Goal: Task Accomplishment & Management: Complete application form

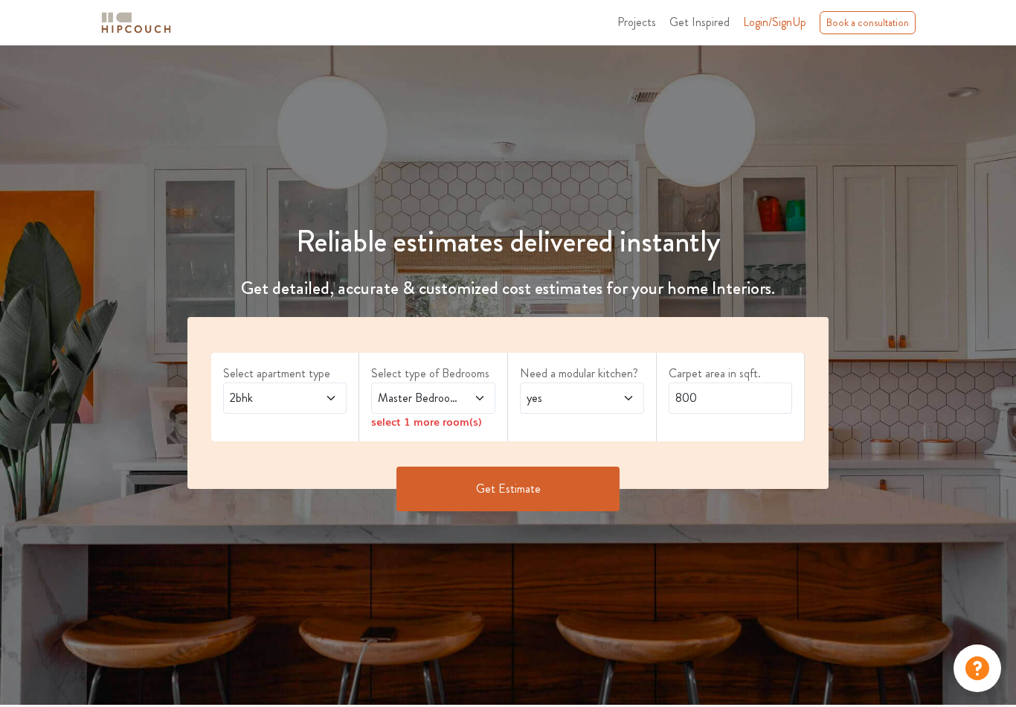
scroll to position [1, 0]
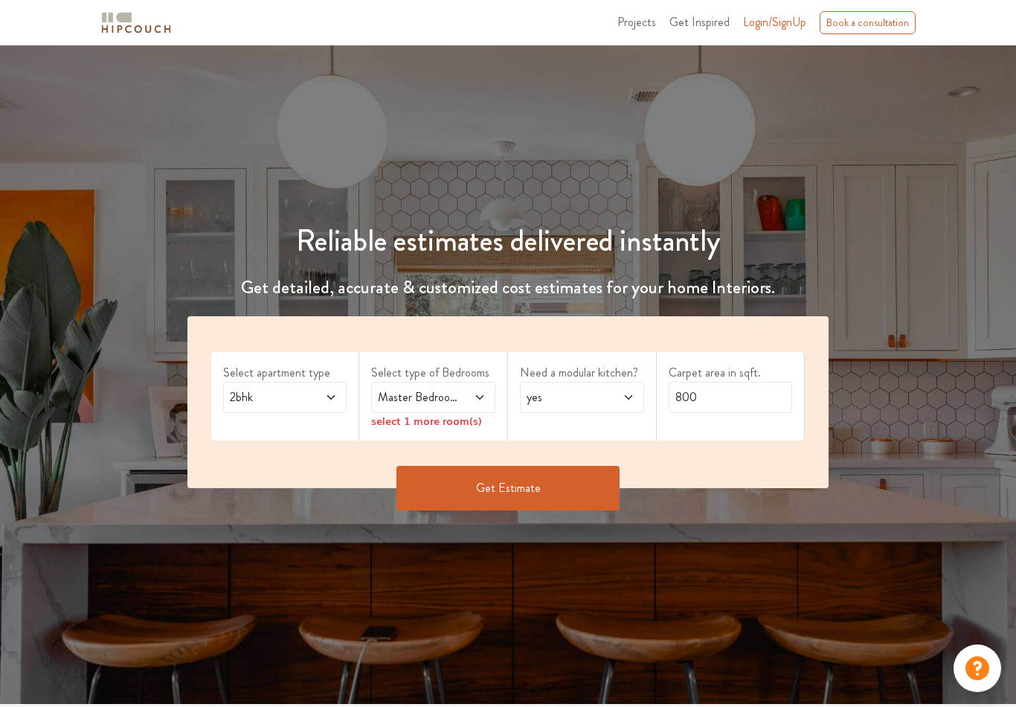
click at [487, 397] on div "Master Bedroom" at bounding box center [433, 397] width 124 height 31
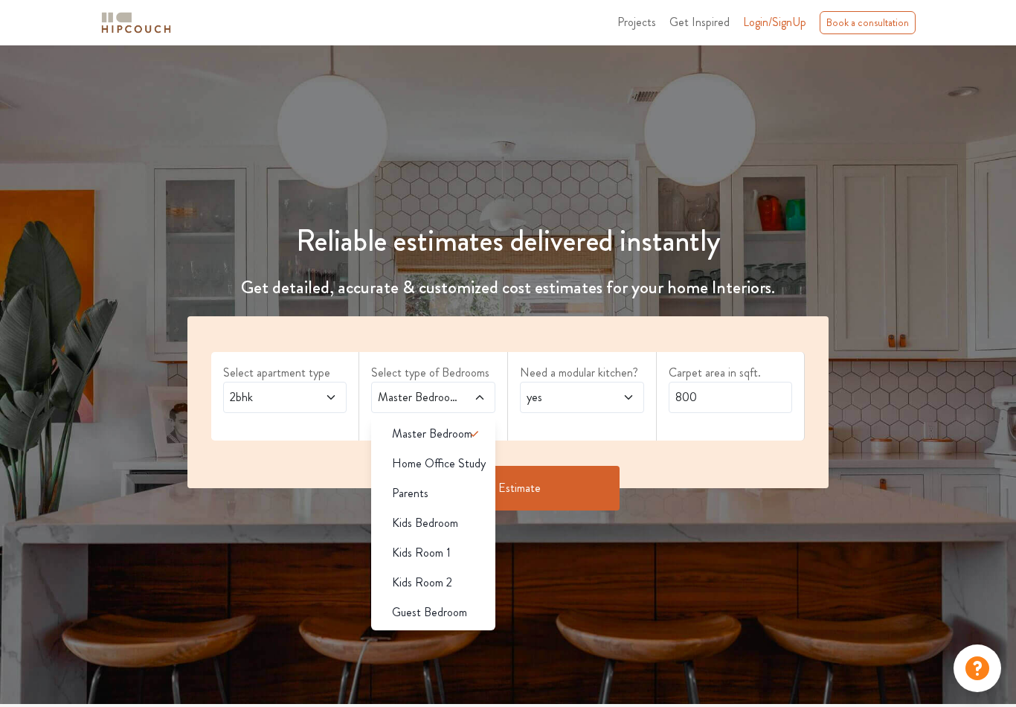
click at [418, 486] on span "Parents" at bounding box center [410, 493] width 36 height 18
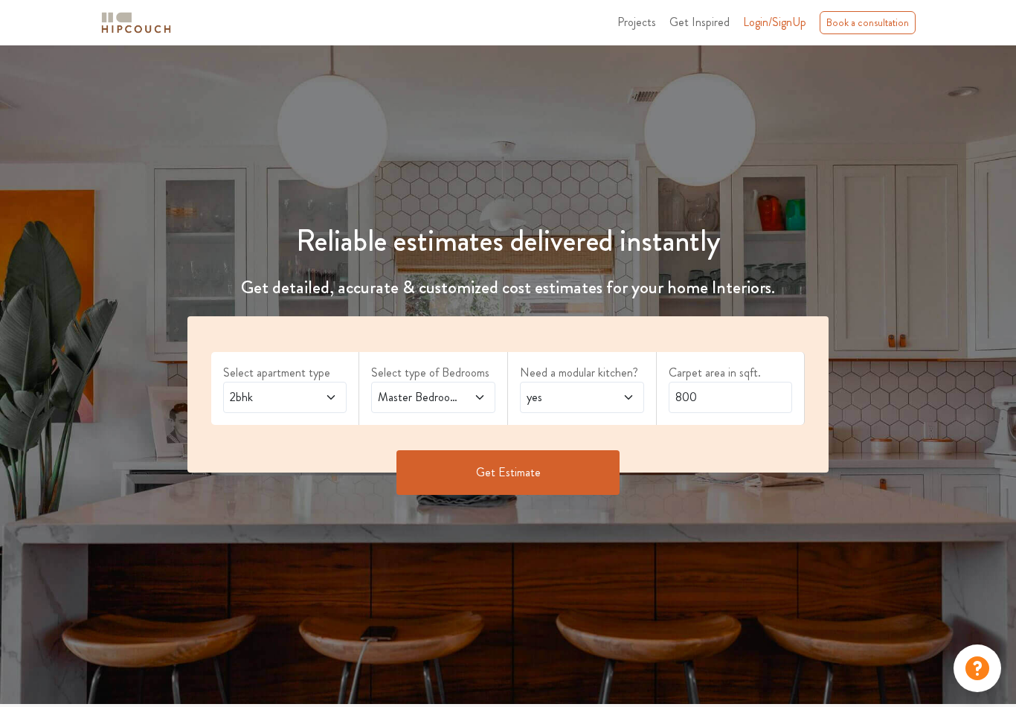
click at [482, 401] on icon at bounding box center [480, 397] width 12 height 12
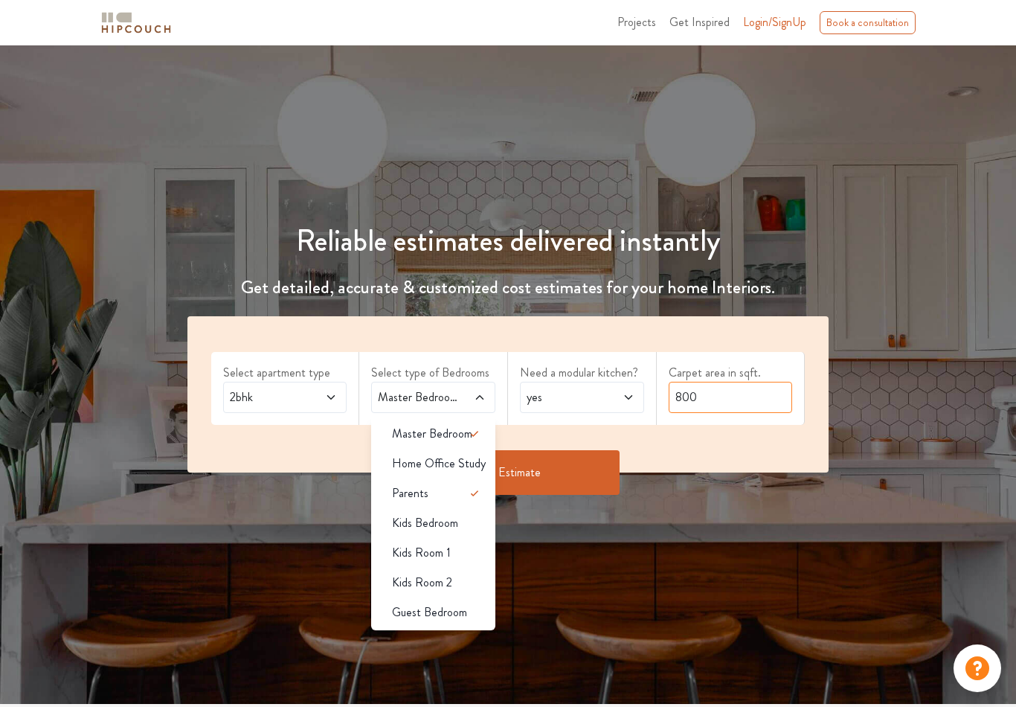
click at [725, 400] on input "800" at bounding box center [731, 397] width 124 height 31
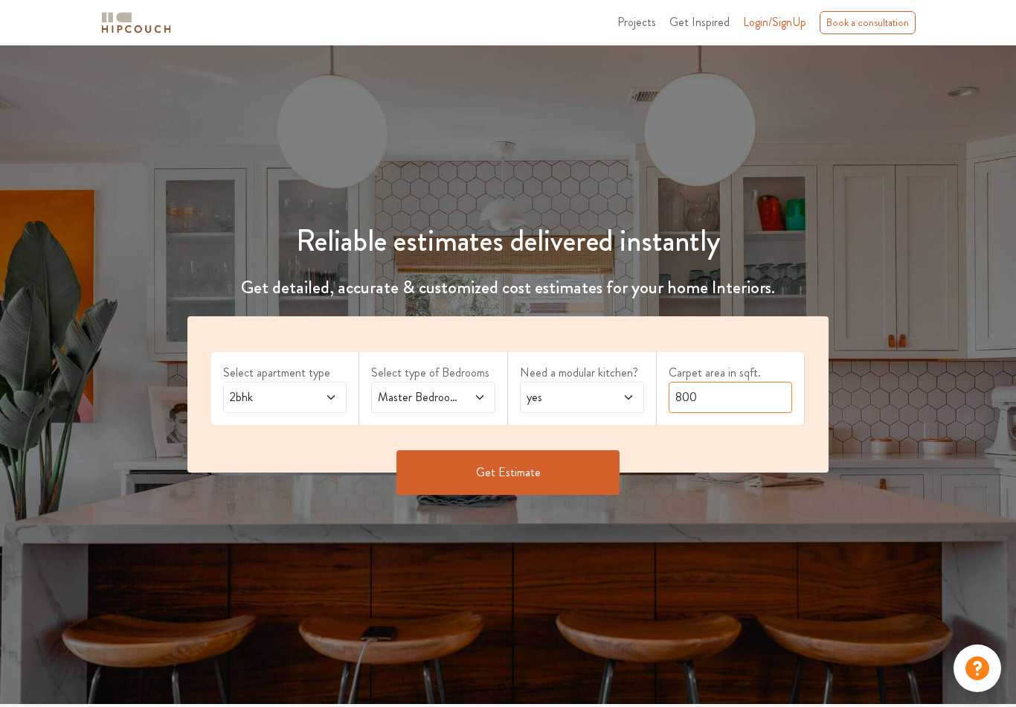
scroll to position [0, 0]
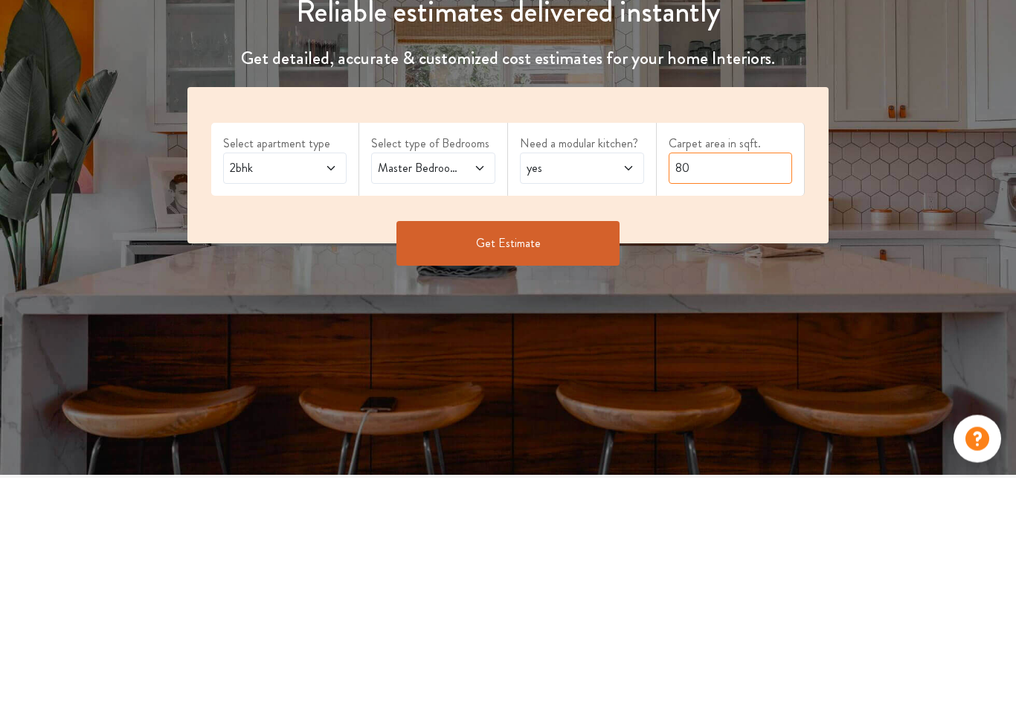
type input "8"
type input "1000"
click at [577, 451] on button "Get Estimate" at bounding box center [508, 473] width 223 height 45
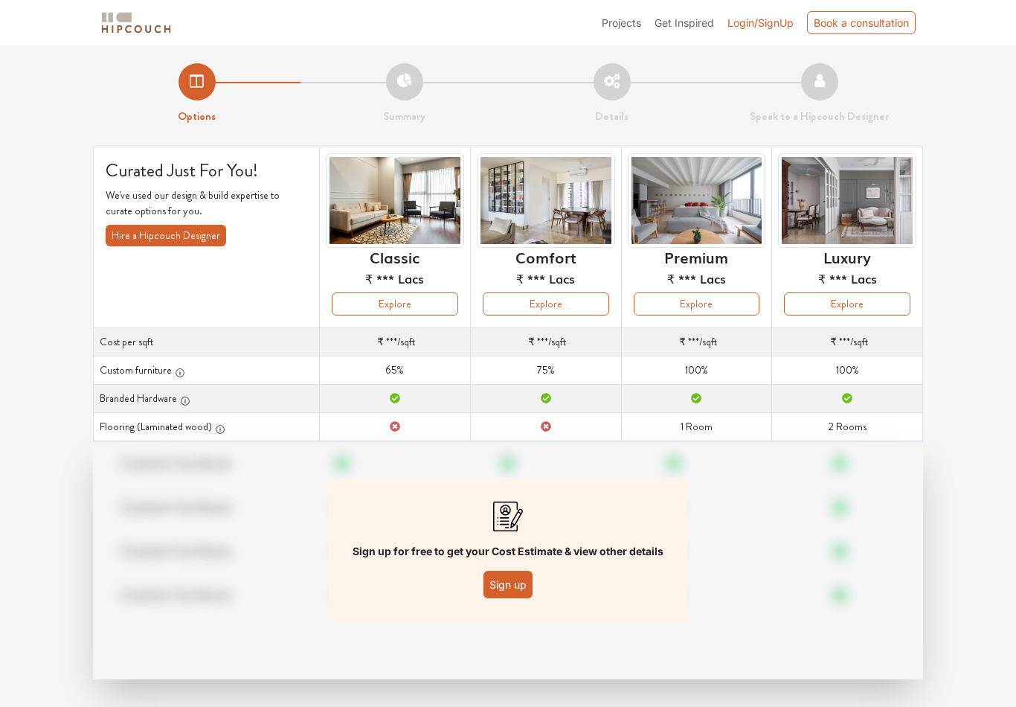
click at [522, 588] on button "Sign up" at bounding box center [508, 585] width 49 height 28
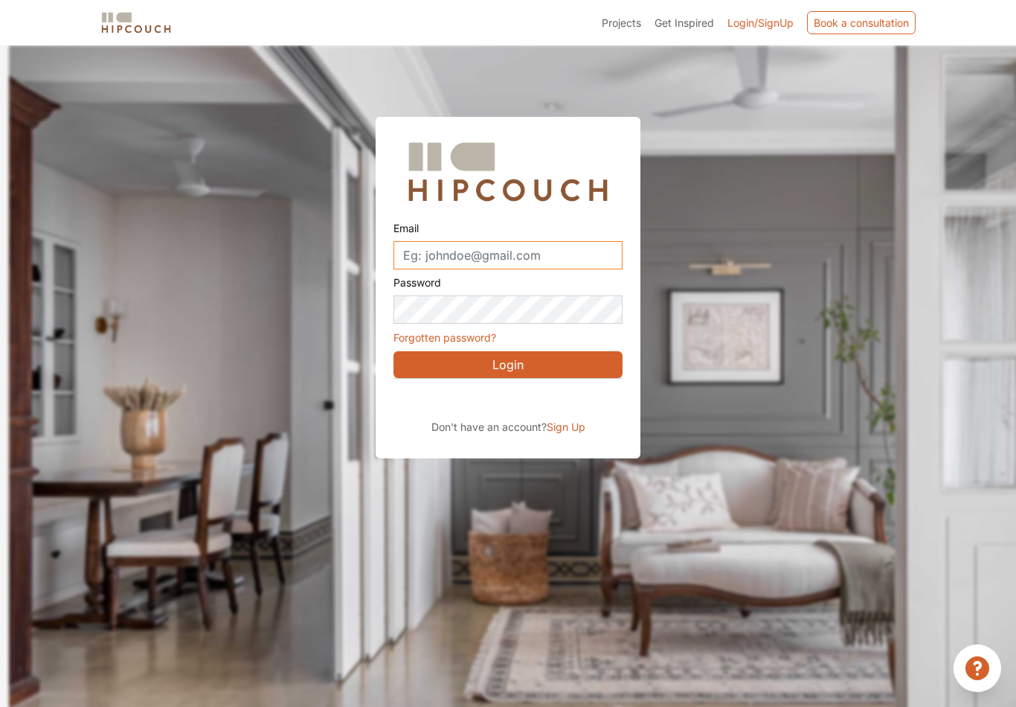
click at [481, 249] on input "Email" at bounding box center [508, 255] width 229 height 28
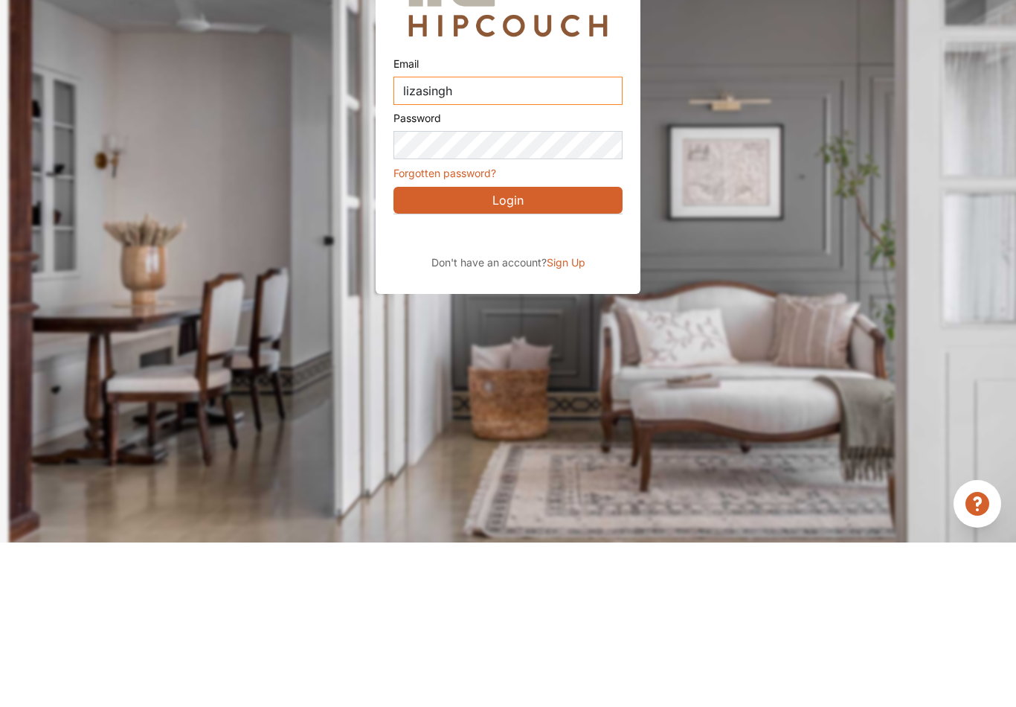
type input "lizasingh"
click at [540, 383] on div "Sign in with Google. Opens in new tab" at bounding box center [530, 399] width 272 height 33
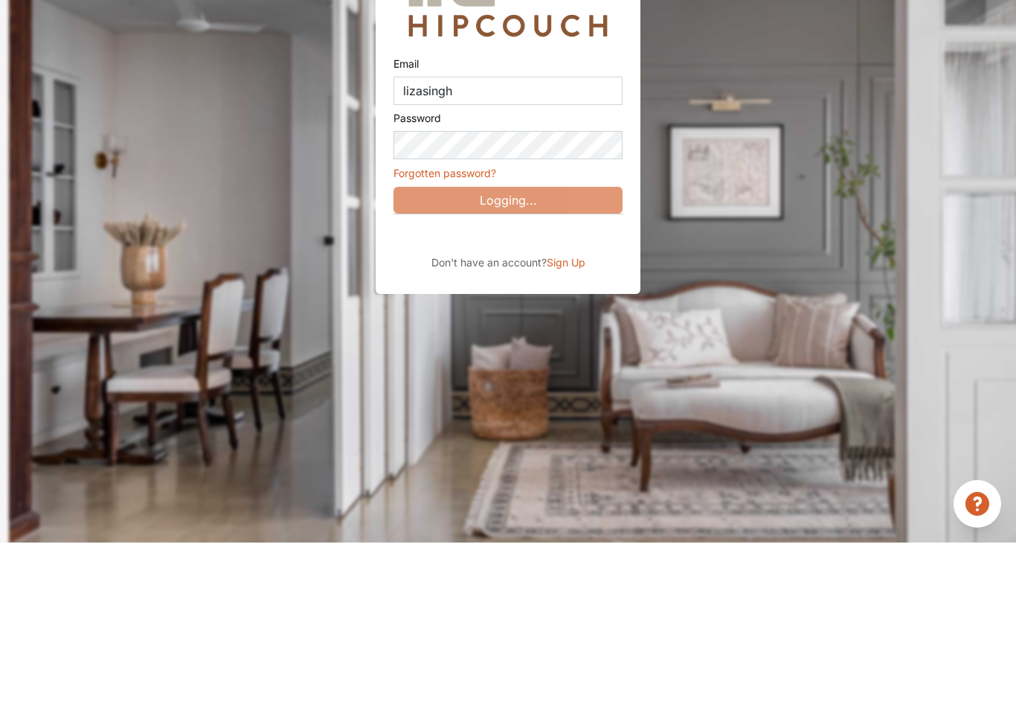
scroll to position [68, 0]
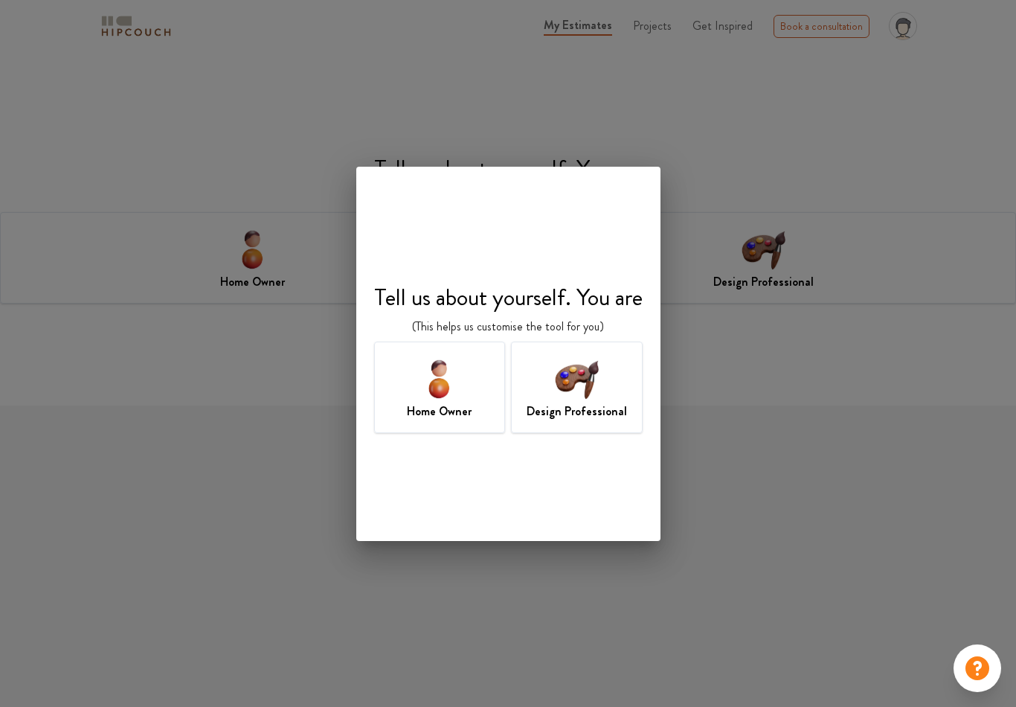
click at [591, 378] on img at bounding box center [577, 378] width 48 height 48
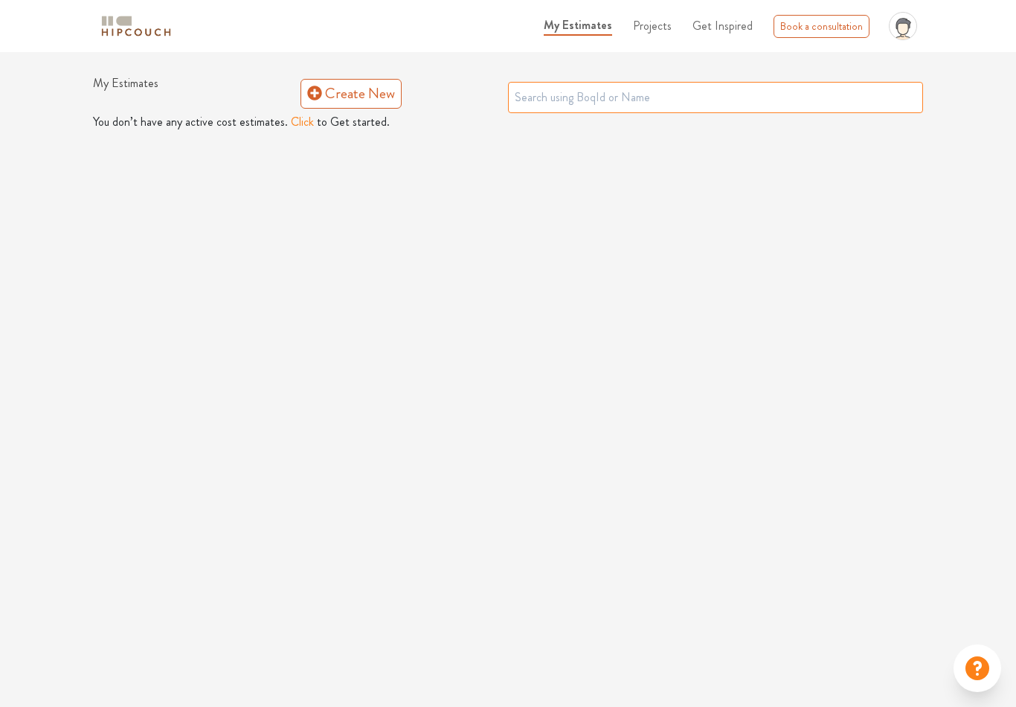
click at [605, 93] on input "text" at bounding box center [715, 97] width 415 height 31
click at [353, 83] on link "Create New" at bounding box center [351, 94] width 101 height 30
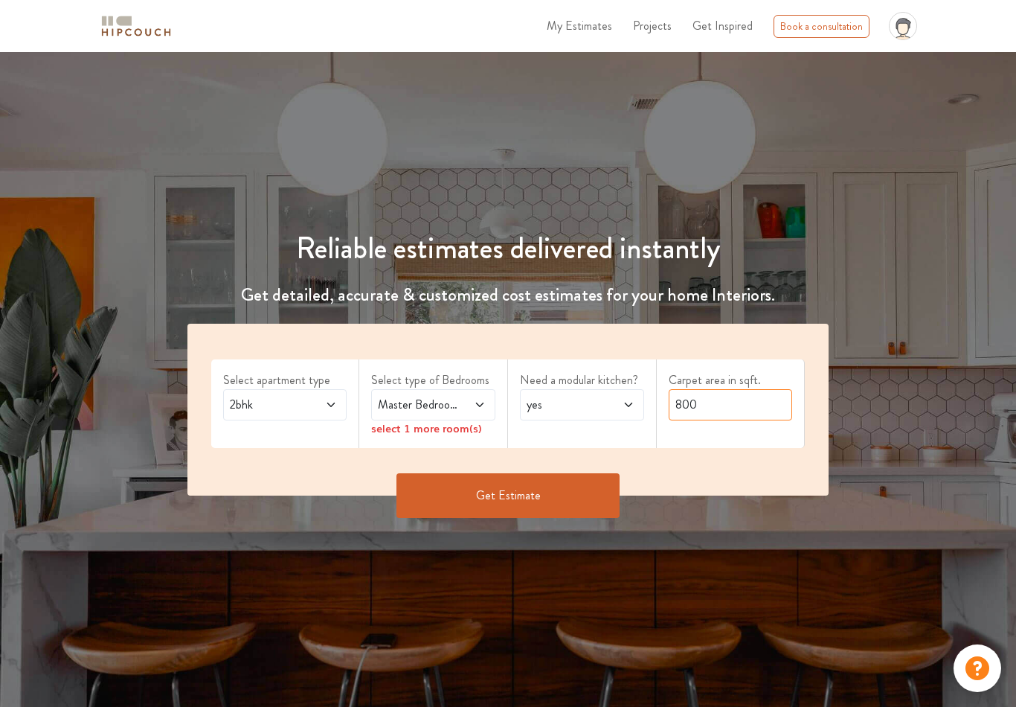
click at [721, 408] on input "800" at bounding box center [731, 404] width 124 height 31
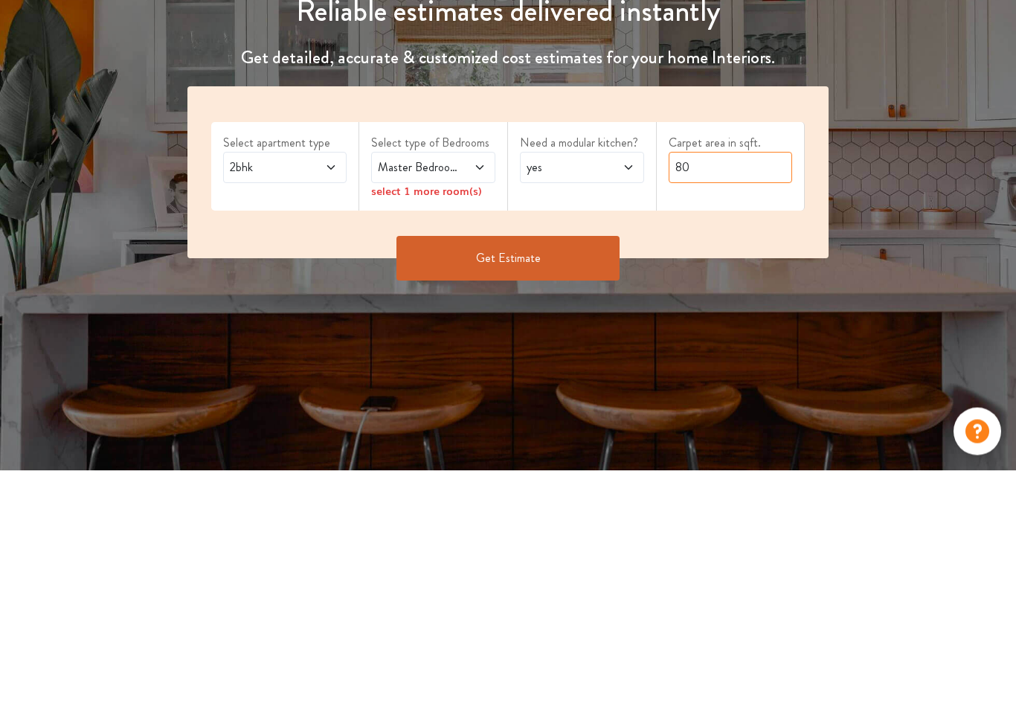
type input "8"
type input "1200"
click at [449, 389] on div "Master Bedroom" at bounding box center [433, 404] width 124 height 31
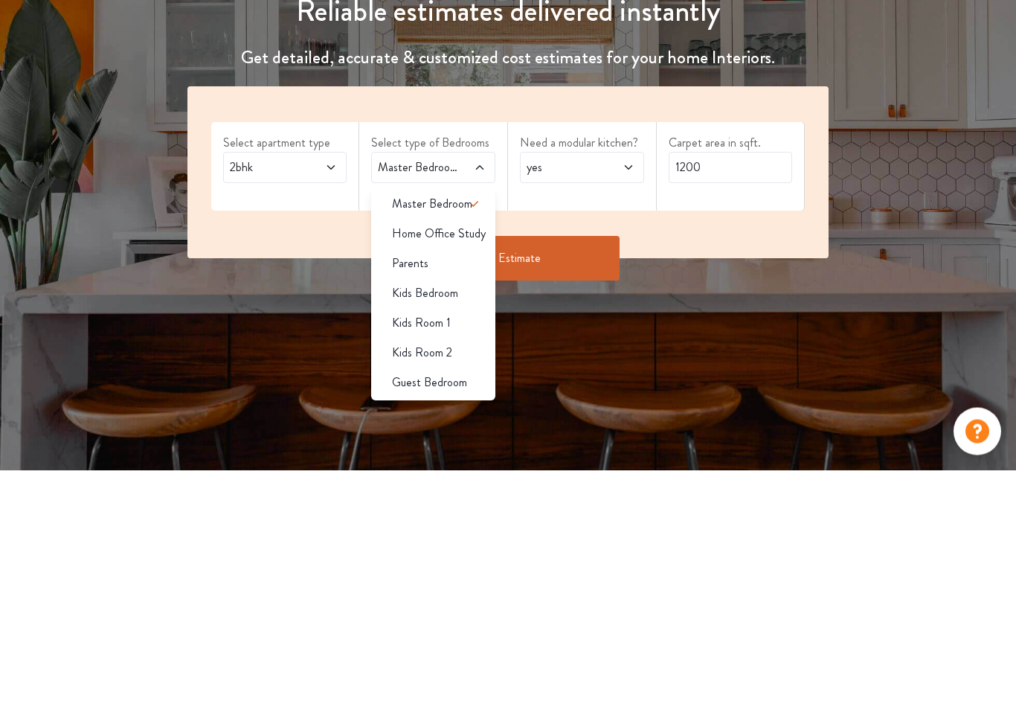
scroll to position [237, 0]
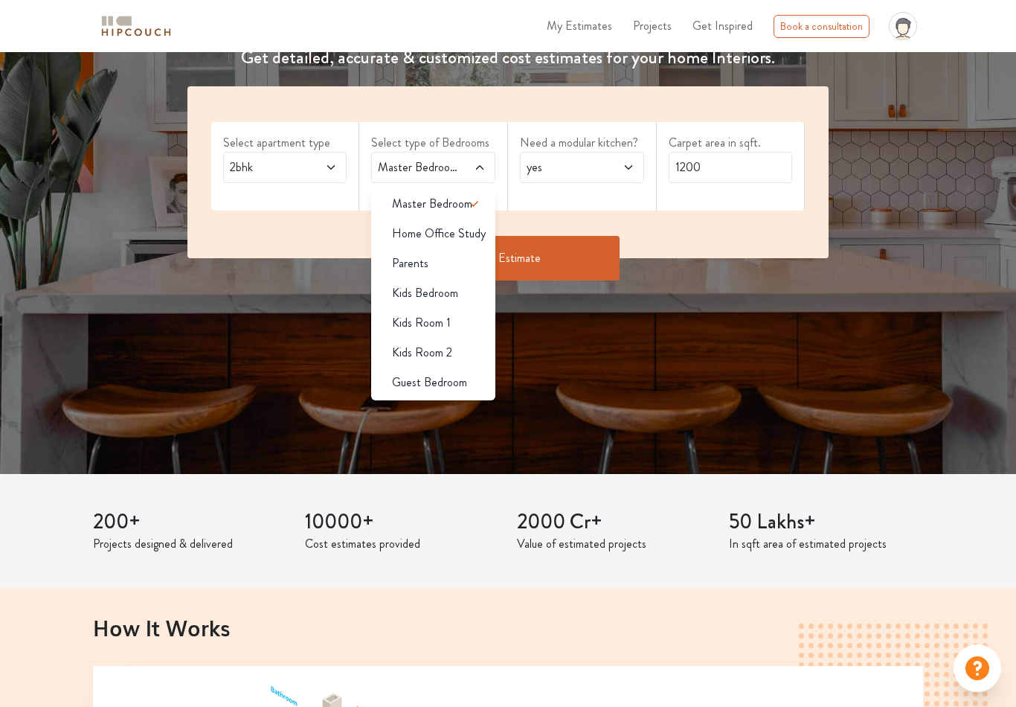
click at [451, 258] on div "Parents" at bounding box center [437, 263] width 115 height 18
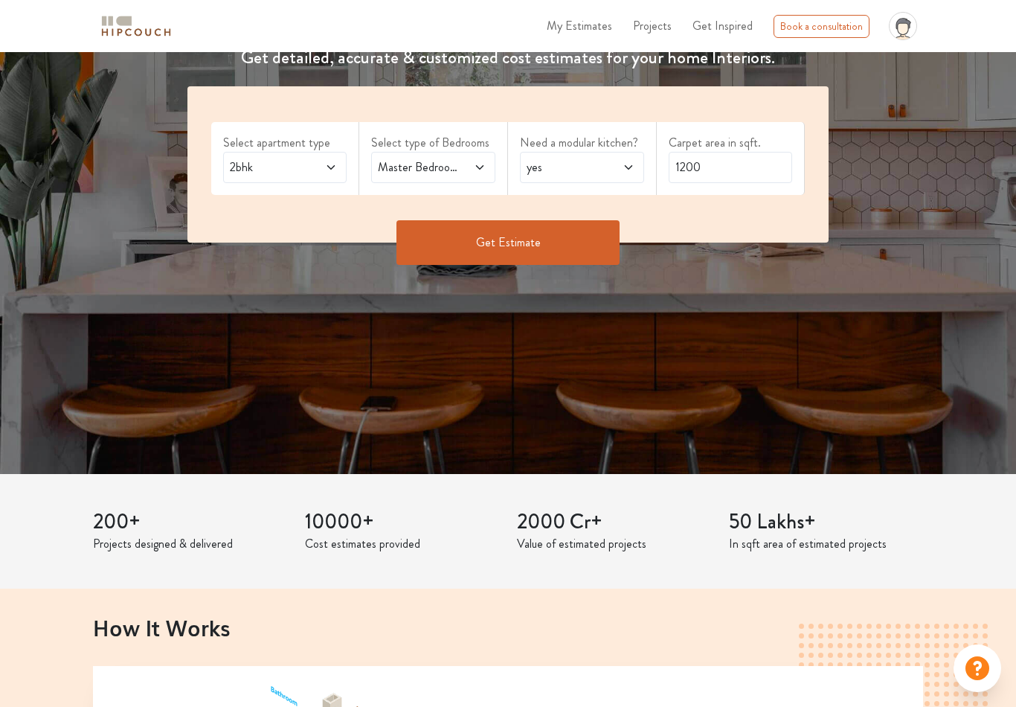
click at [474, 181] on div "Master Bedroom,Parents" at bounding box center [433, 167] width 124 height 31
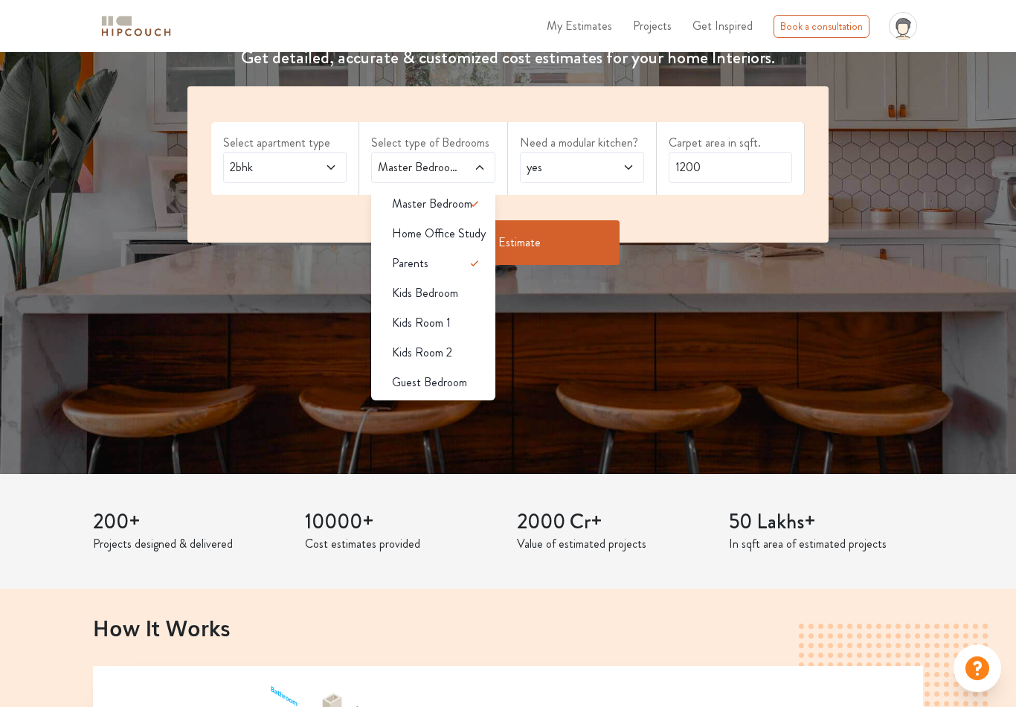
click at [469, 318] on div "Kids Room 1" at bounding box center [437, 323] width 115 height 18
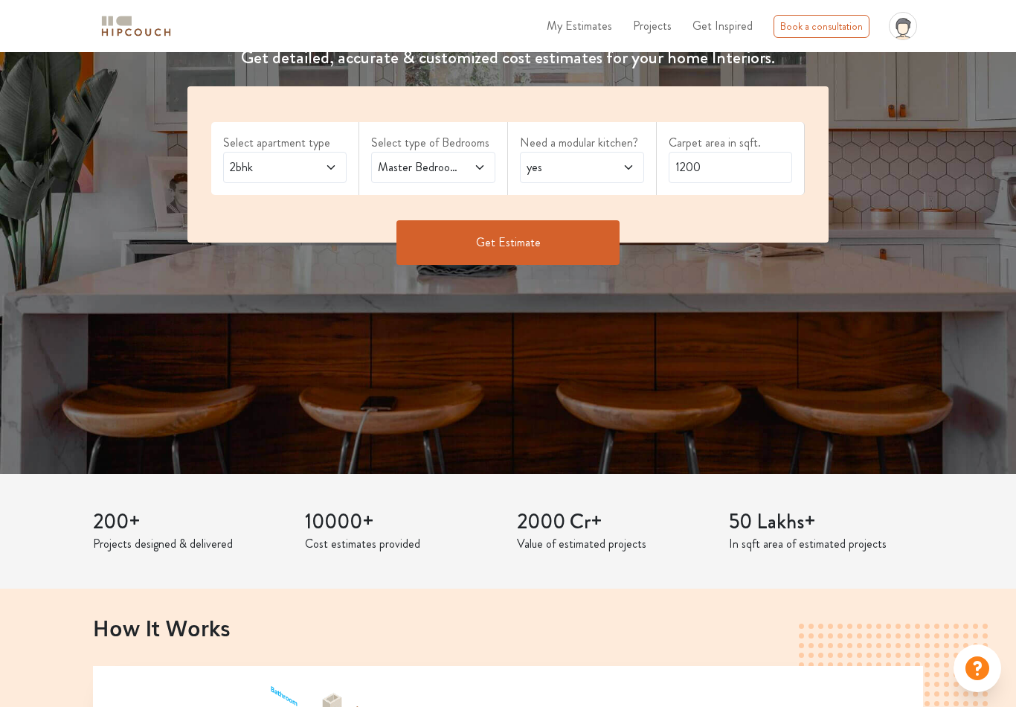
click at [527, 247] on button "Get Estimate" at bounding box center [508, 242] width 223 height 45
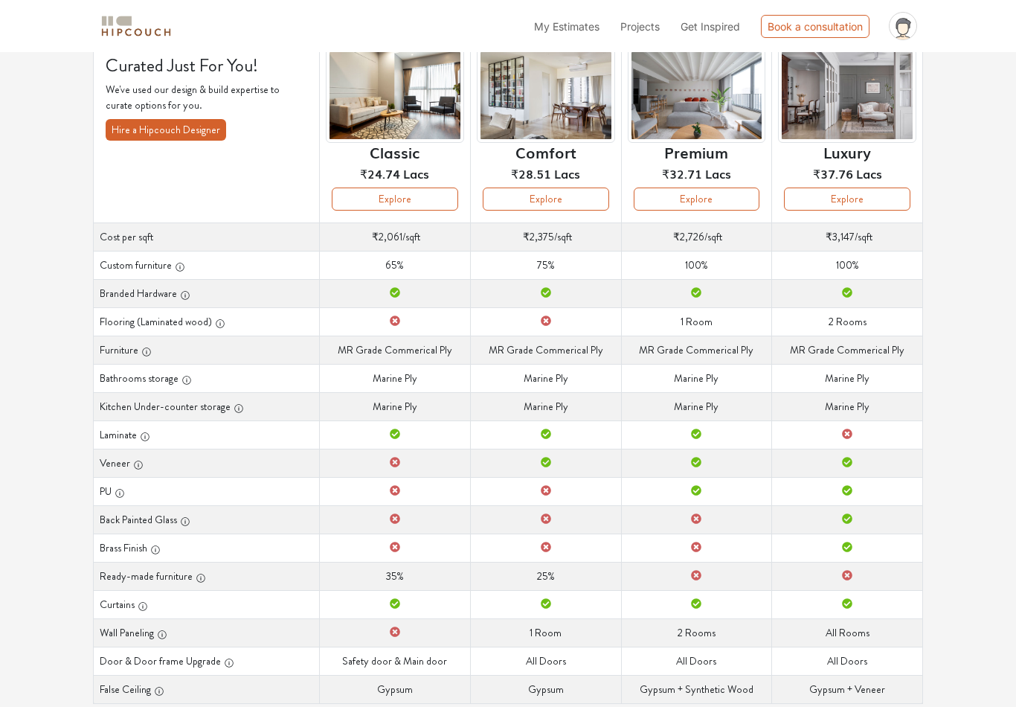
scroll to position [122, 0]
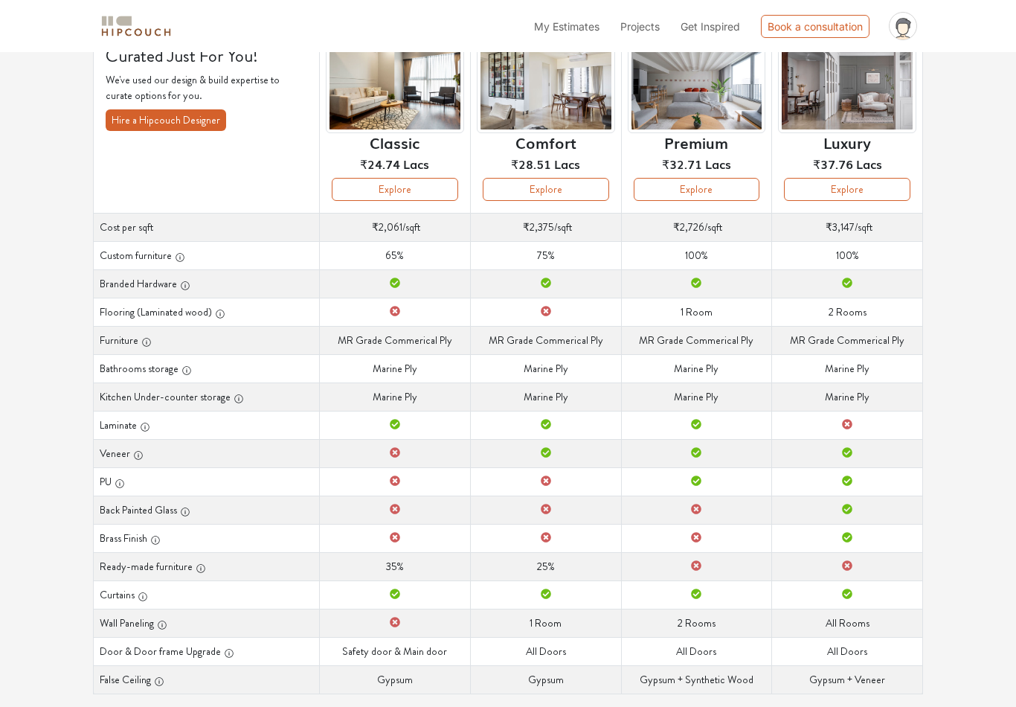
click at [696, 423] on icon at bounding box center [697, 425] width 10 height 10
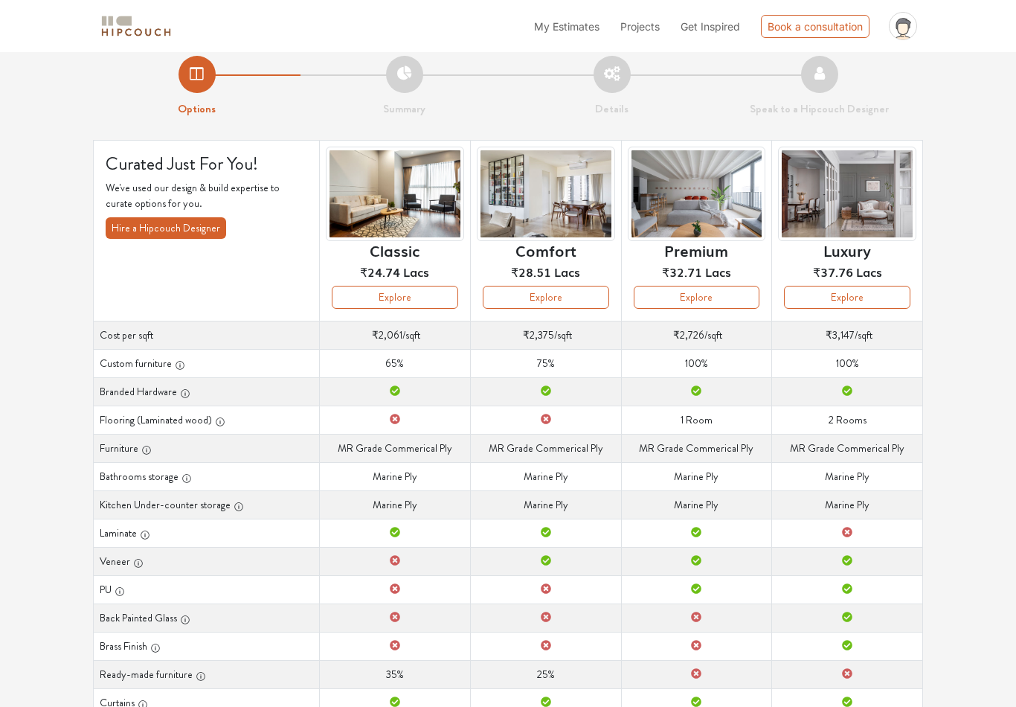
scroll to position [10, 0]
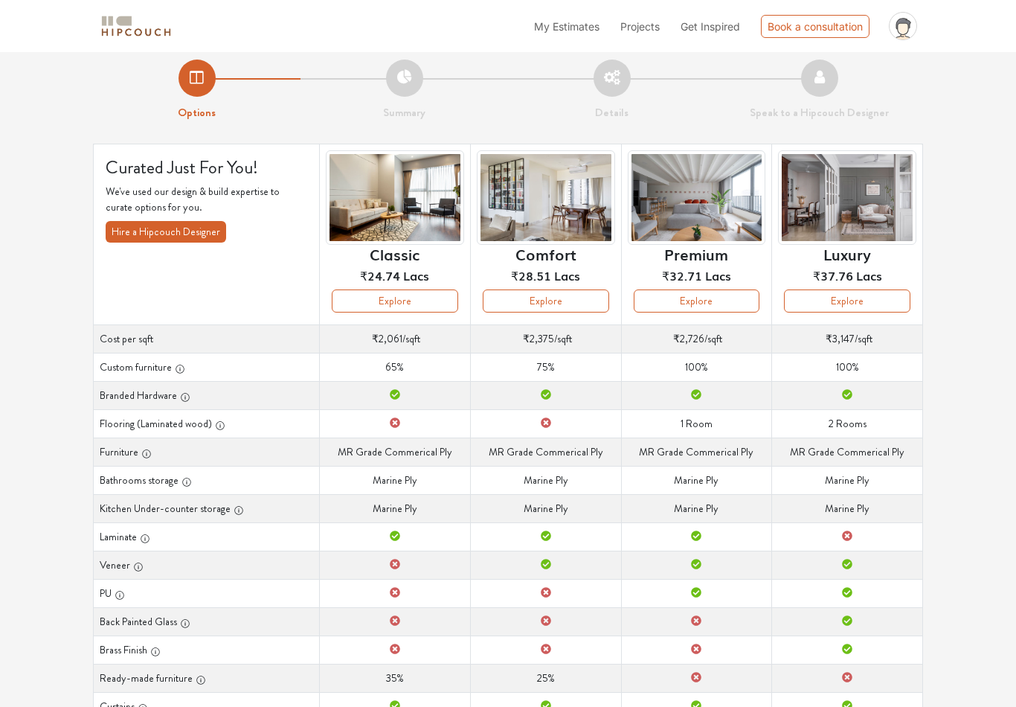
click at [409, 291] on button "Explore" at bounding box center [395, 301] width 126 height 23
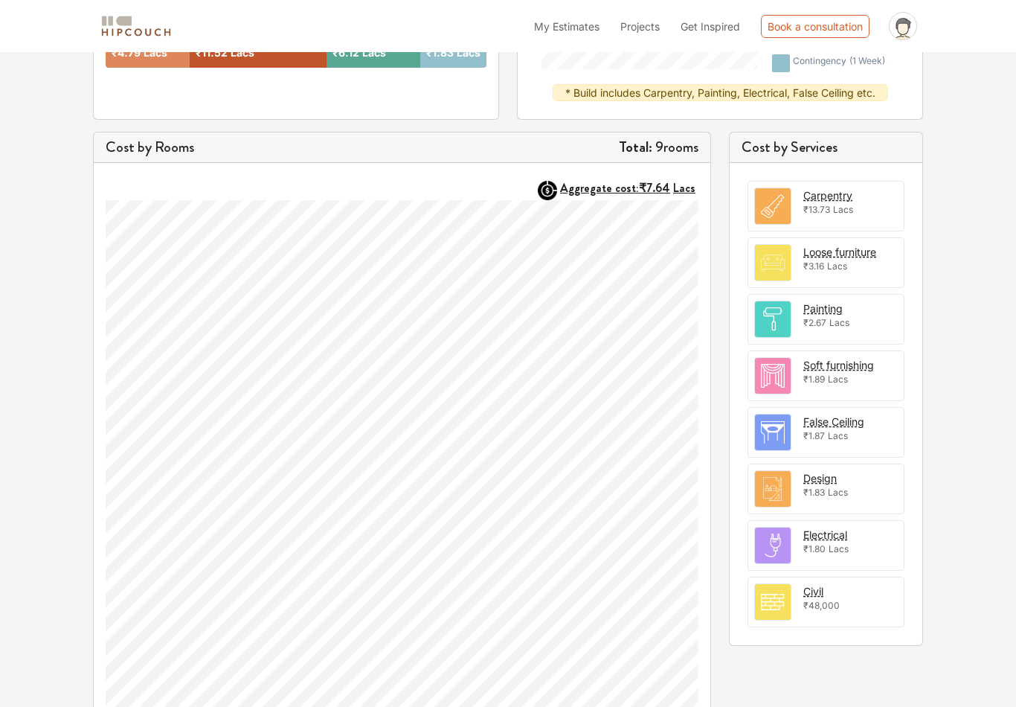
scroll to position [372, 0]
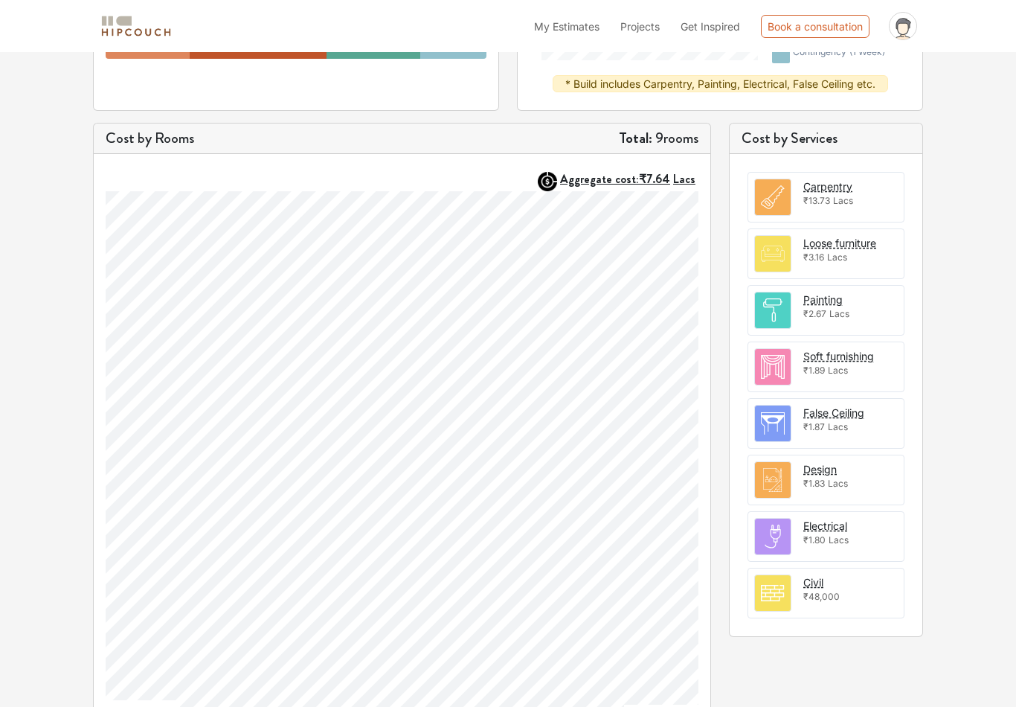
click at [849, 417] on div "False Ceiling" at bounding box center [833, 413] width 61 height 16
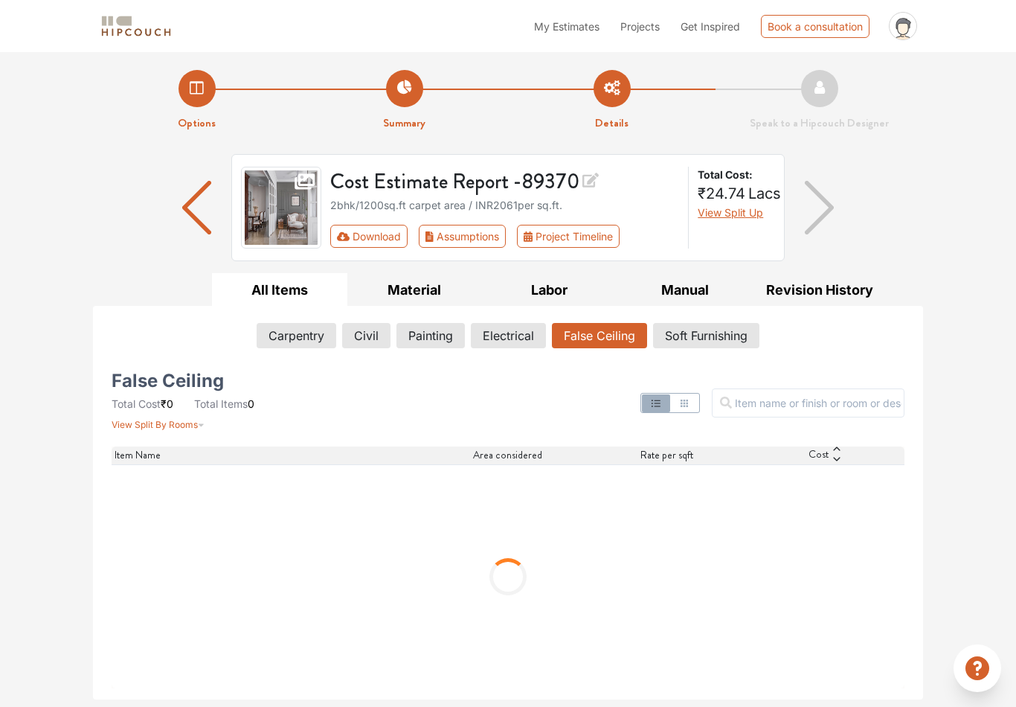
click at [824, 213] on img "button" at bounding box center [819, 208] width 29 height 54
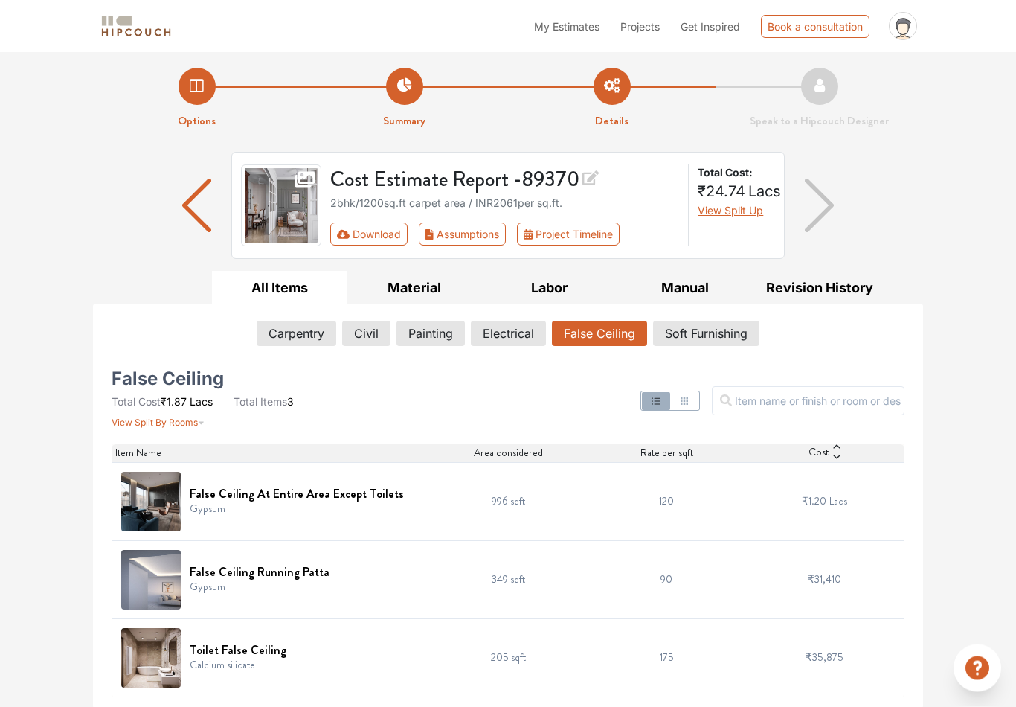
scroll to position [4, 0]
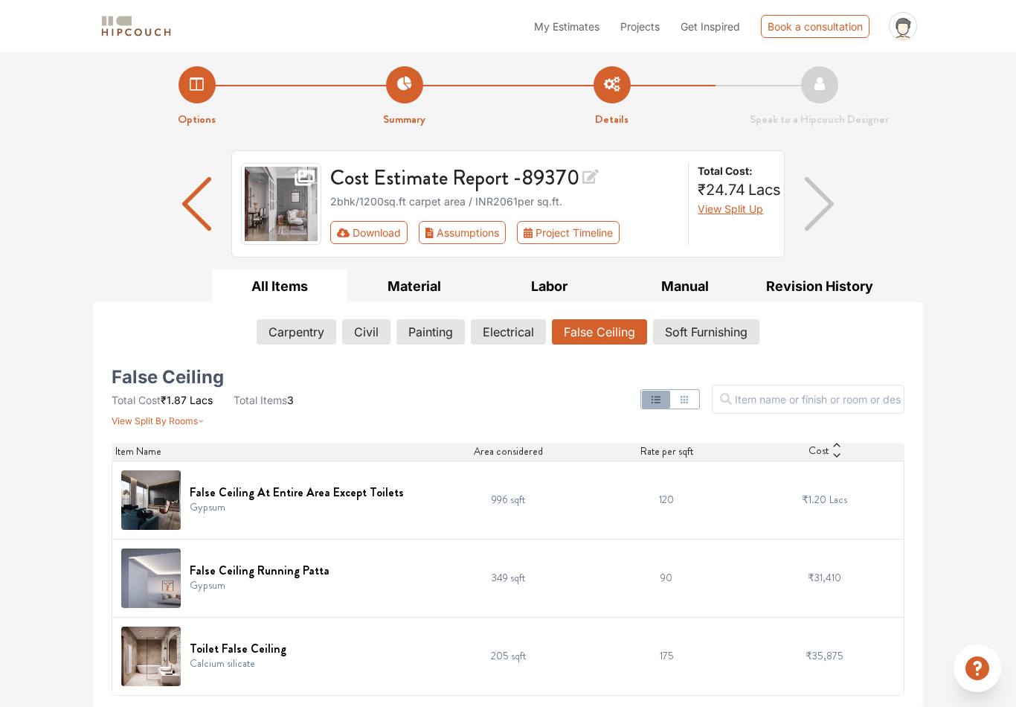
click at [299, 485] on h6 "False Ceiling At Entire Area Except Toilets" at bounding box center [297, 492] width 214 height 14
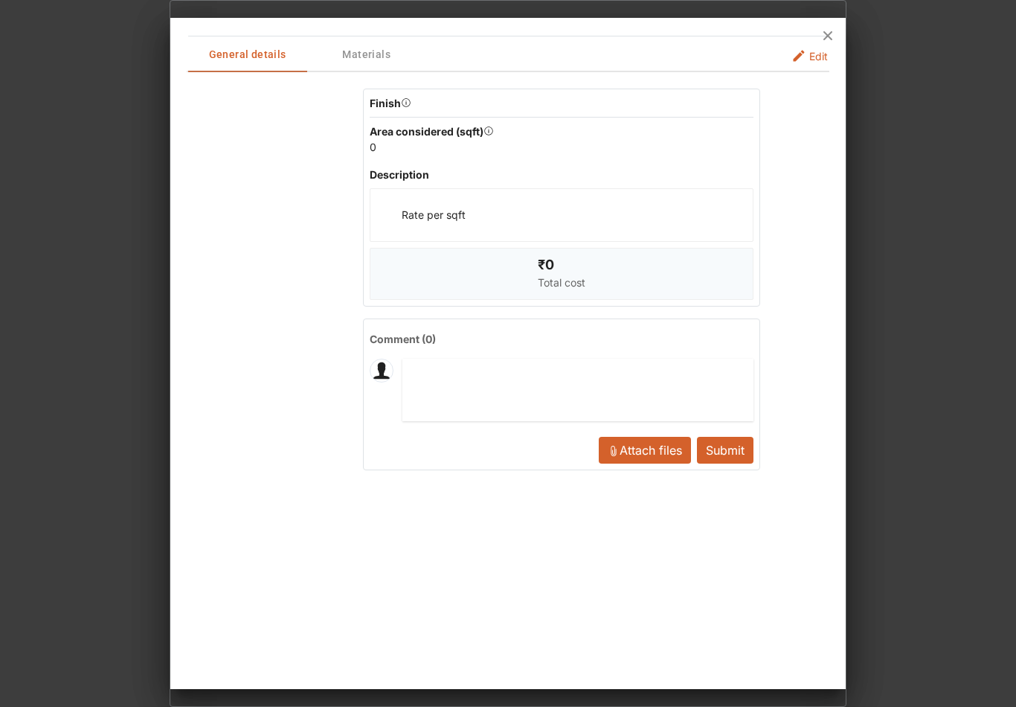
scroll to position [0, 0]
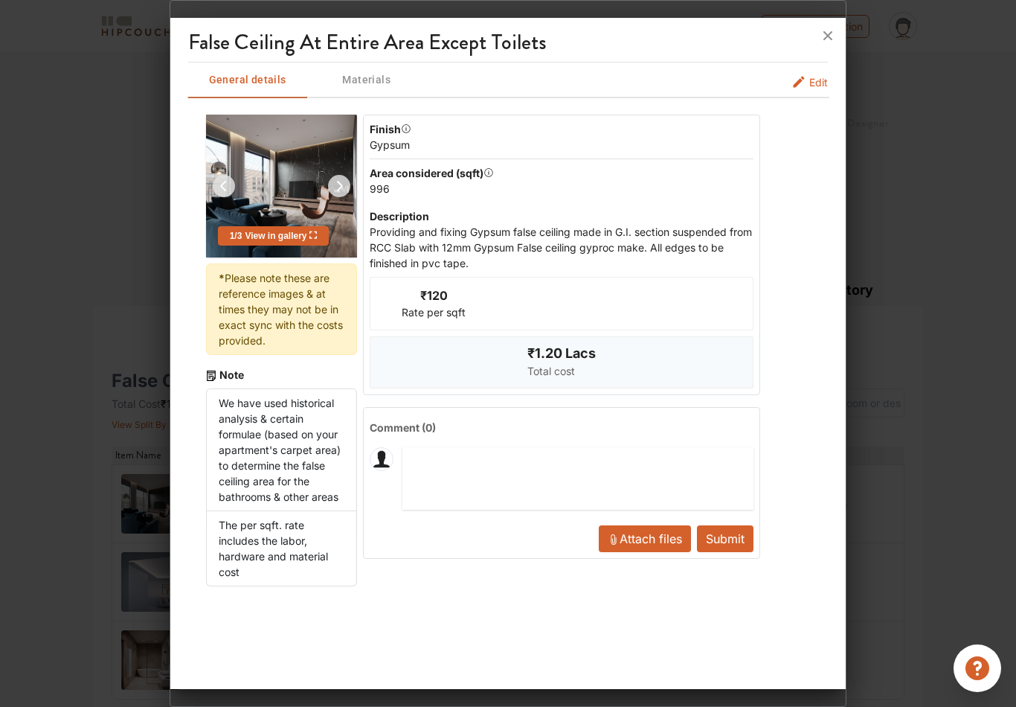
click at [314, 185] on img at bounding box center [281, 186] width 151 height 143
click at [264, 190] on img at bounding box center [281, 186] width 151 height 143
click at [280, 231] on span "View in gallery" at bounding box center [279, 236] width 75 height 10
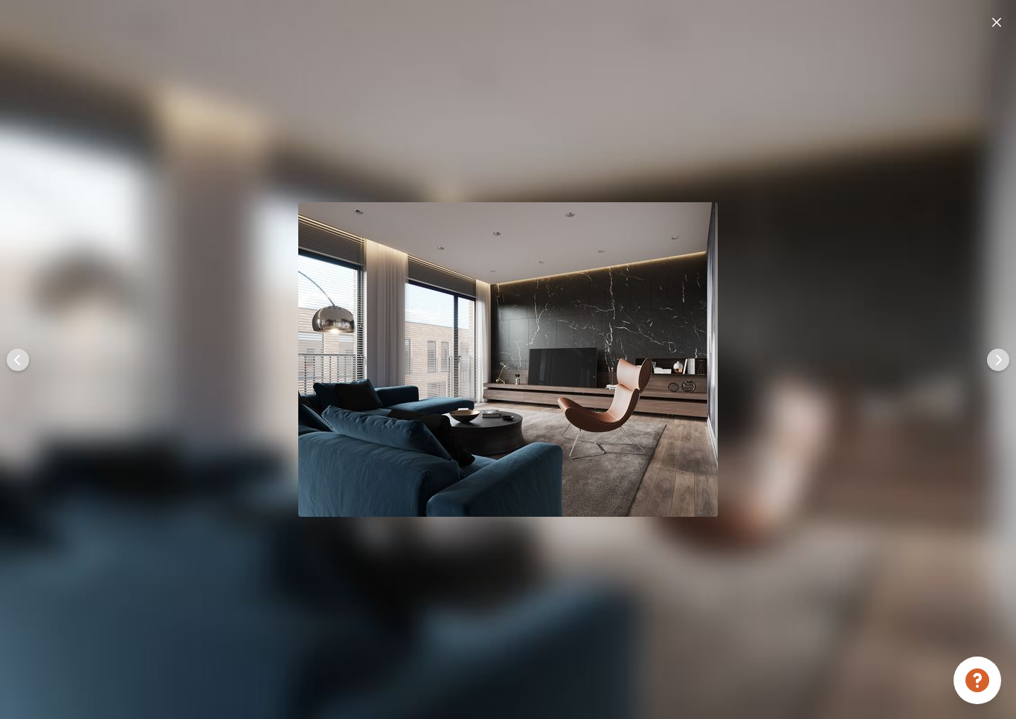
click at [760, 206] on div at bounding box center [508, 359] width 1016 height 719
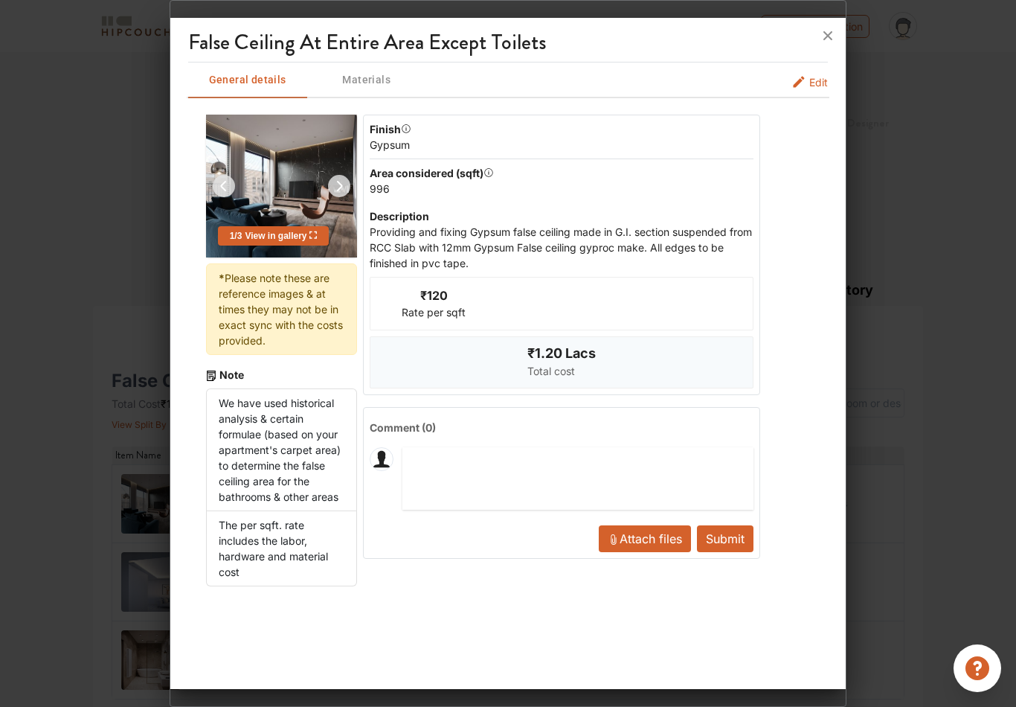
click at [46, 126] on div at bounding box center [508, 353] width 1016 height 707
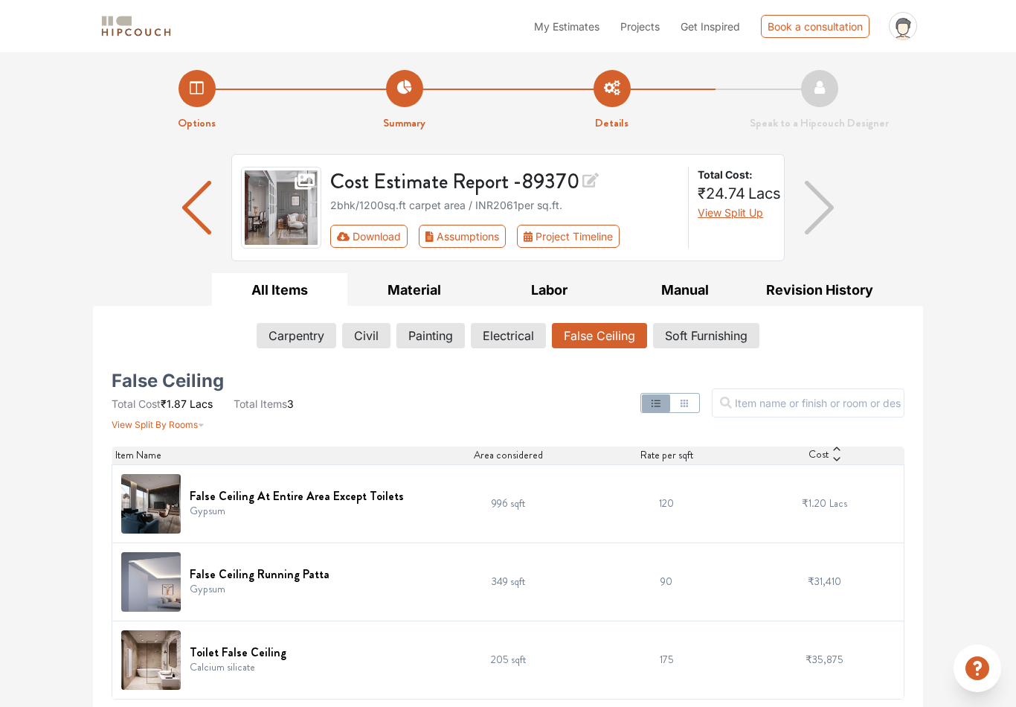
click at [403, 101] on li "Summary" at bounding box center [405, 101] width 208 height 62
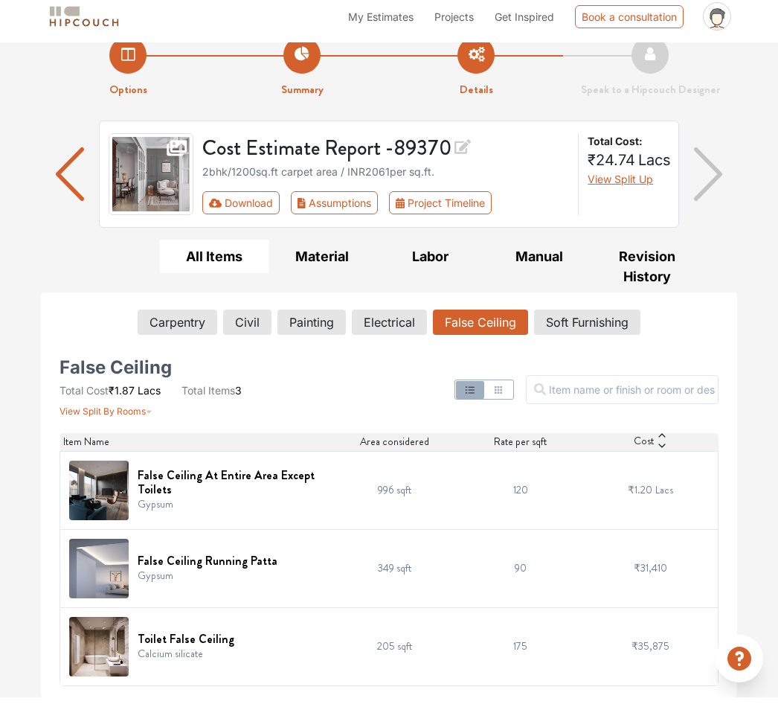
scroll to position [35, 0]
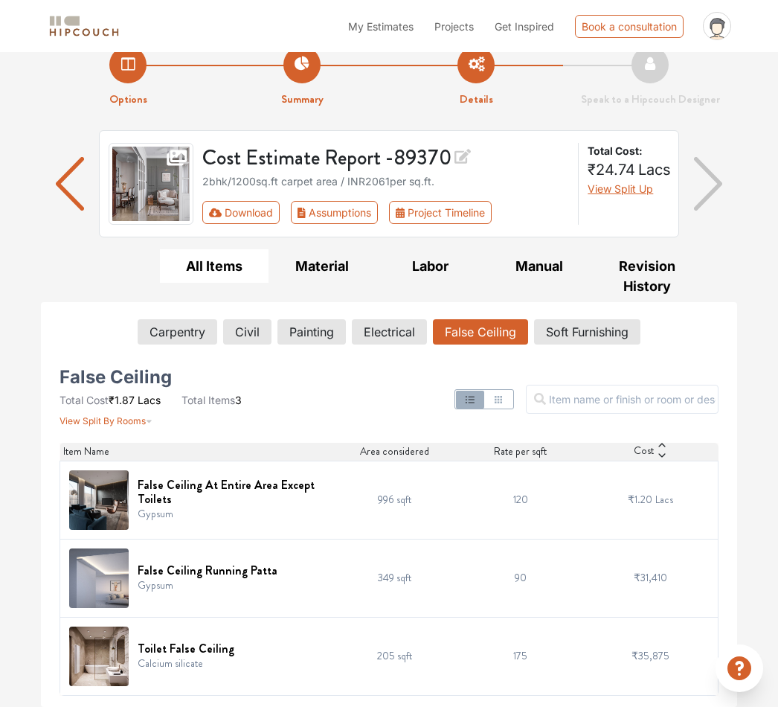
click at [620, 324] on button "Soft Furnishing" at bounding box center [587, 331] width 106 height 25
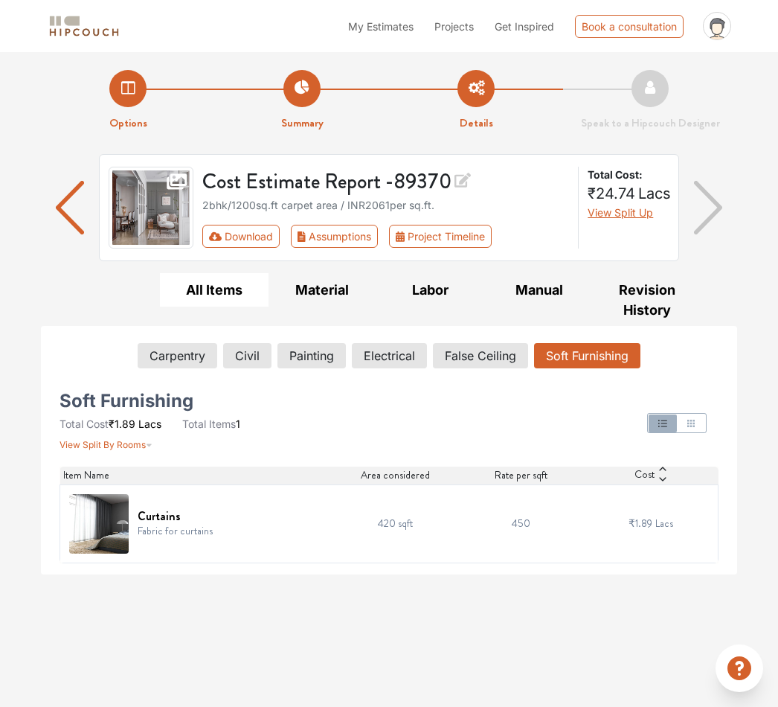
scroll to position [0, 0]
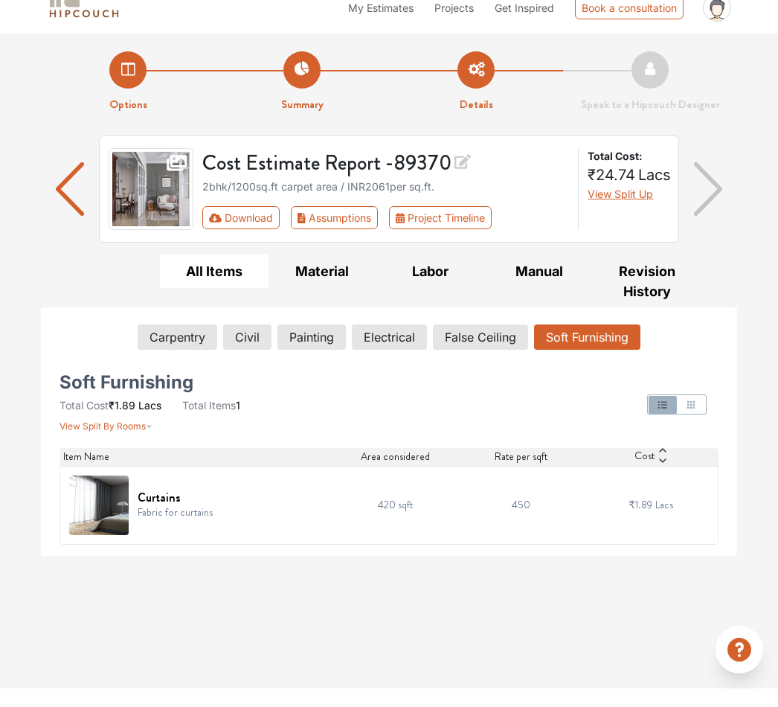
click at [60, 181] on img "button" at bounding box center [70, 208] width 29 height 54
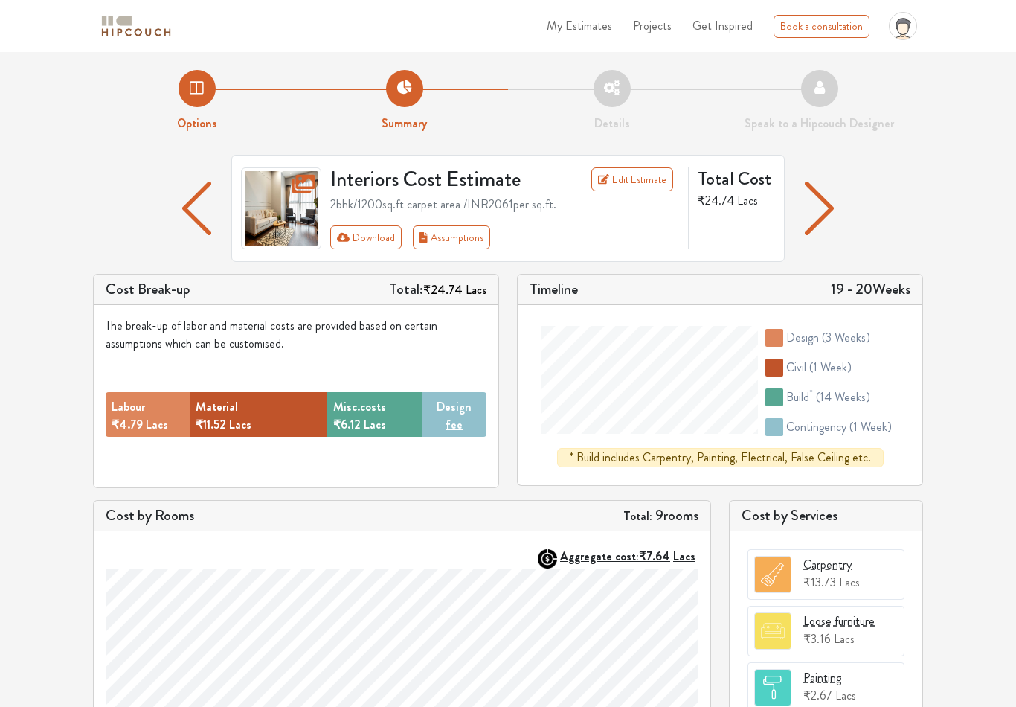
click at [188, 203] on img "button" at bounding box center [196, 209] width 29 height 54
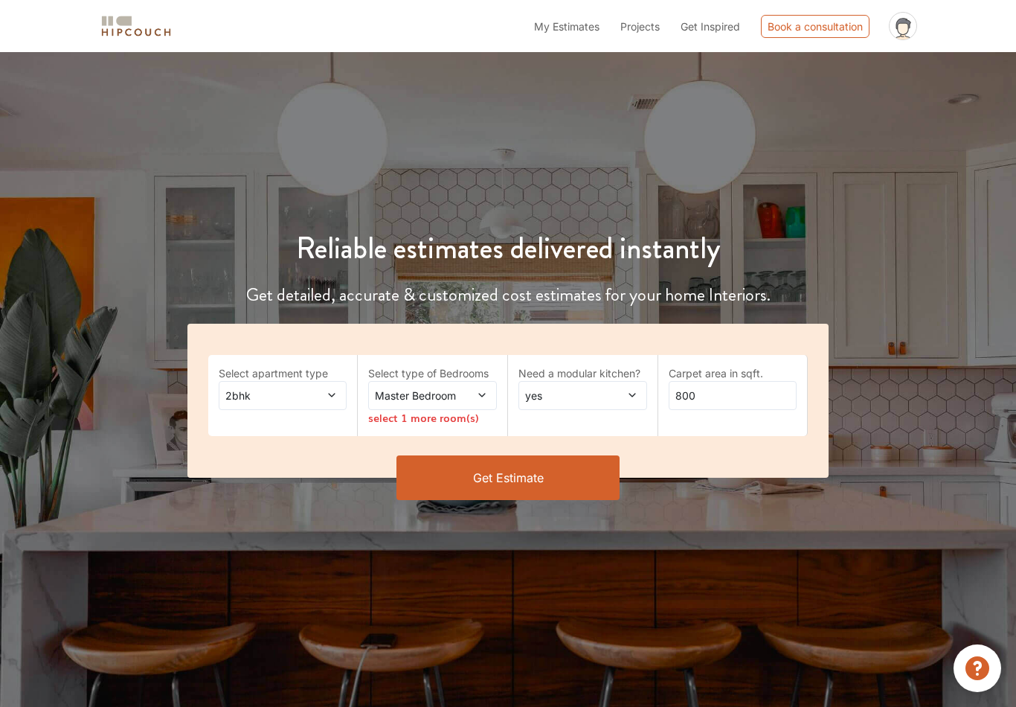
click at [321, 398] on span at bounding box center [323, 396] width 29 height 16
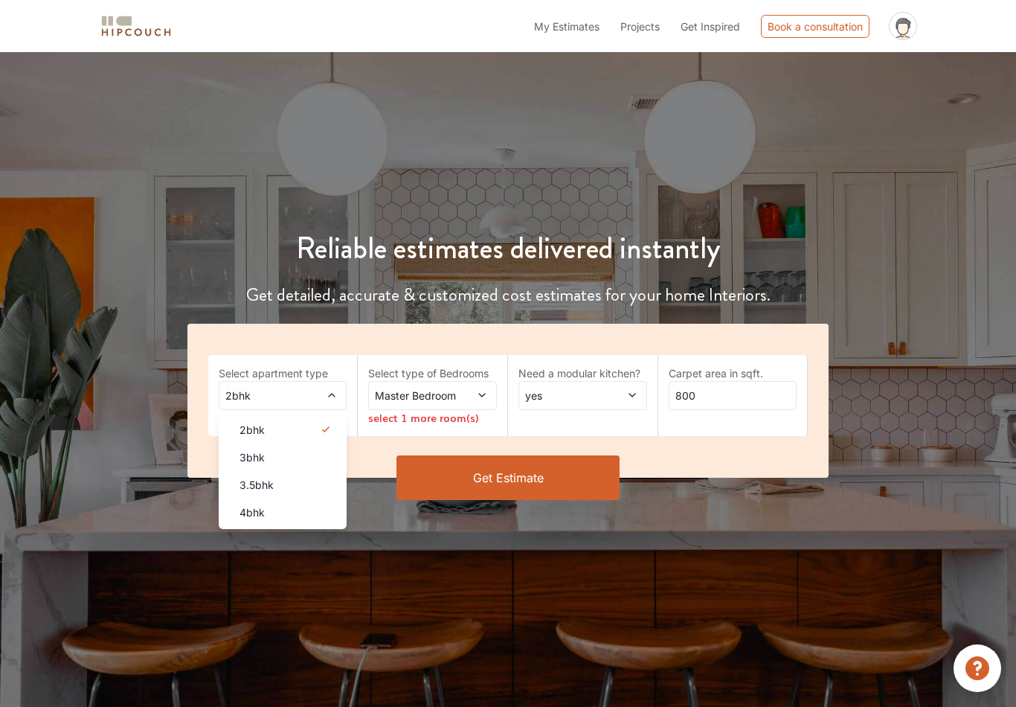
click at [476, 470] on button "Get Estimate" at bounding box center [508, 477] width 223 height 45
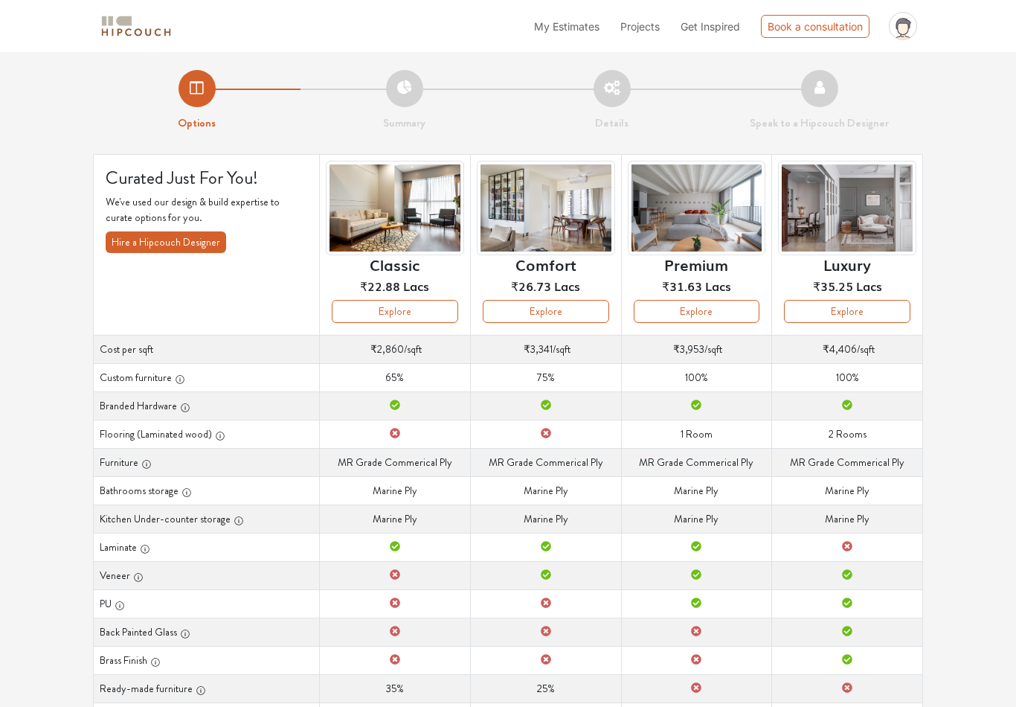
click at [569, 307] on button "Explore" at bounding box center [546, 311] width 126 height 23
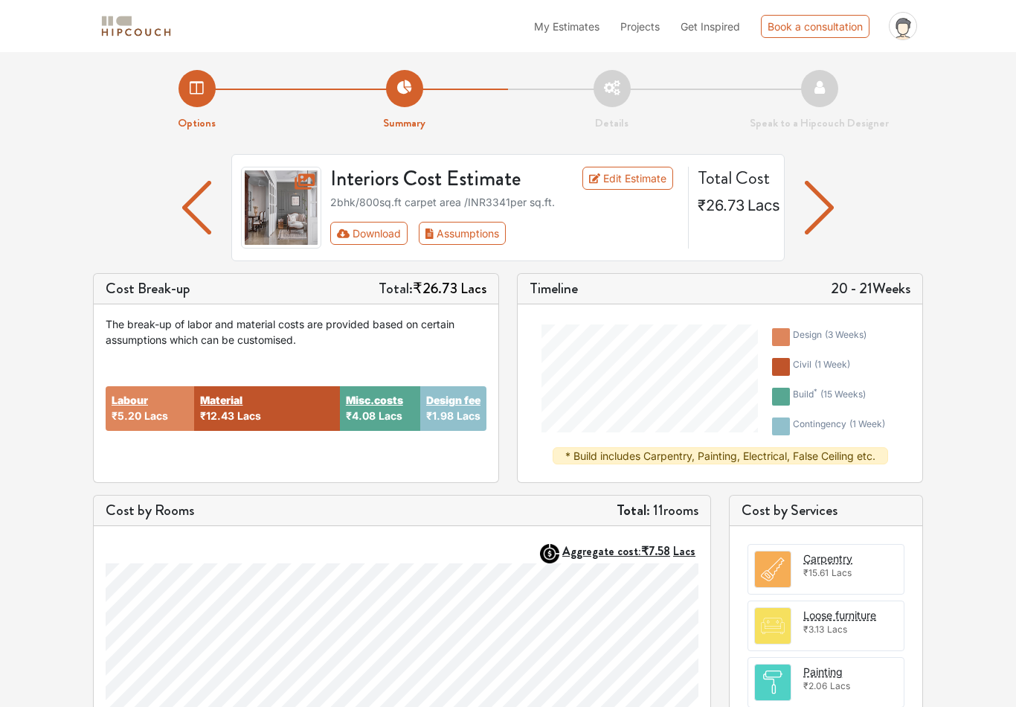
click at [637, 179] on link "Edit Estimate" at bounding box center [629, 178] width 92 height 23
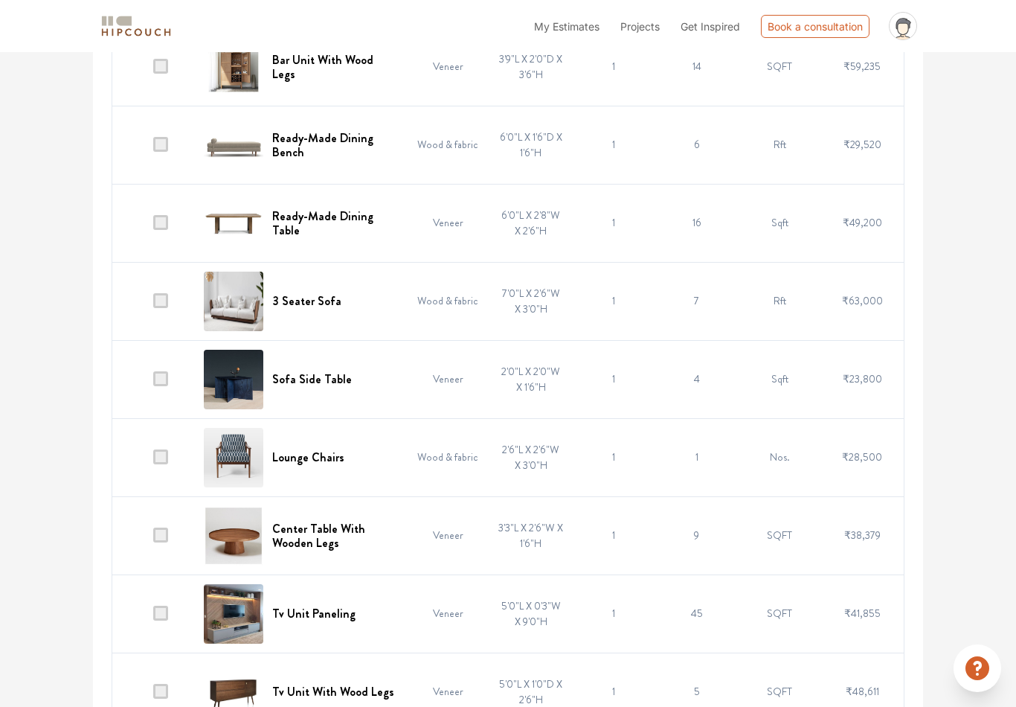
scroll to position [3648, 0]
click at [148, 305] on td at bounding box center [153, 302] width 83 height 78
click at [155, 309] on td at bounding box center [153, 302] width 83 height 78
click at [166, 306] on span at bounding box center [160, 301] width 15 height 15
click at [153, 305] on input "checkbox" at bounding box center [153, 305] width 0 height 0
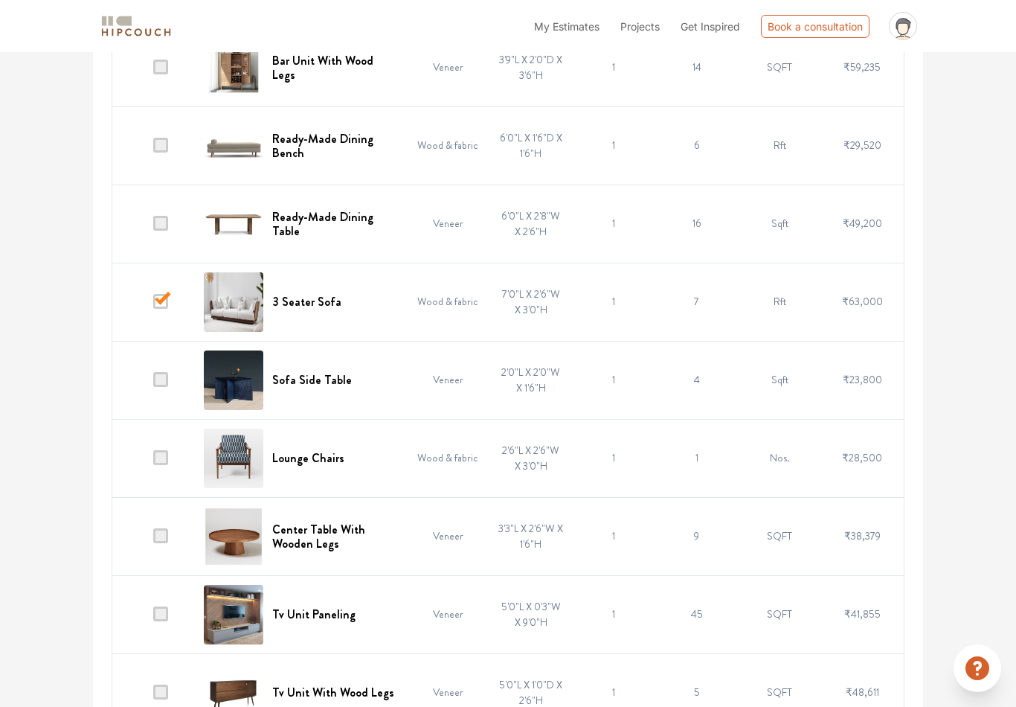
click at [309, 302] on h6 "3 Seater Sofa" at bounding box center [306, 302] width 69 height 14
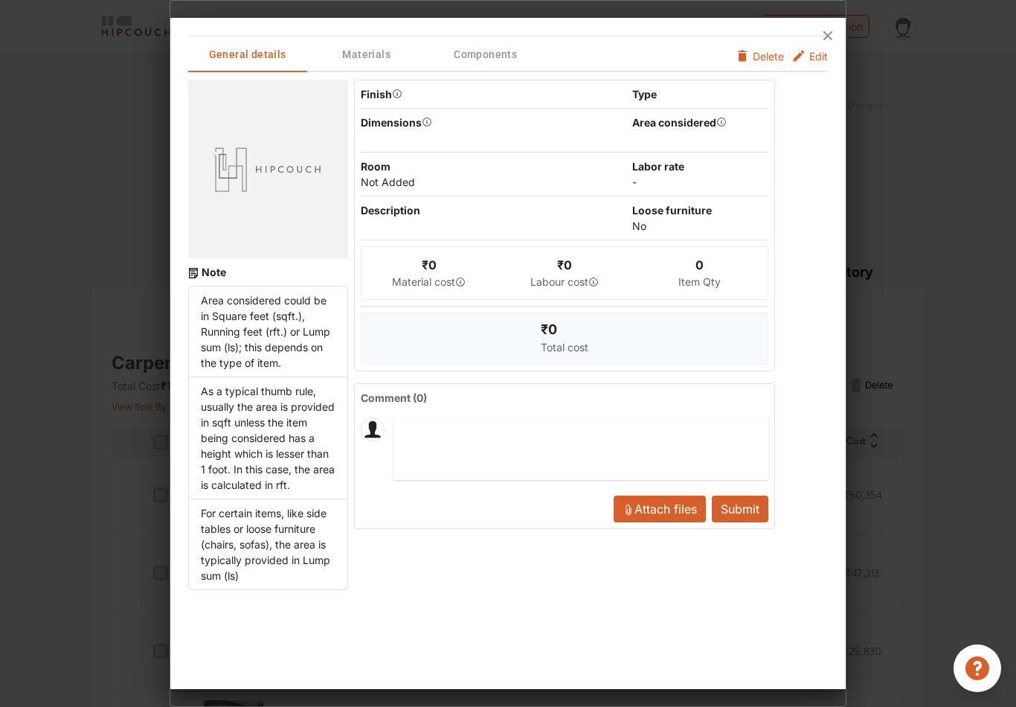
scroll to position [19, 0]
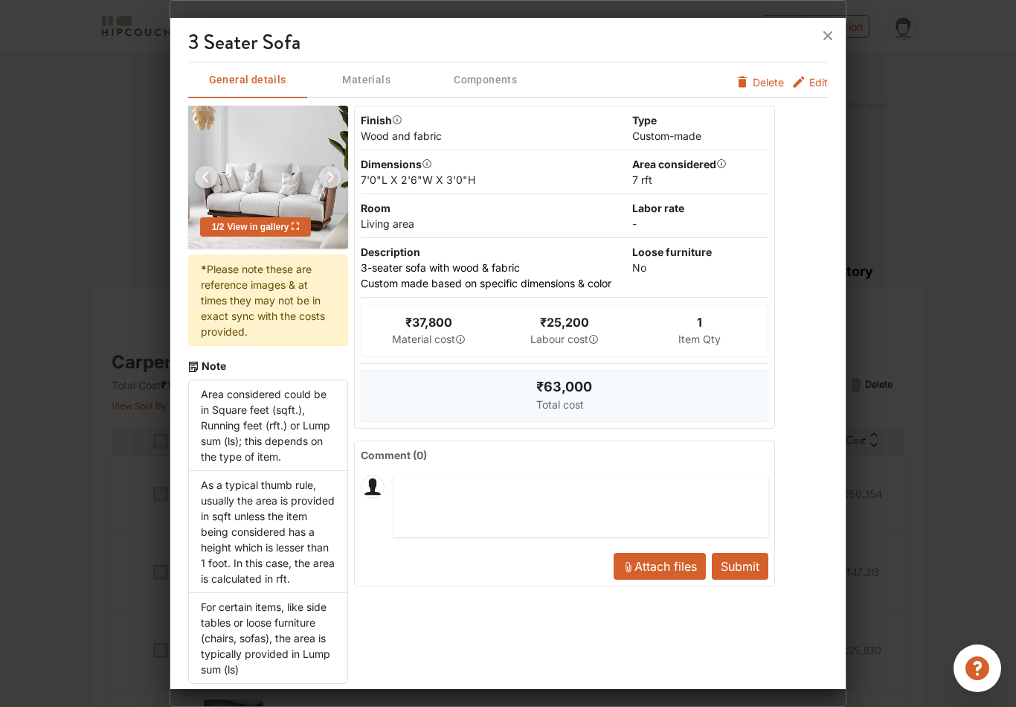
click at [777, 24] on icon at bounding box center [828, 36] width 24 height 24
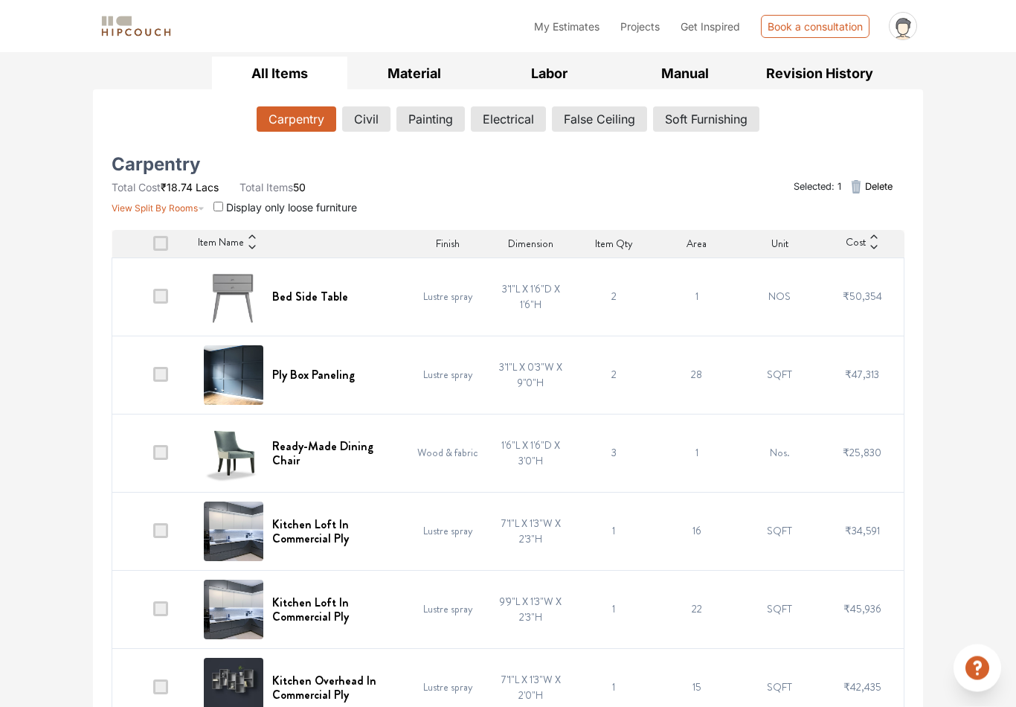
scroll to position [0, 0]
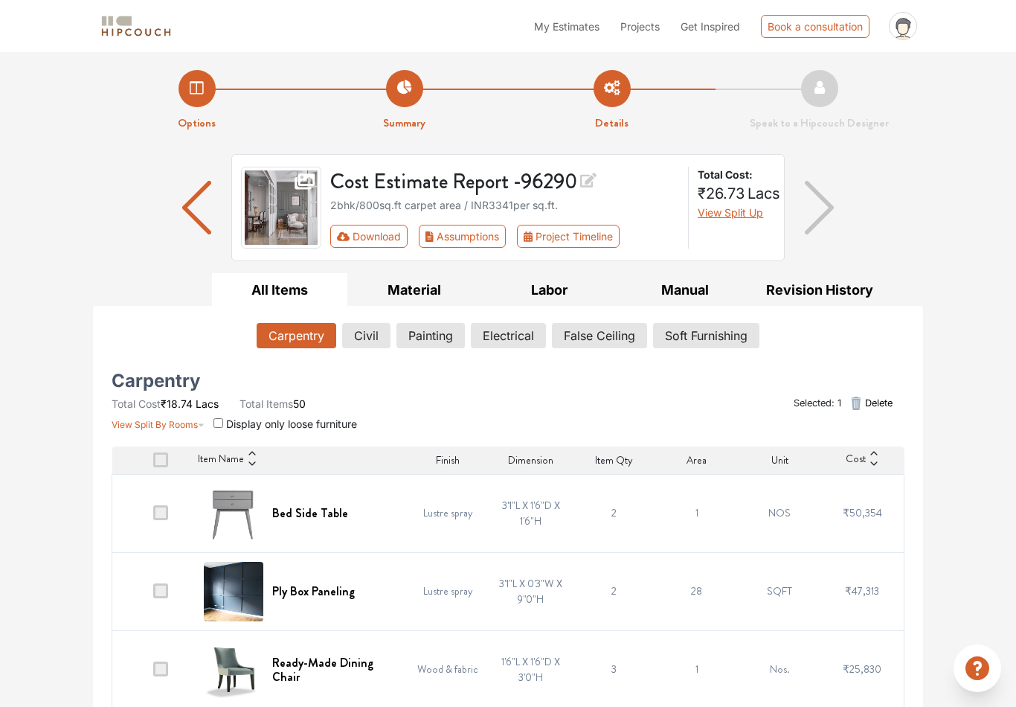
click at [385, 317] on div "Carpentry Civil Painting Electrical False Ceiling Soft Furnishing" at bounding box center [508, 338] width 793 height 43
click at [358, 339] on button "Civil" at bounding box center [366, 335] width 48 height 25
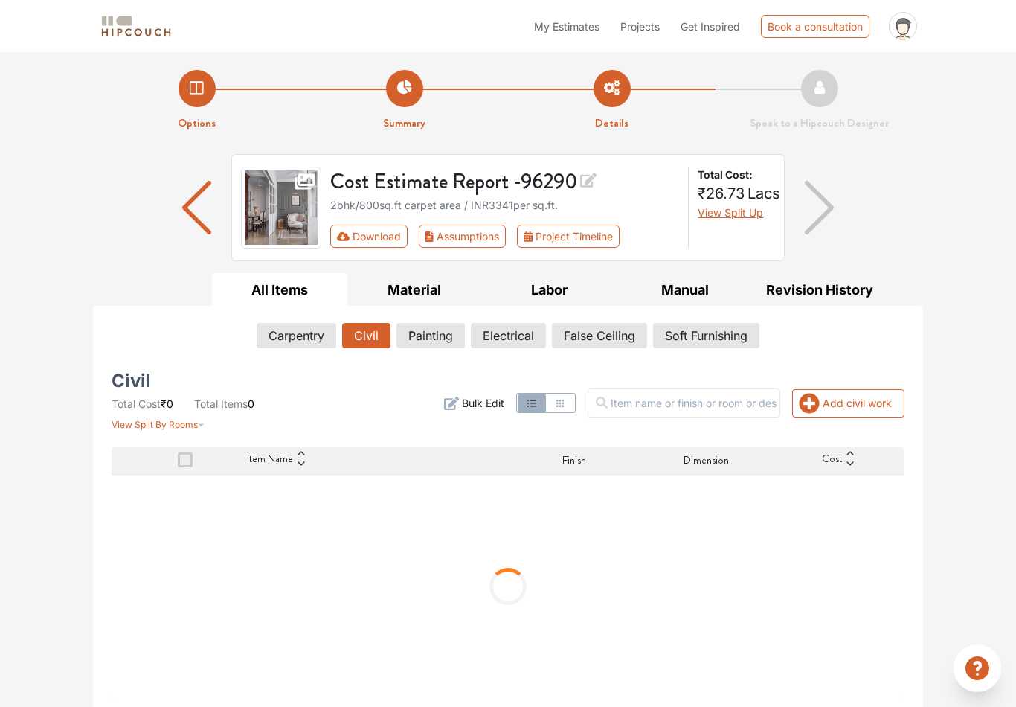
click at [433, 329] on button "Painting" at bounding box center [431, 335] width 68 height 25
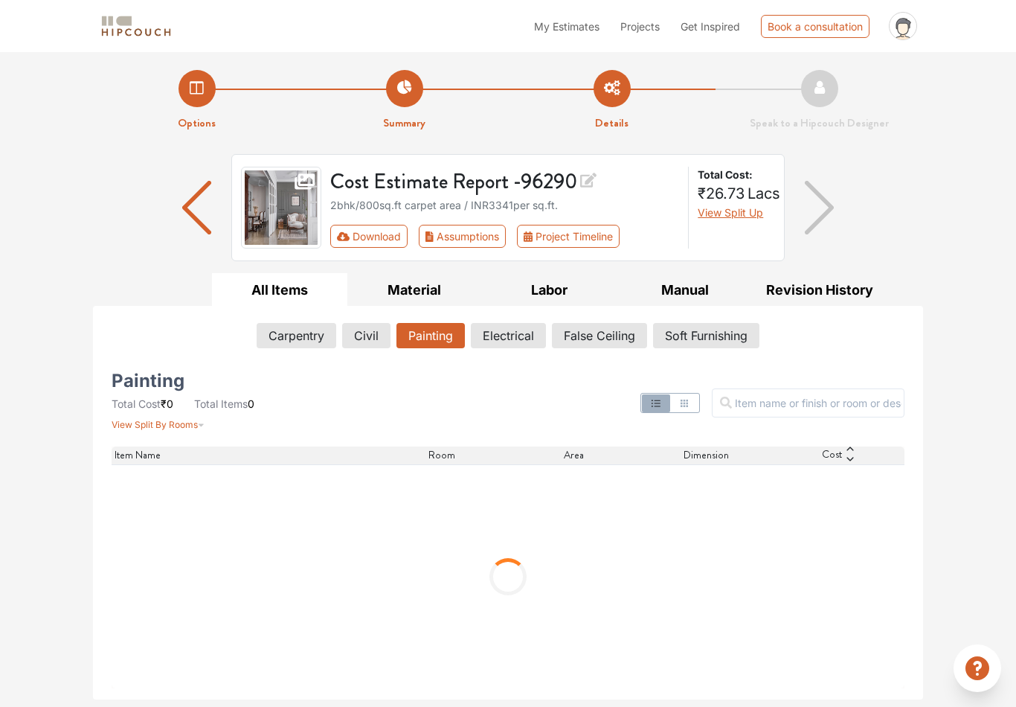
click at [510, 330] on button "Electrical" at bounding box center [508, 335] width 75 height 25
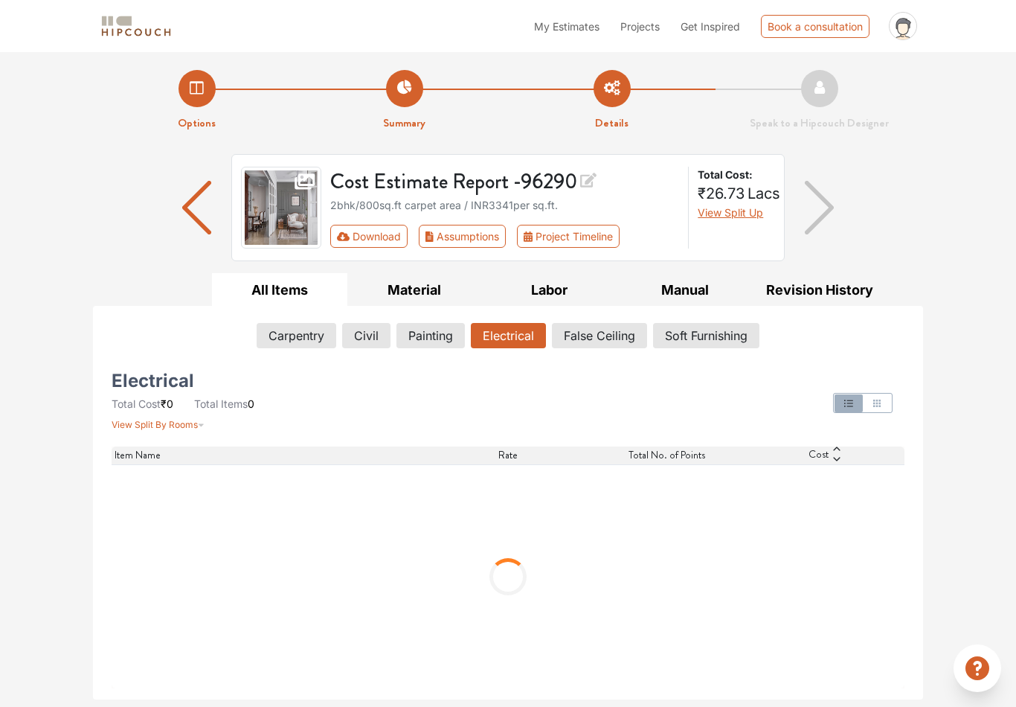
click at [604, 339] on button "False Ceiling" at bounding box center [599, 335] width 95 height 25
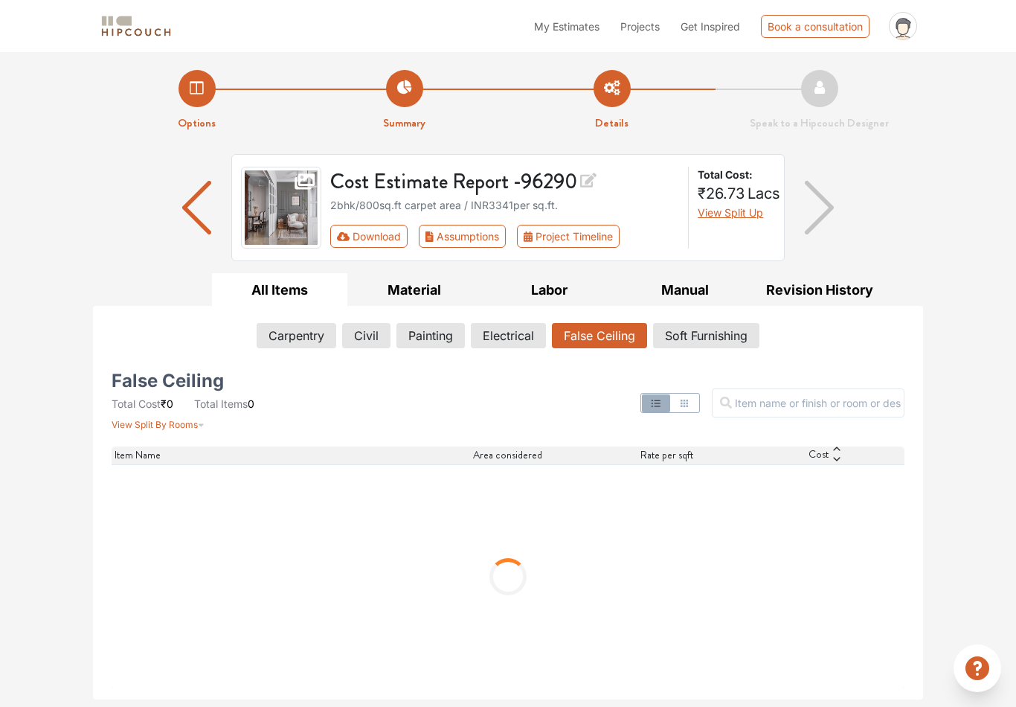
click at [684, 296] on button "Manual" at bounding box center [684, 289] width 135 height 33
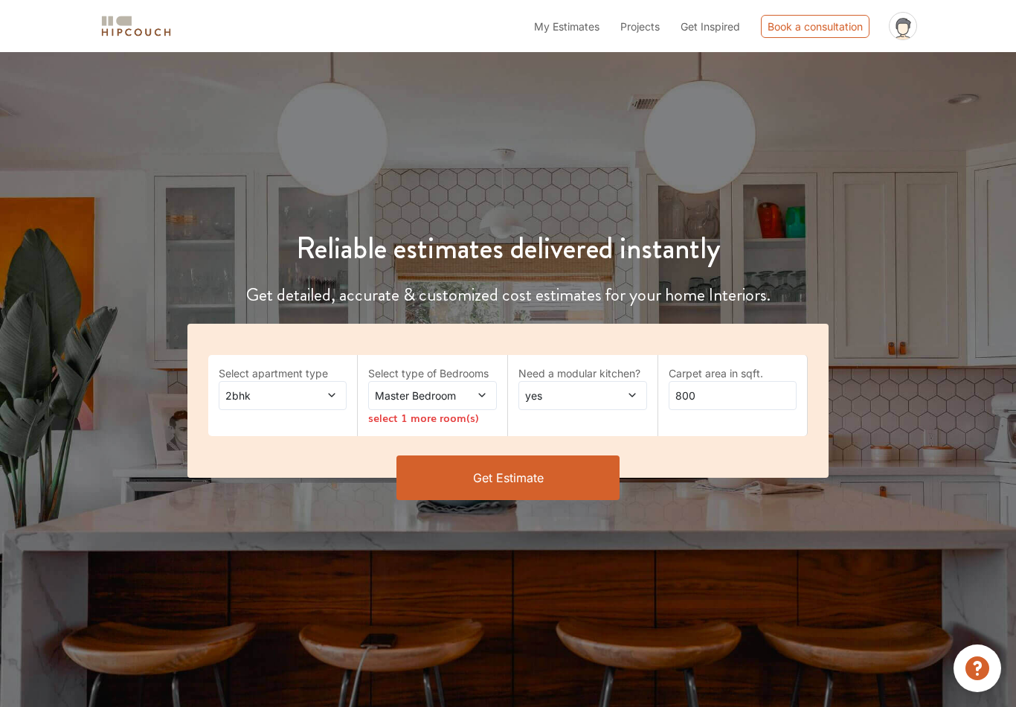
click at [323, 388] on span at bounding box center [323, 396] width 29 height 16
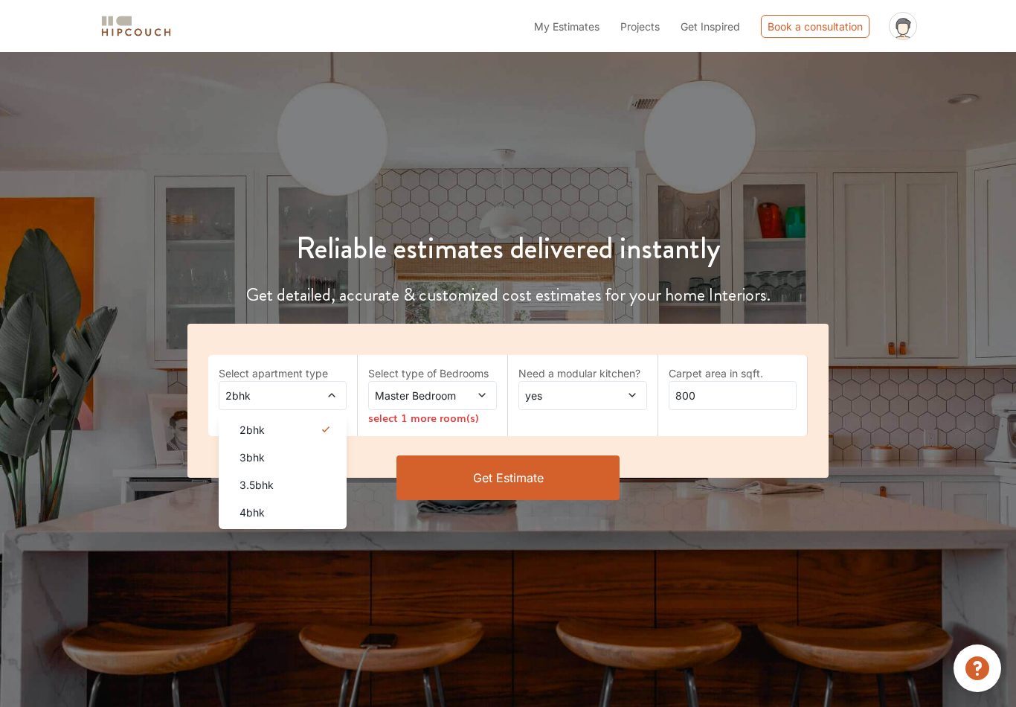
click at [296, 456] on div "3bhk" at bounding box center [288, 457] width 120 height 16
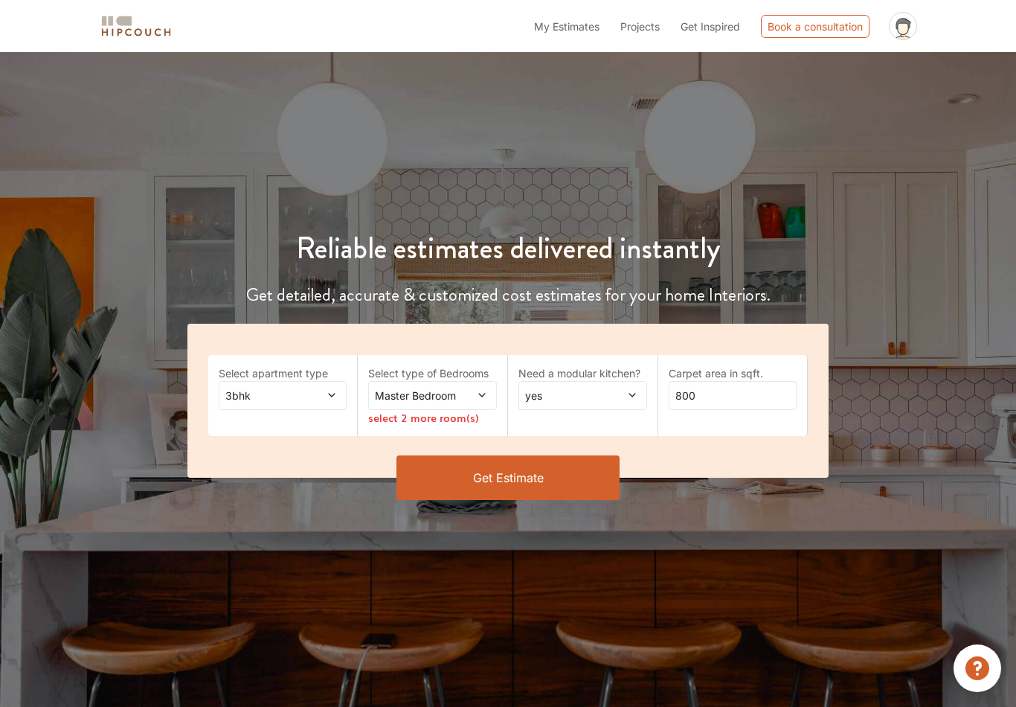
click at [463, 397] on span at bounding box center [472, 396] width 29 height 16
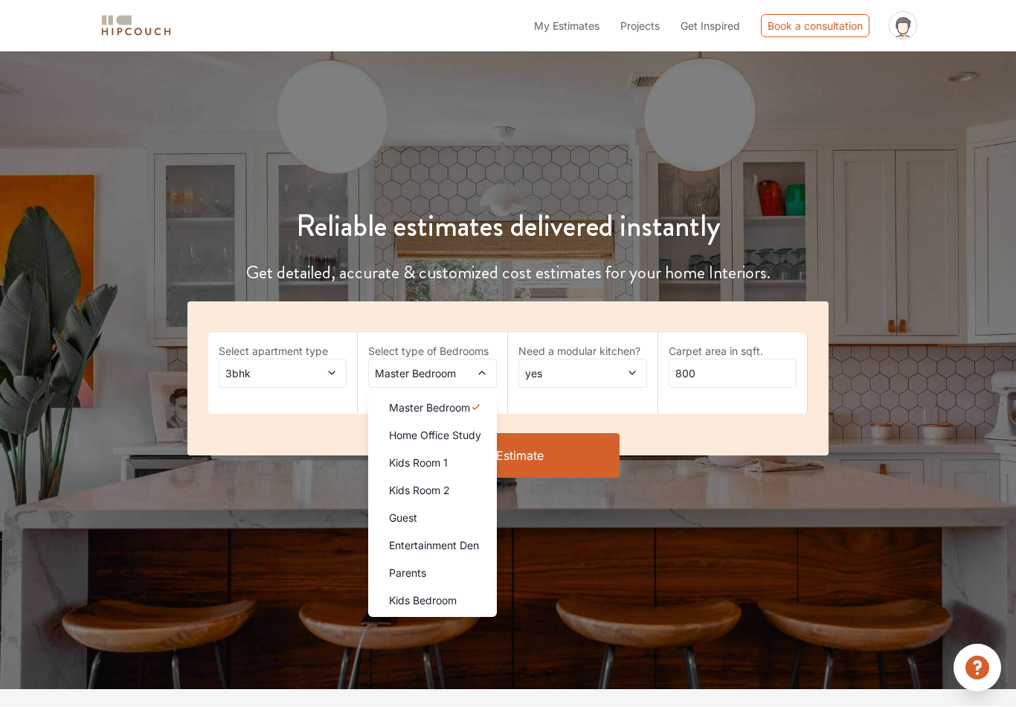
click at [519, 368] on div "yes" at bounding box center [583, 373] width 129 height 29
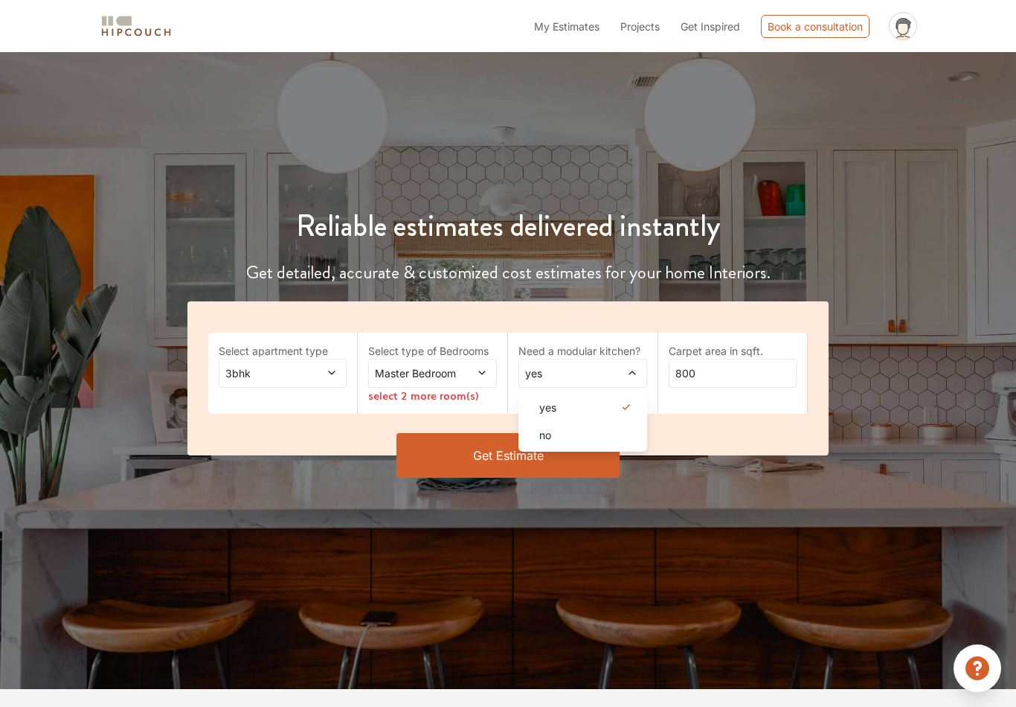
click at [465, 398] on div "select 2 more room(s)" at bounding box center [432, 396] width 129 height 16
click at [466, 376] on span at bounding box center [472, 373] width 29 height 16
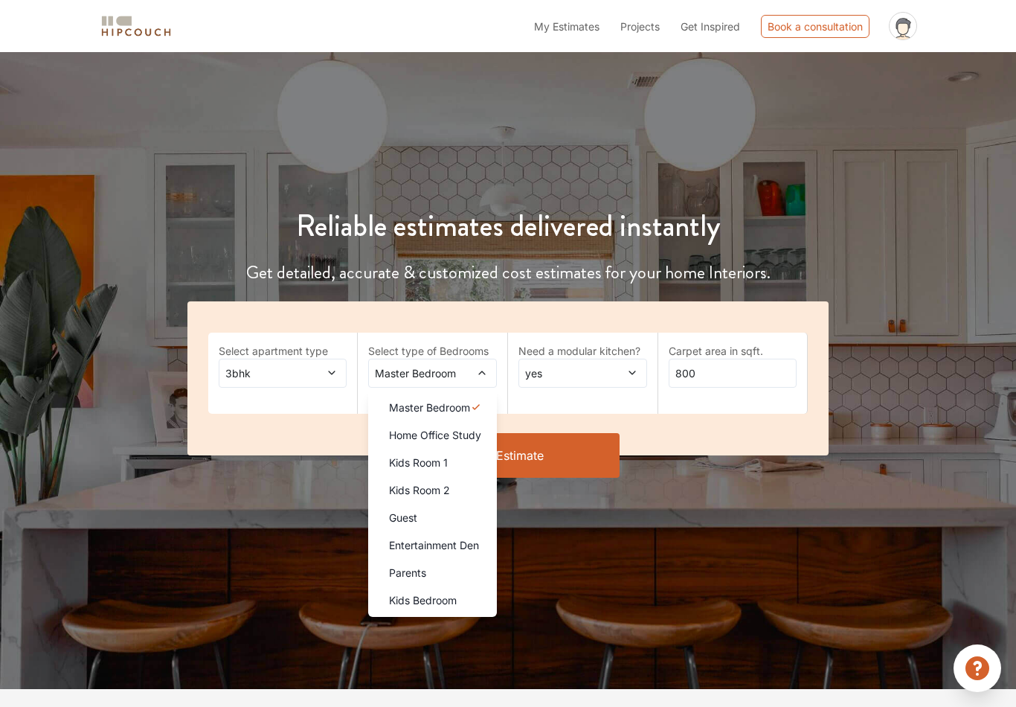
click at [429, 571] on div "Parents" at bounding box center [437, 573] width 120 height 16
click at [450, 473] on li "Kids Room 1" at bounding box center [432, 463] width 129 height 28
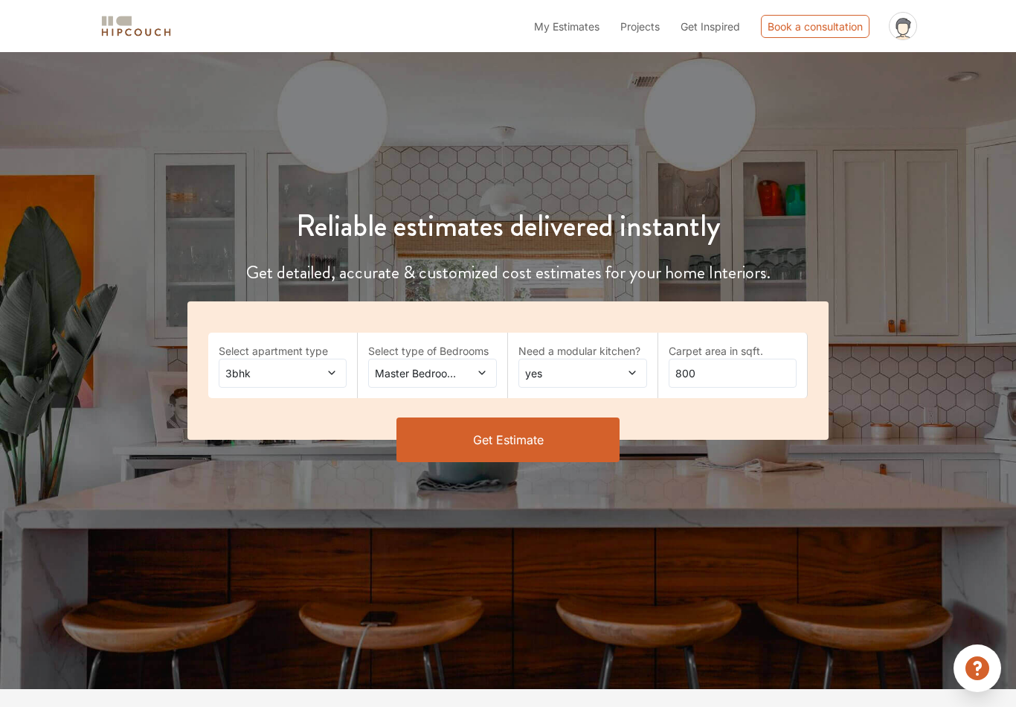
click at [474, 377] on span at bounding box center [472, 373] width 29 height 16
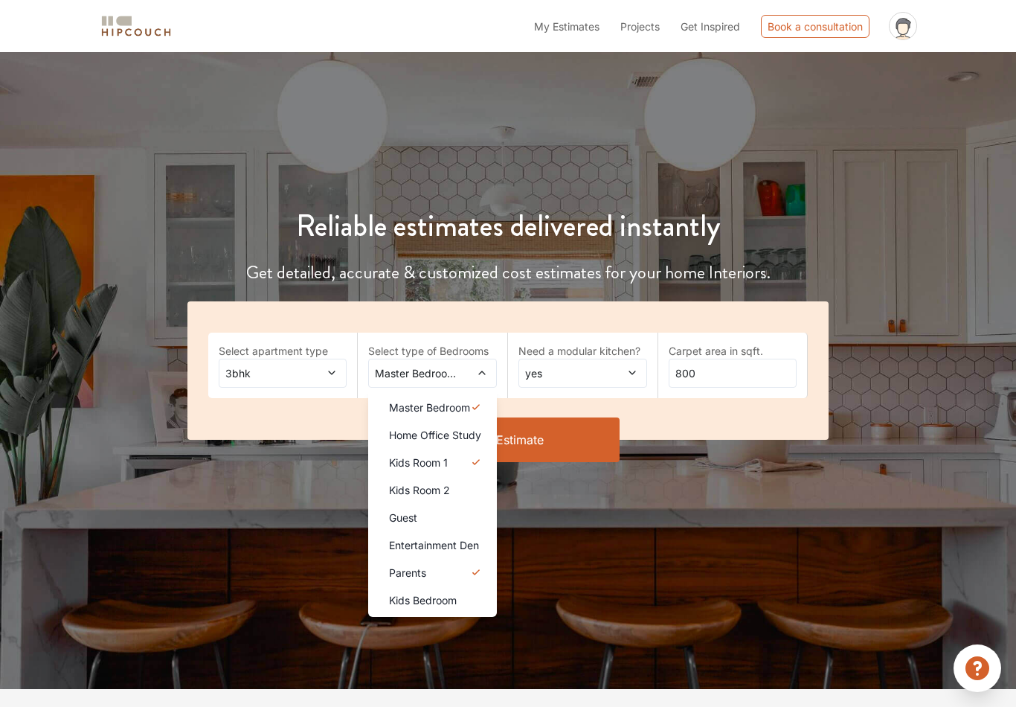
click at [443, 517] on div "Guest" at bounding box center [437, 518] width 120 height 16
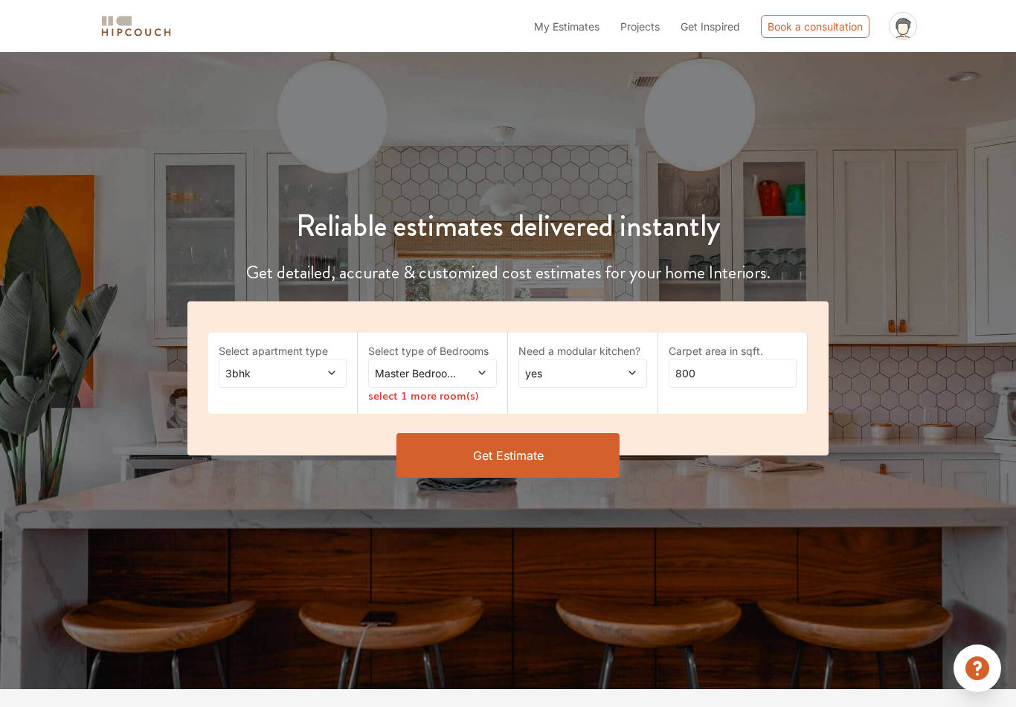
click at [478, 372] on icon at bounding box center [482, 373] width 10 height 10
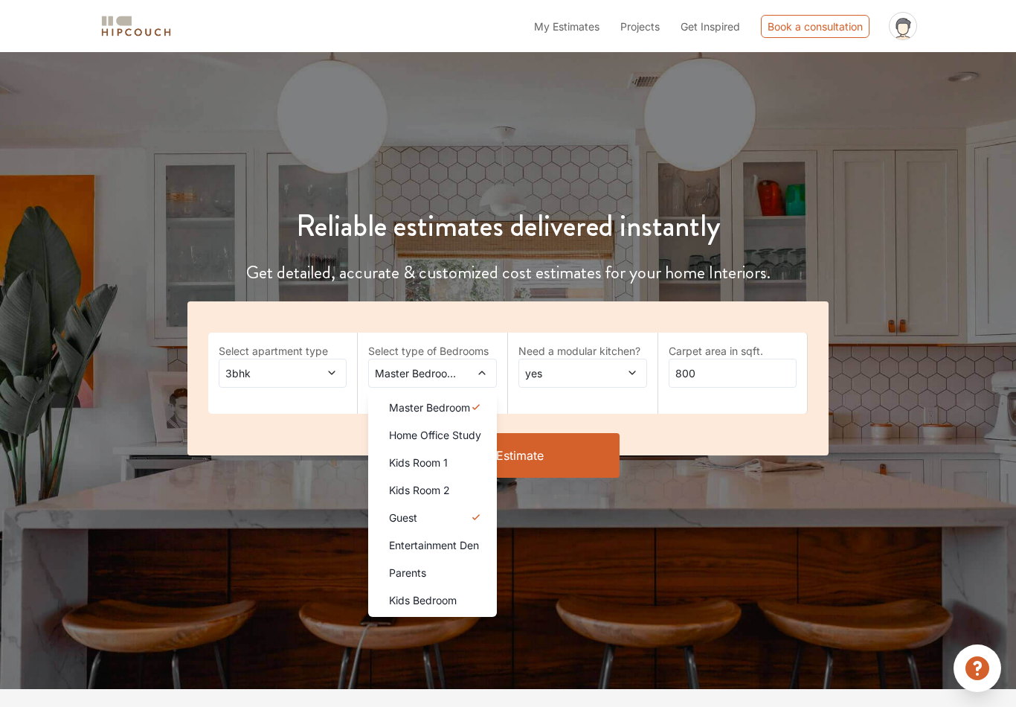
click at [542, 386] on div "yes" at bounding box center [583, 373] width 129 height 29
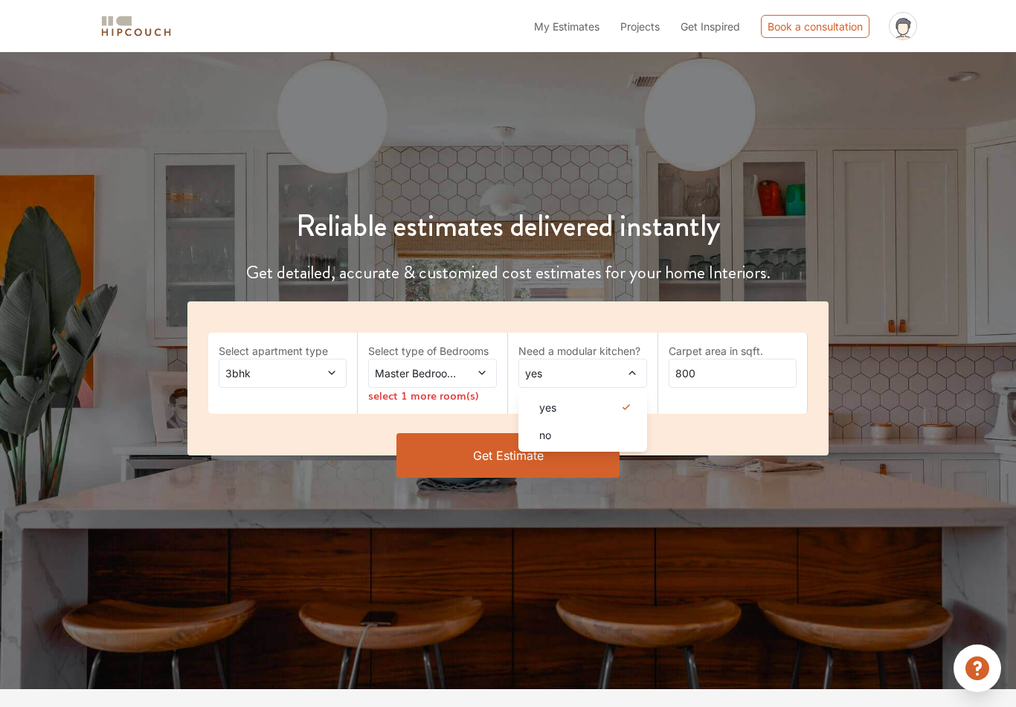
click at [477, 368] on icon at bounding box center [482, 373] width 10 height 10
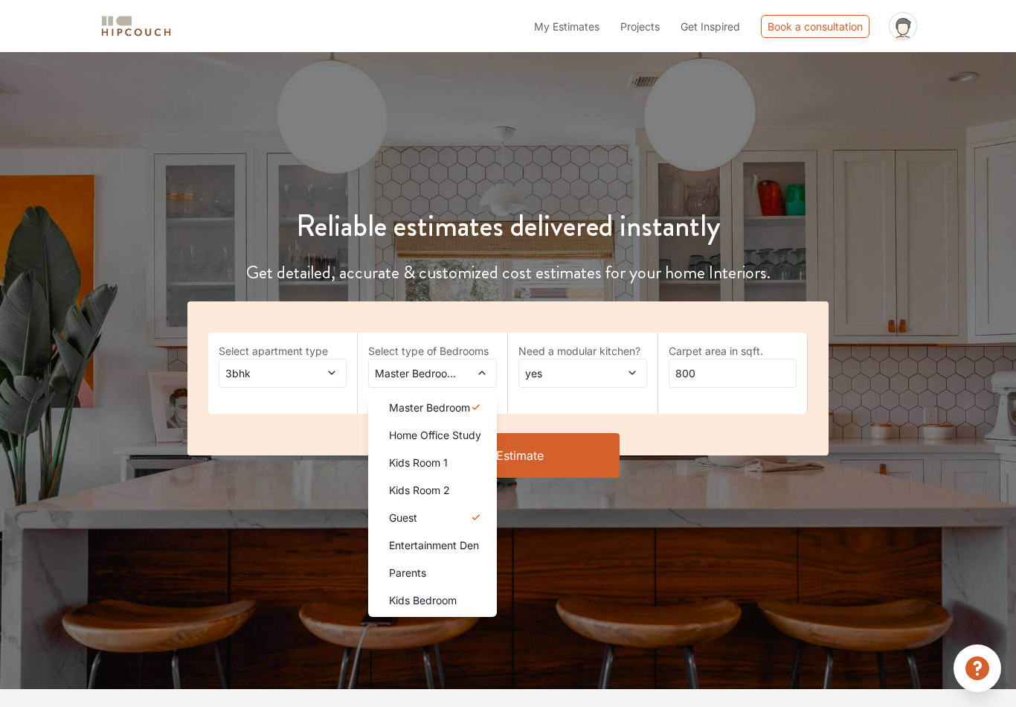
click at [327, 368] on icon at bounding box center [332, 373] width 10 height 10
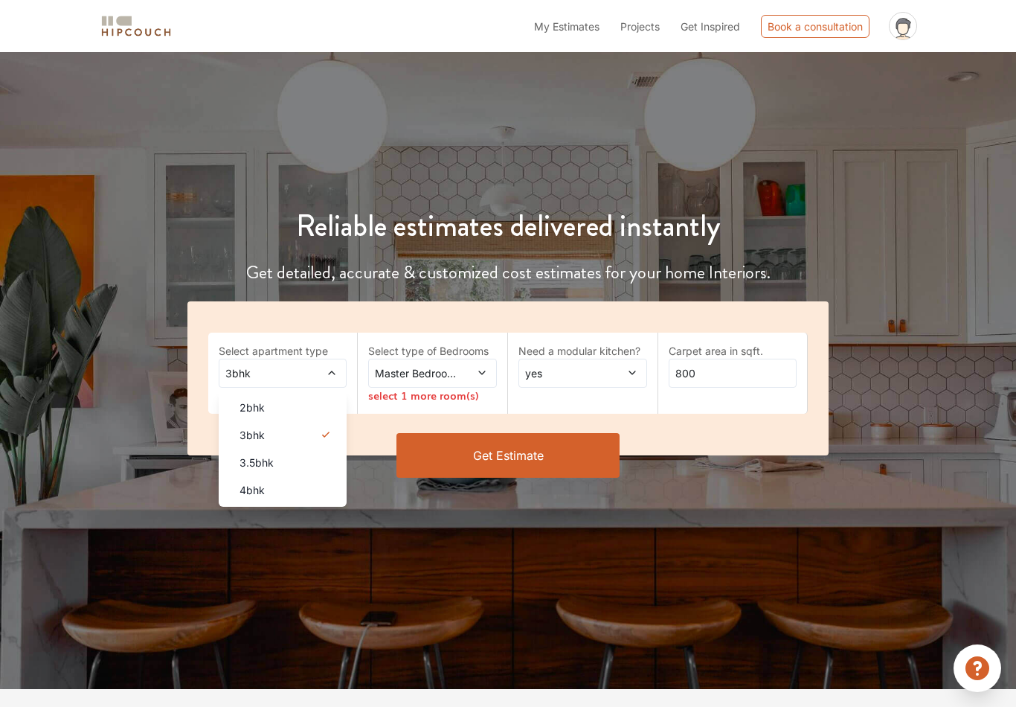
click at [314, 460] on div "3.5bhk" at bounding box center [288, 463] width 120 height 16
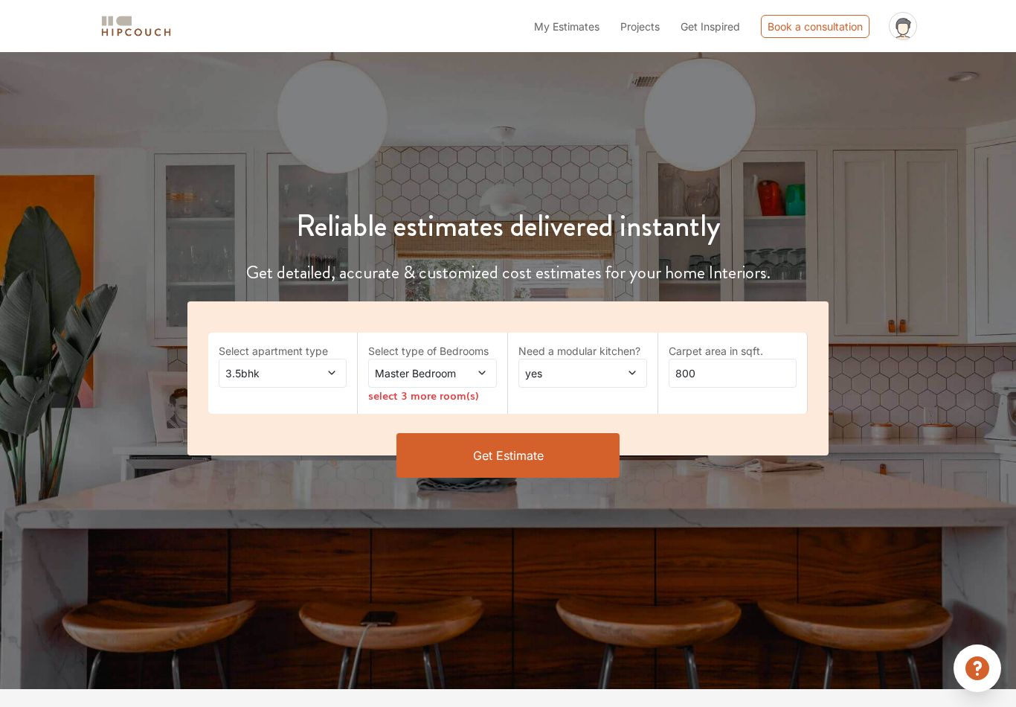
click at [458, 371] on span "Master Bedroom" at bounding box center [415, 373] width 86 height 16
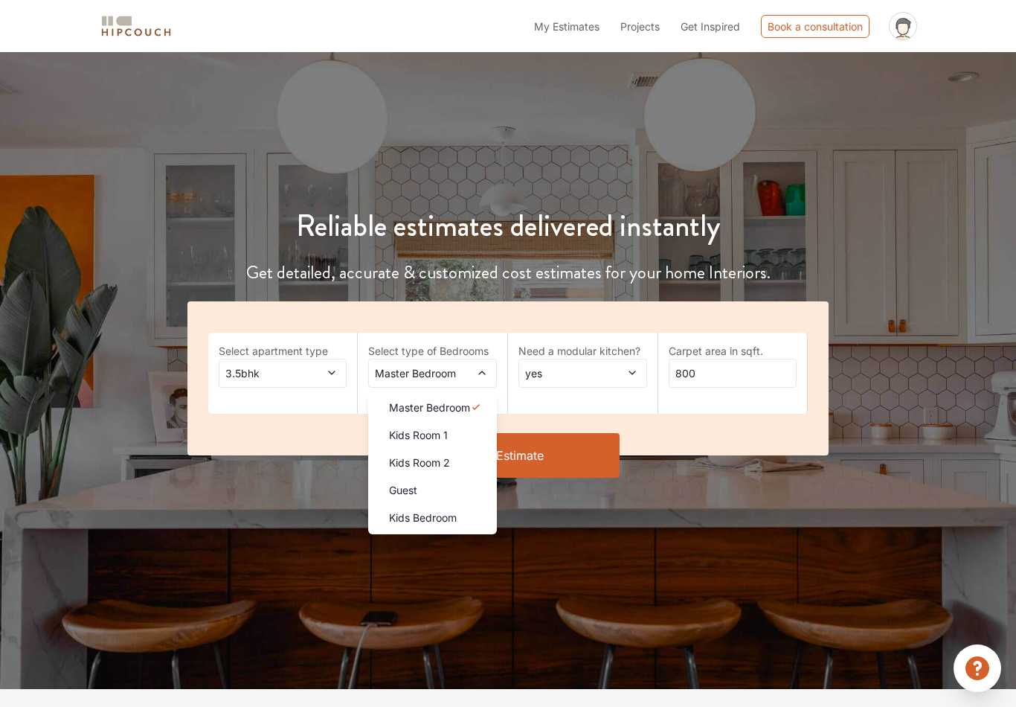
click at [471, 431] on div "Kids Room 1" at bounding box center [437, 435] width 120 height 16
click at [447, 484] on div "Guest" at bounding box center [437, 490] width 120 height 16
click at [586, 386] on div "yes" at bounding box center [583, 373] width 129 height 29
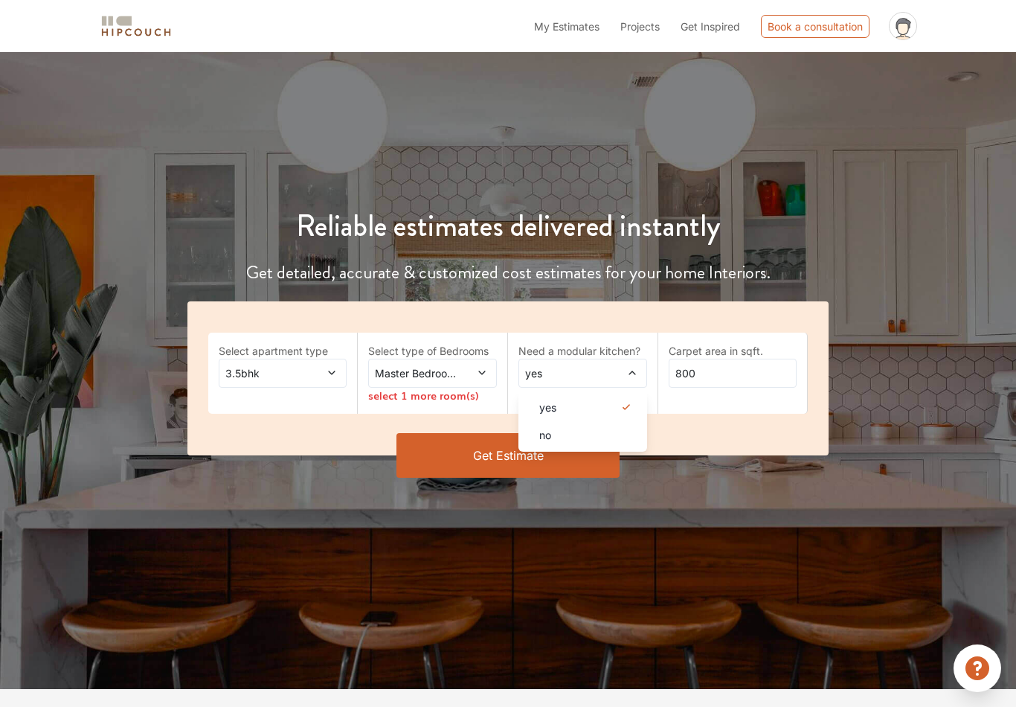
click at [461, 373] on span at bounding box center [472, 373] width 29 height 16
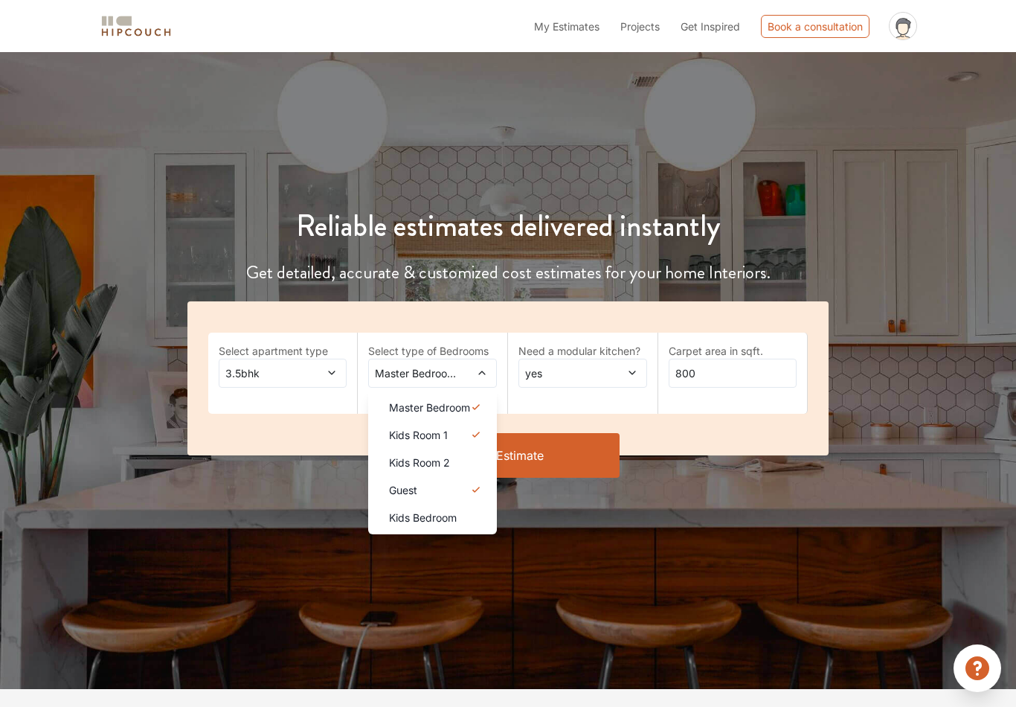
click at [464, 450] on li "Kids Room 2" at bounding box center [432, 463] width 129 height 28
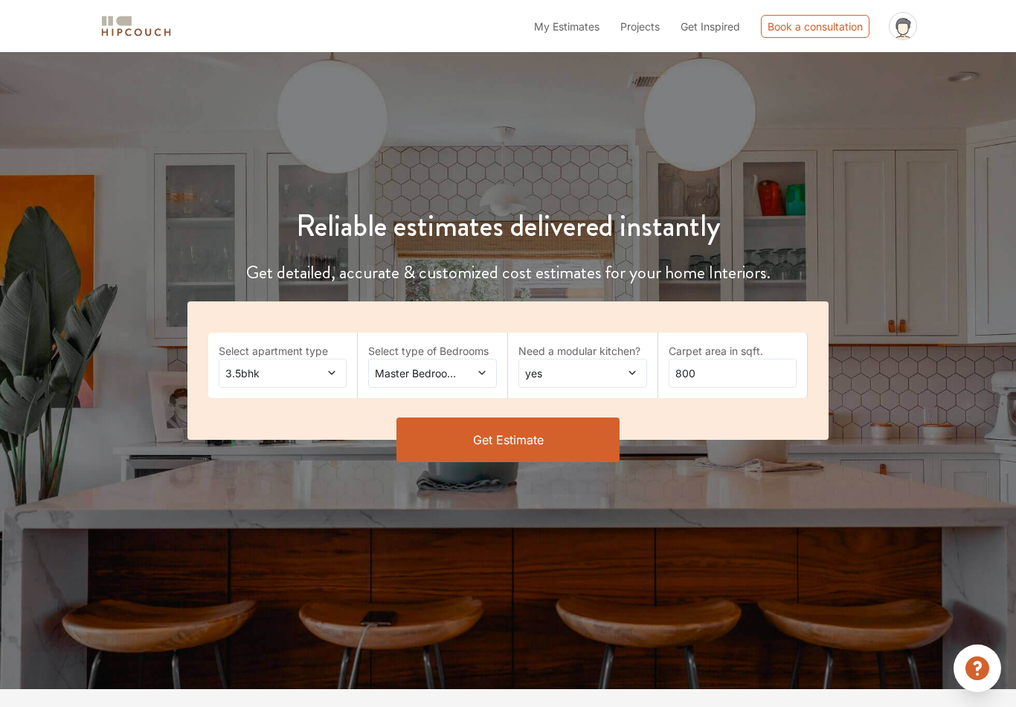
click at [617, 381] on div "yes" at bounding box center [583, 373] width 129 height 29
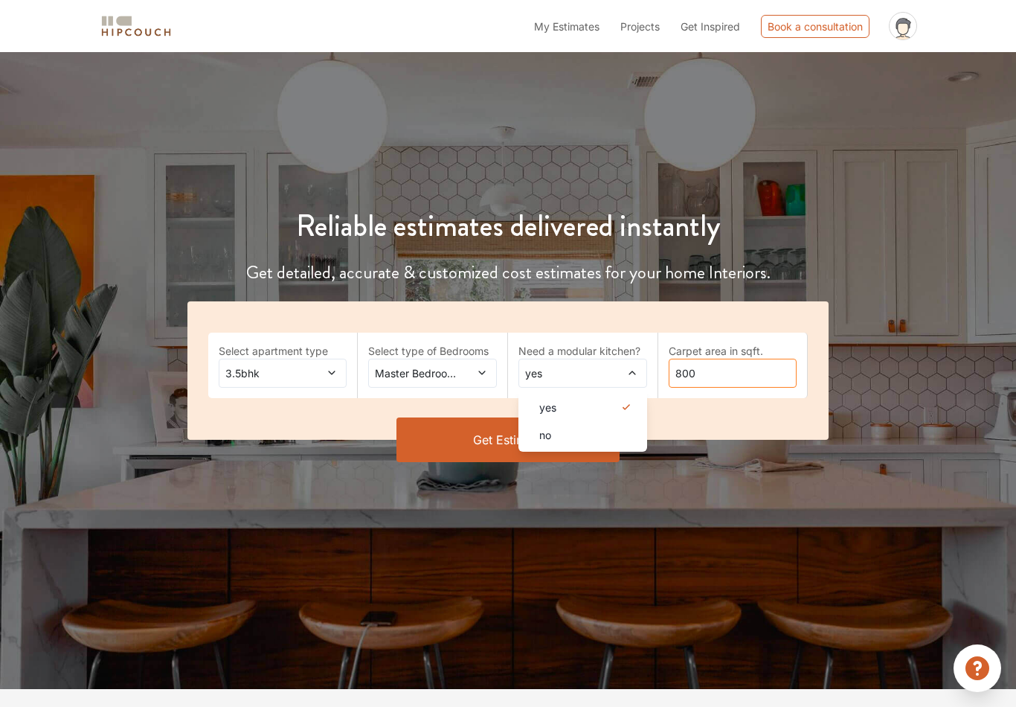
click at [726, 370] on input "800" at bounding box center [733, 373] width 129 height 29
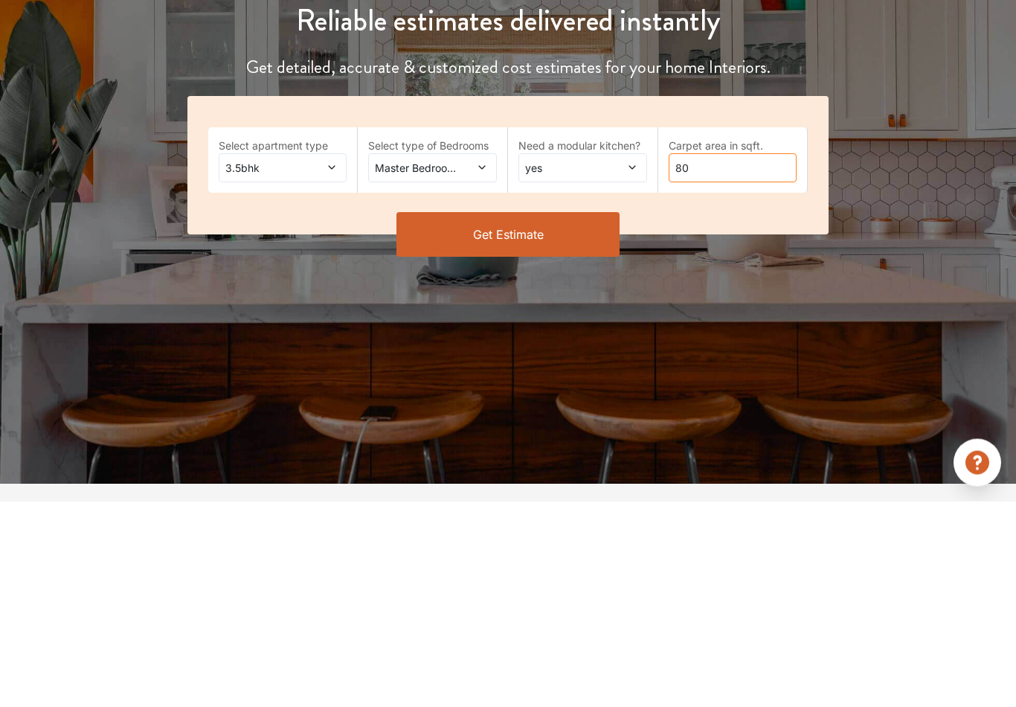
type input "8"
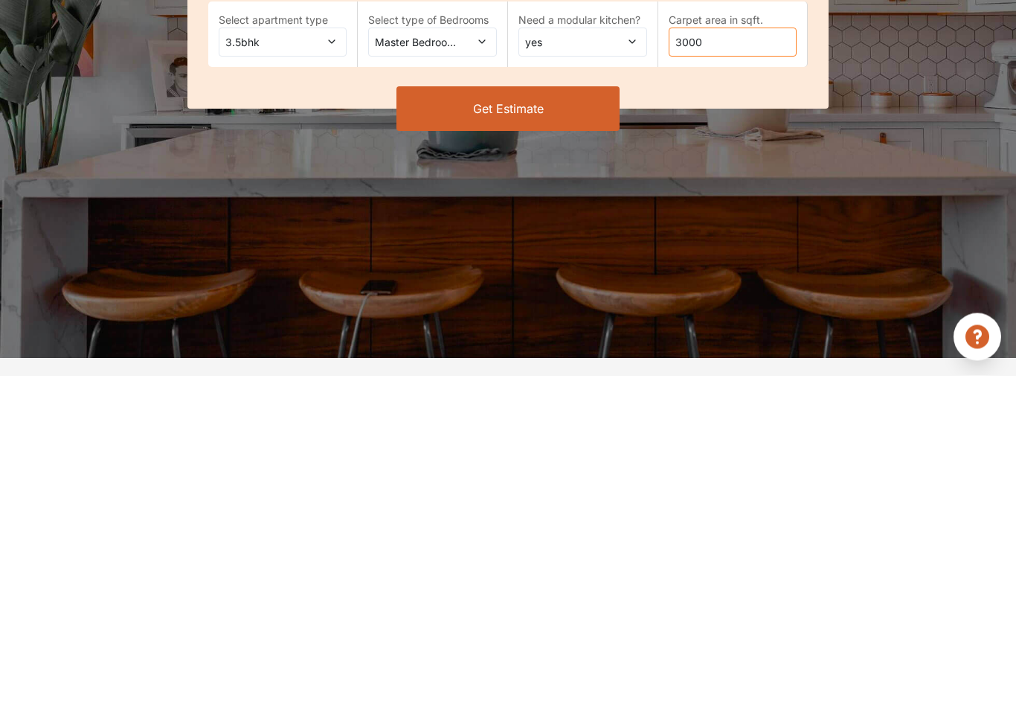
type input "3000"
click at [526, 418] on button "Get Estimate" at bounding box center [508, 440] width 223 height 45
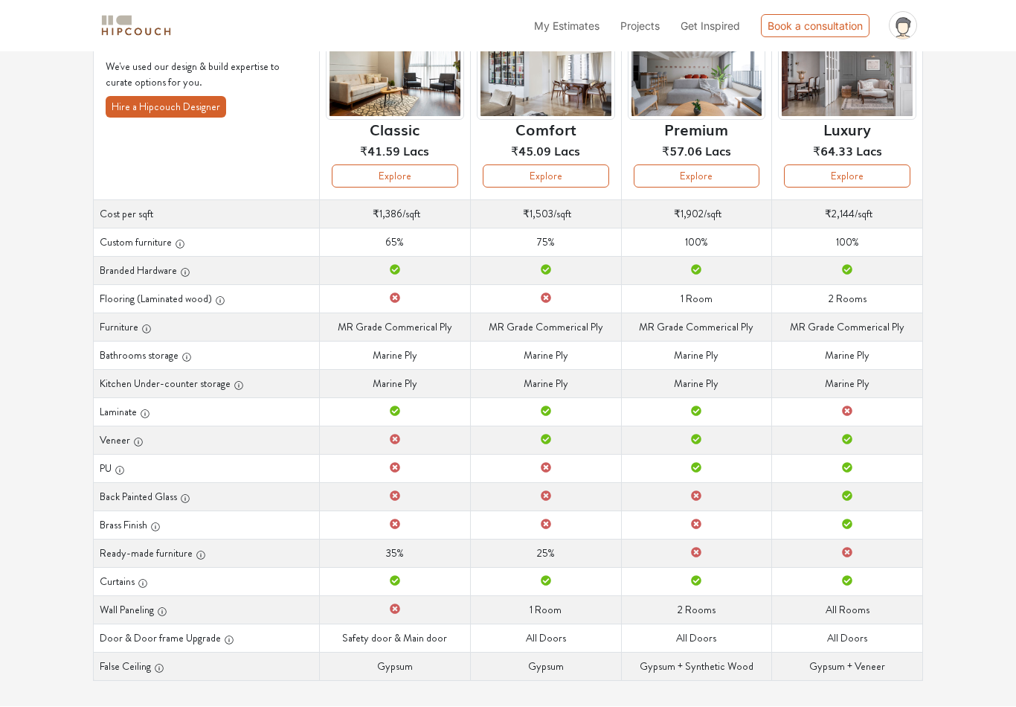
scroll to position [141, 0]
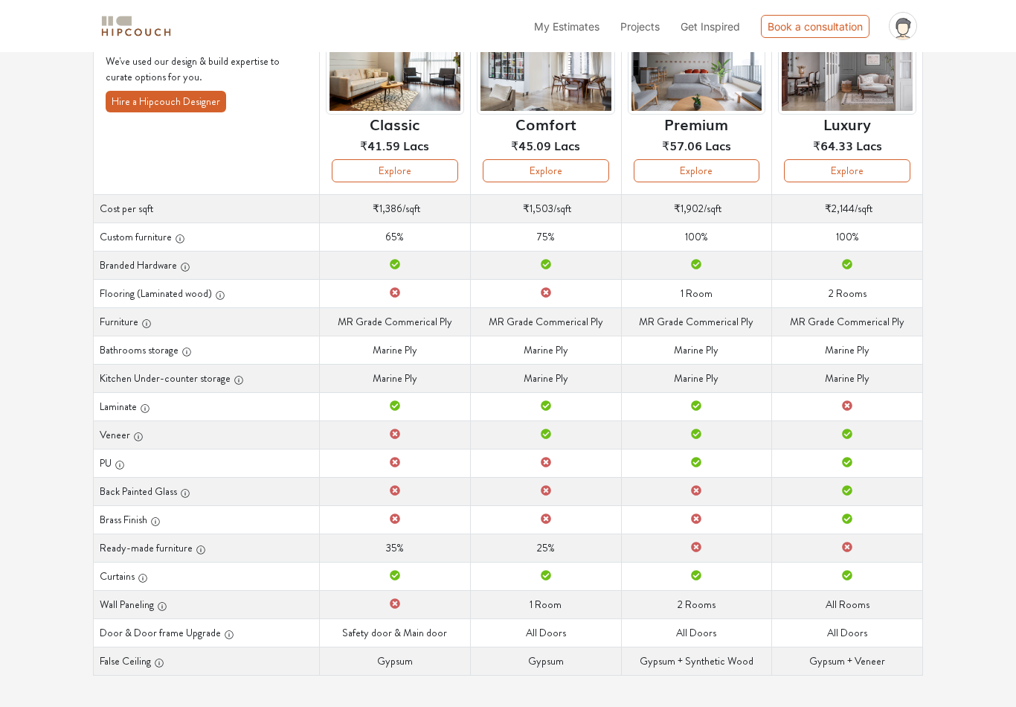
click at [401, 602] on td "Wall Paneling" at bounding box center [395, 604] width 151 height 28
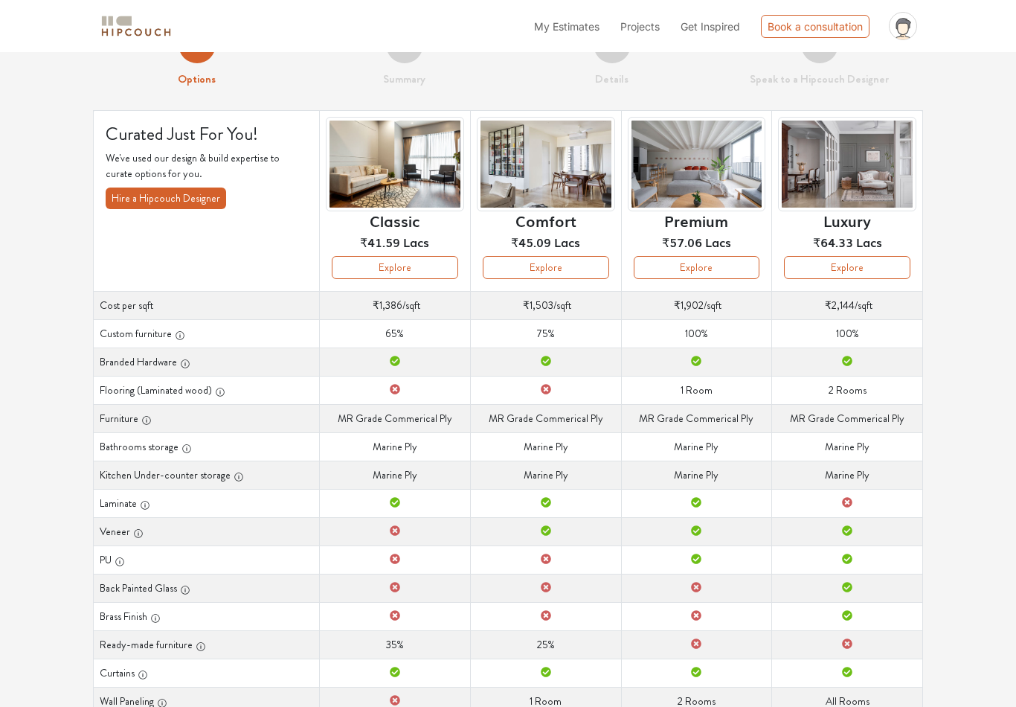
scroll to position [43, 0]
click at [571, 263] on button "Explore" at bounding box center [546, 268] width 126 height 23
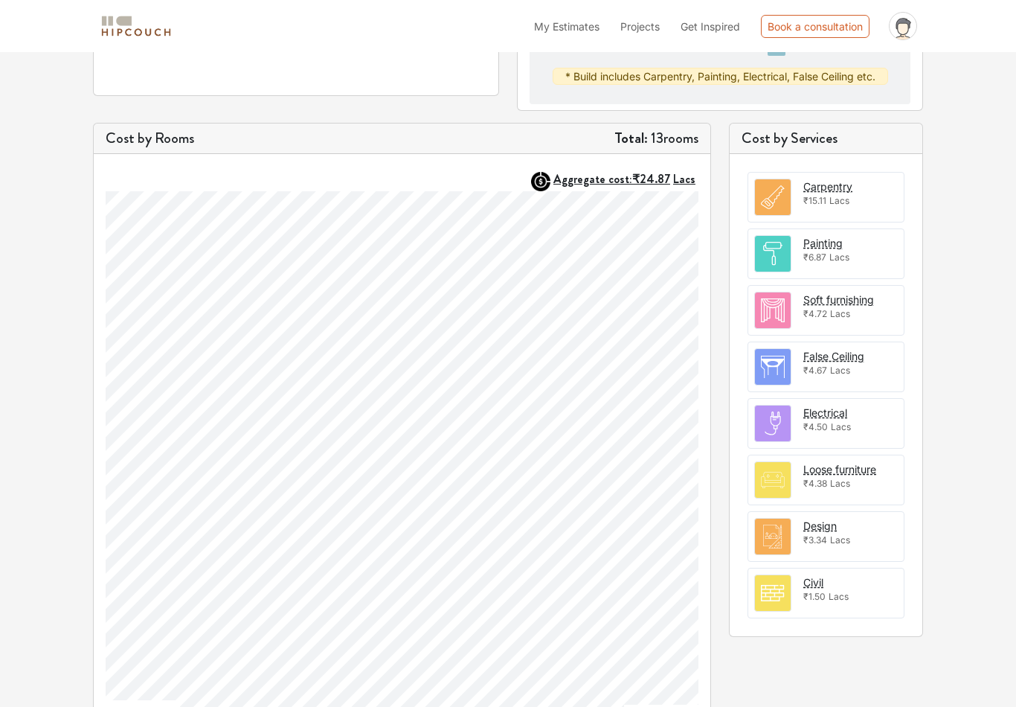
scroll to position [405, 0]
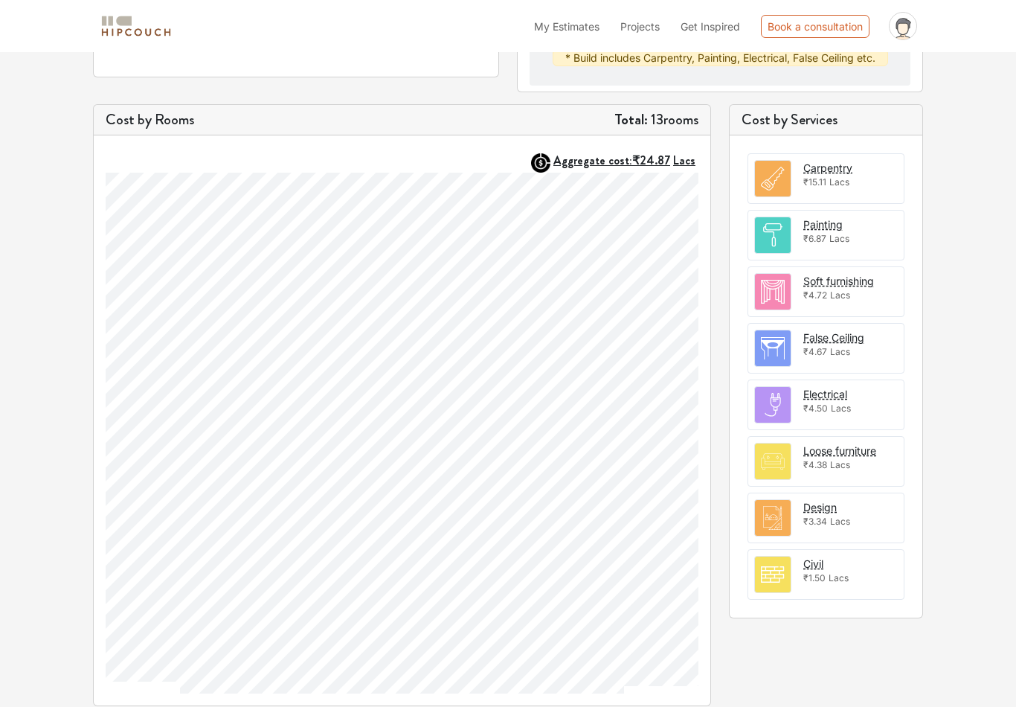
click at [631, 113] on strong "Total:" at bounding box center [631, 120] width 33 height 22
click at [598, 159] on strong "Aggregate cost: ₹24.87 Lacs" at bounding box center [625, 160] width 142 height 17
click at [777, 629] on div "Options Summary Details Speak to a Hipcouch Designer Interiors Cost Estimate Ed…" at bounding box center [508, 179] width 1016 height 1065
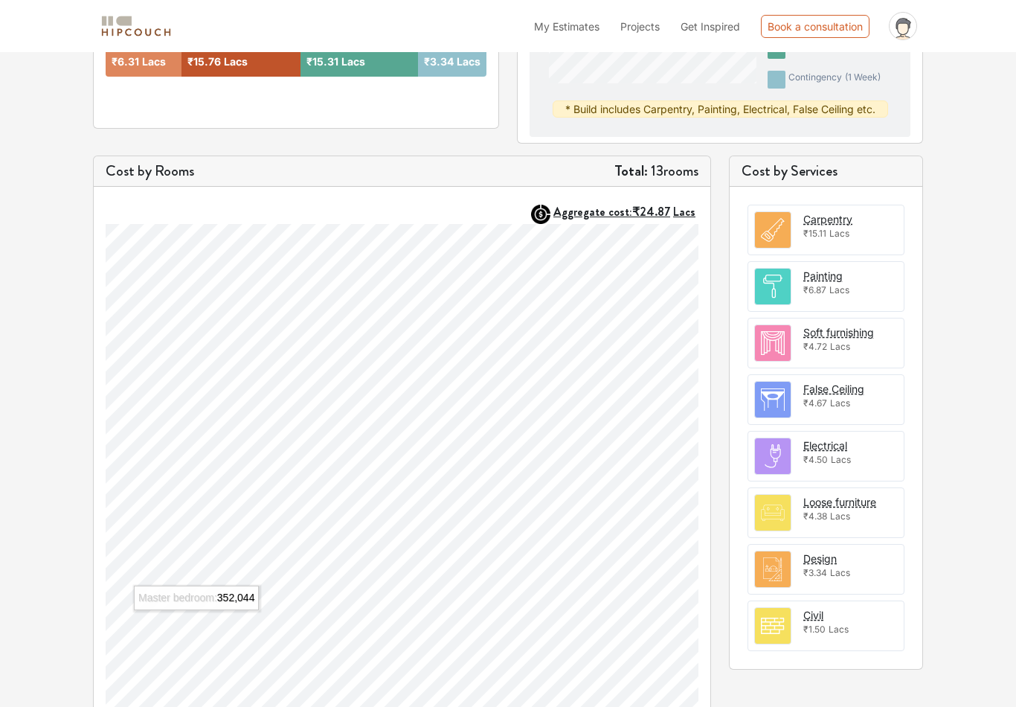
click at [777, 565] on div "Design ₹3.34 Lacs" at bounding box center [826, 570] width 157 height 51
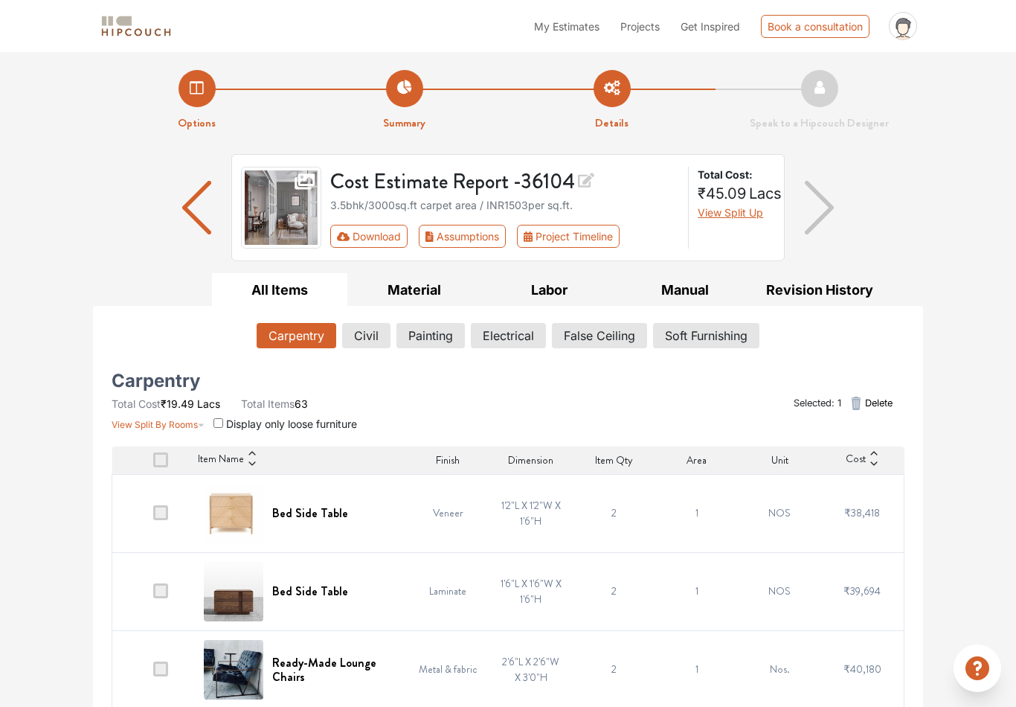
click at [365, 230] on button "Download" at bounding box center [369, 236] width 78 height 23
click at [388, 225] on button "Download" at bounding box center [369, 236] width 78 height 23
click at [385, 239] on button "Download" at bounding box center [369, 236] width 78 height 23
click at [352, 228] on button "Download" at bounding box center [369, 236] width 78 height 23
click at [359, 245] on button "Download" at bounding box center [369, 236] width 78 height 23
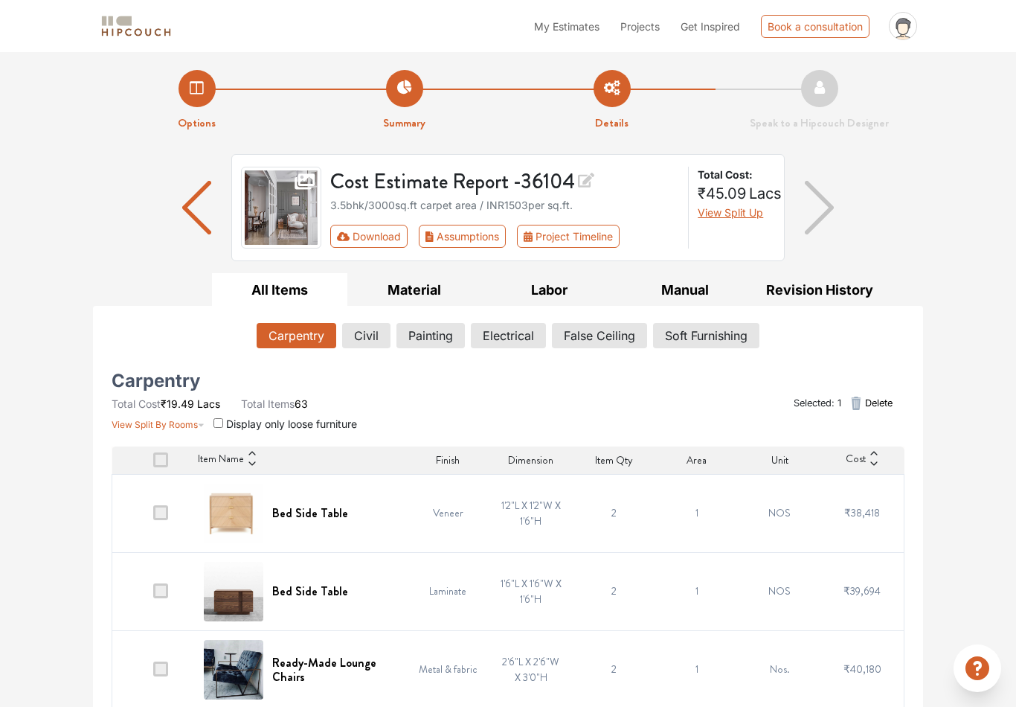
click at [364, 230] on button "Download" at bounding box center [369, 236] width 78 height 23
click at [478, 241] on button "Assumptions" at bounding box center [462, 236] width 87 height 23
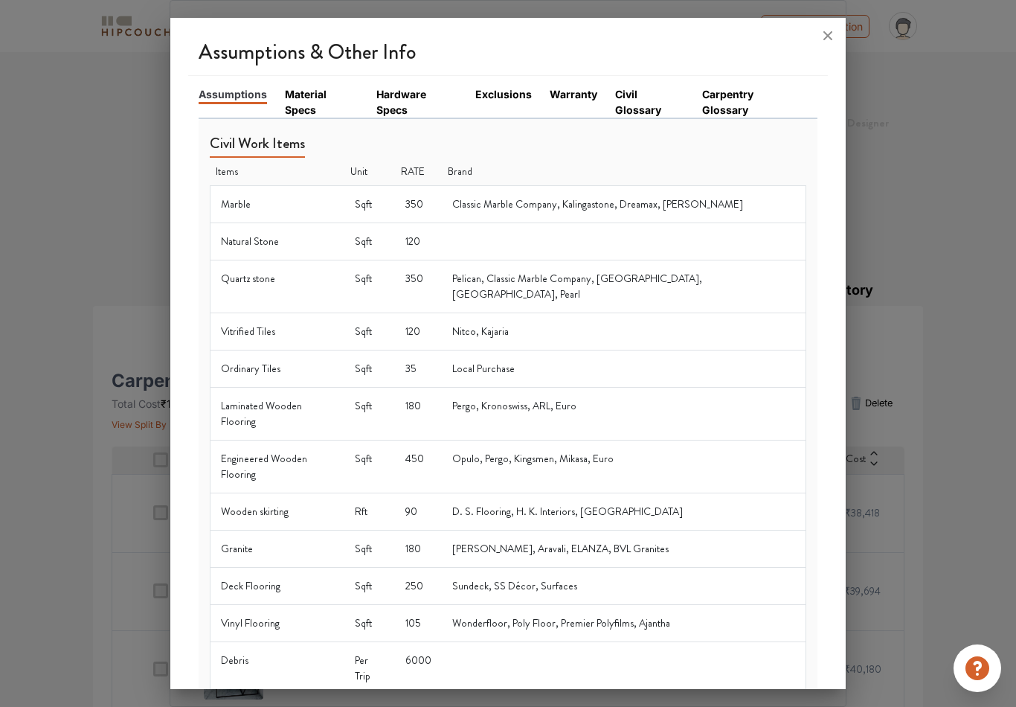
click at [298, 86] on link "Material Specs" at bounding box center [322, 101] width 74 height 31
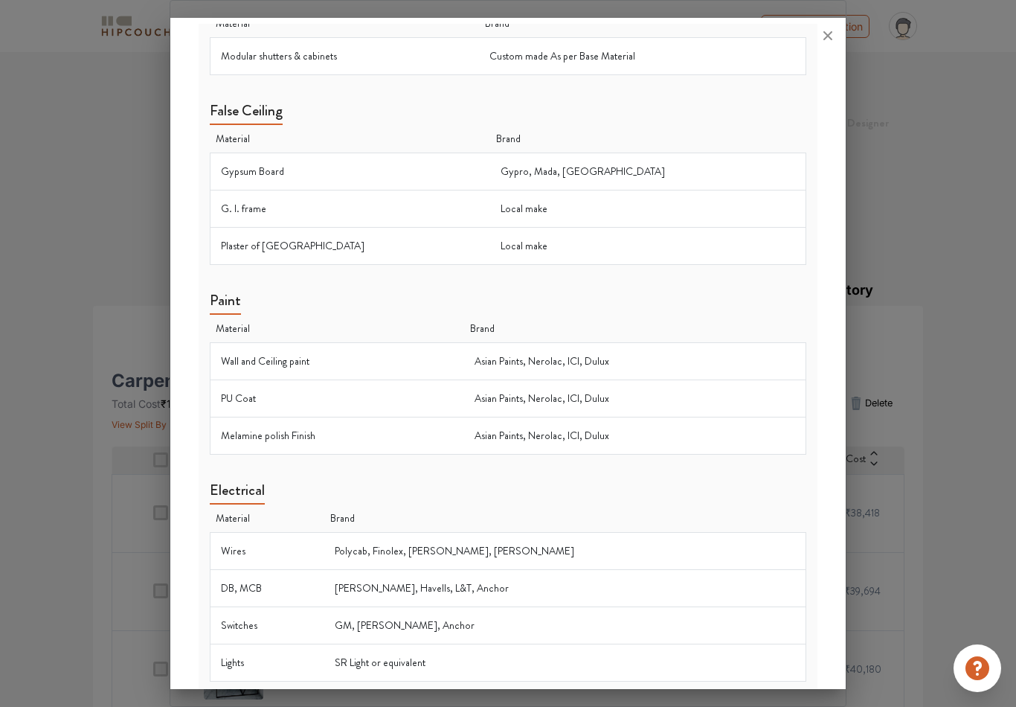
scroll to position [1127, 0]
click at [777, 33] on icon at bounding box center [828, 36] width 24 height 24
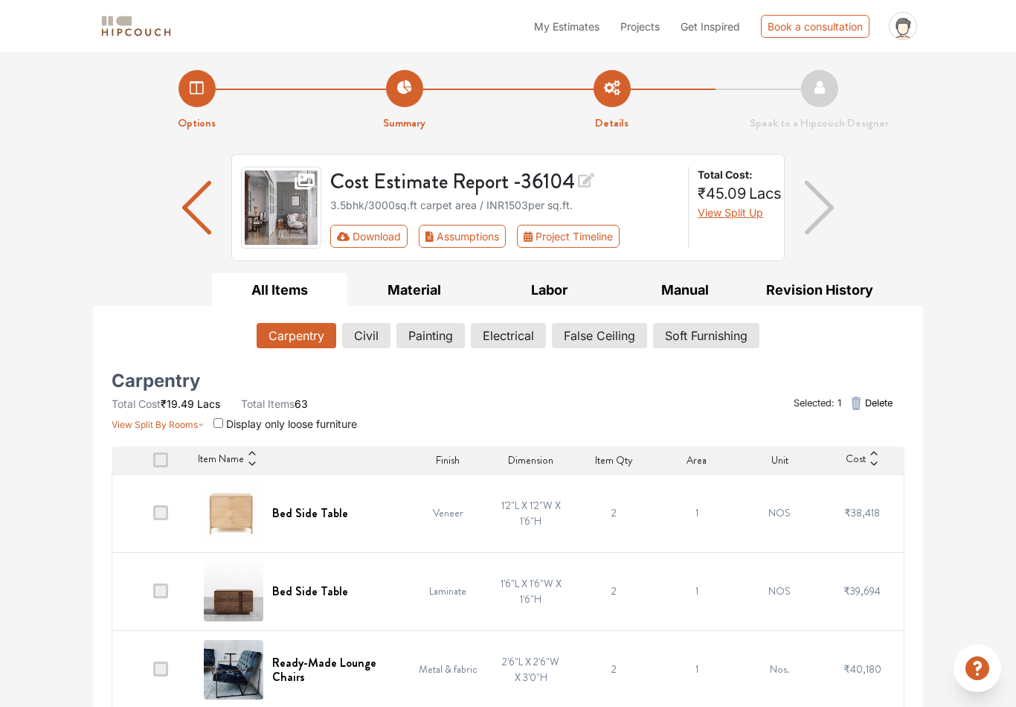
click at [367, 232] on button "Download" at bounding box center [369, 236] width 78 height 23
click at [725, 207] on span "View Split Up" at bounding box center [730, 212] width 65 height 13
click at [720, 200] on span "₹45.09" at bounding box center [722, 194] width 48 height 18
click at [712, 218] on button "View Split Up" at bounding box center [730, 213] width 65 height 16
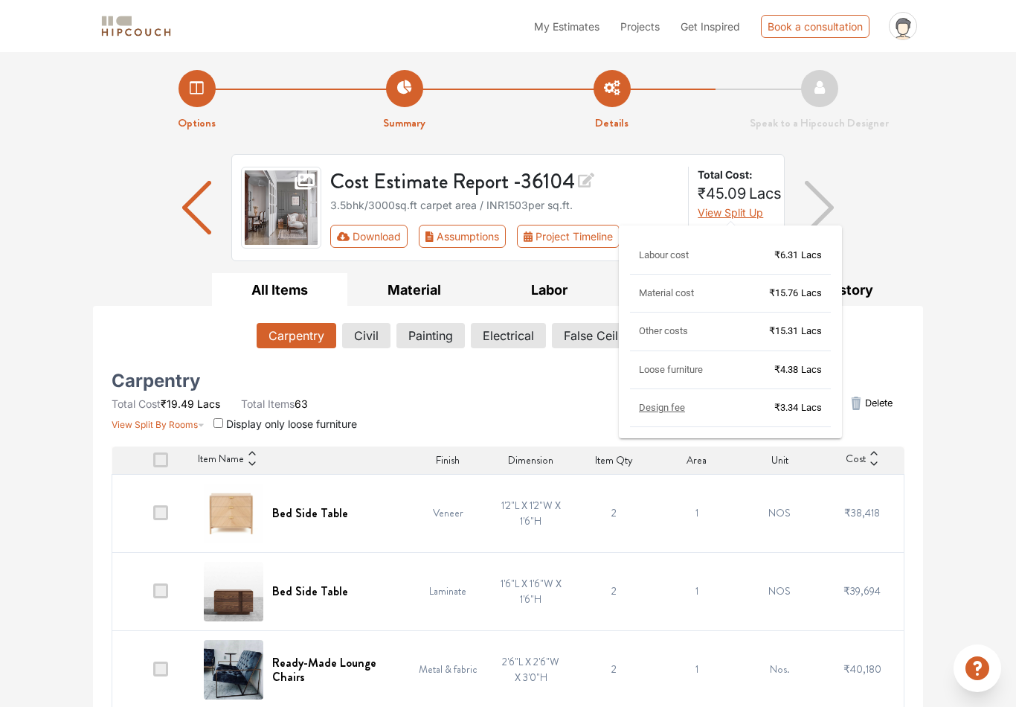
click at [716, 206] on span "View Split Up" at bounding box center [730, 212] width 65 height 13
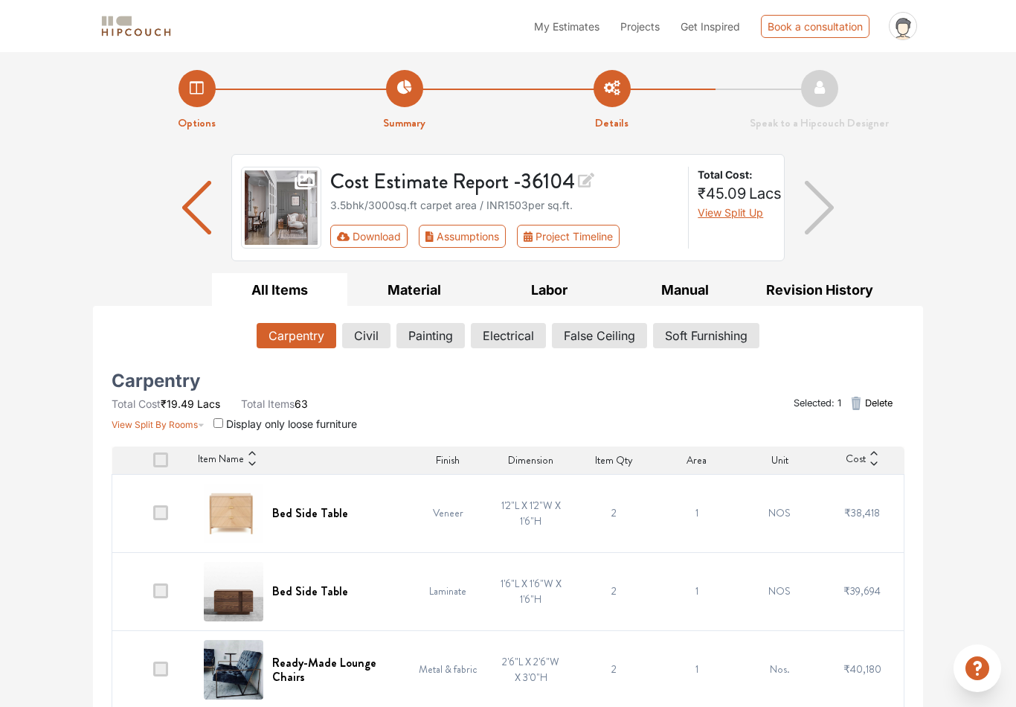
click at [715, 217] on span "View Split Up" at bounding box center [730, 212] width 65 height 13
click at [719, 196] on span "₹45.09" at bounding box center [722, 194] width 48 height 18
click at [723, 217] on span "View Split Up" at bounding box center [730, 212] width 65 height 13
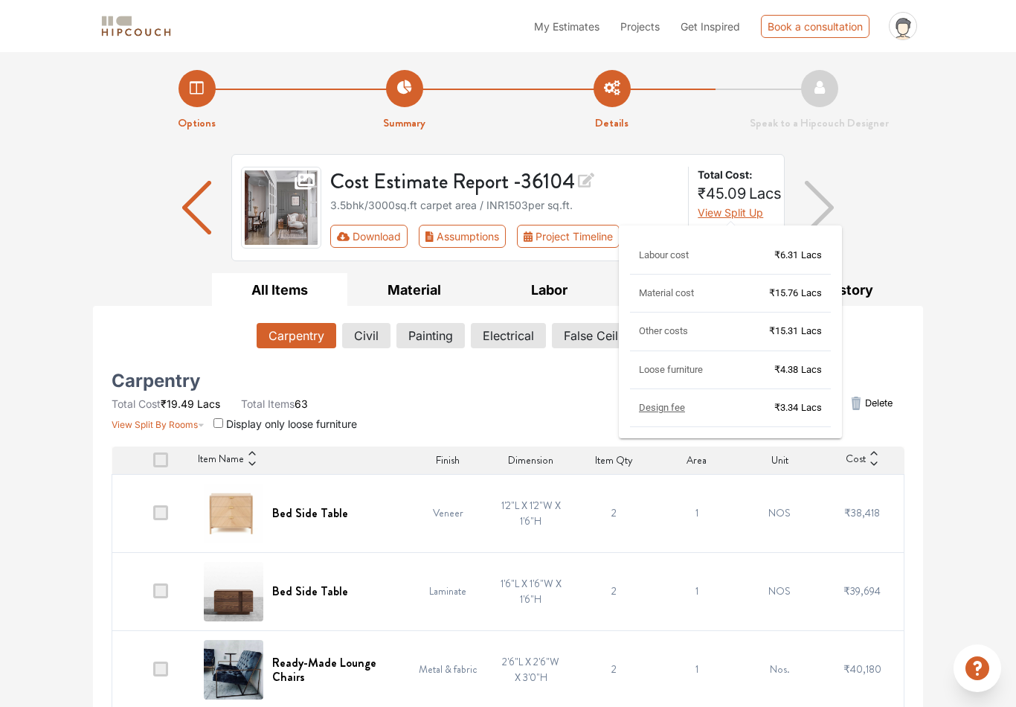
click at [721, 198] on span "₹45.09" at bounding box center [722, 194] width 48 height 18
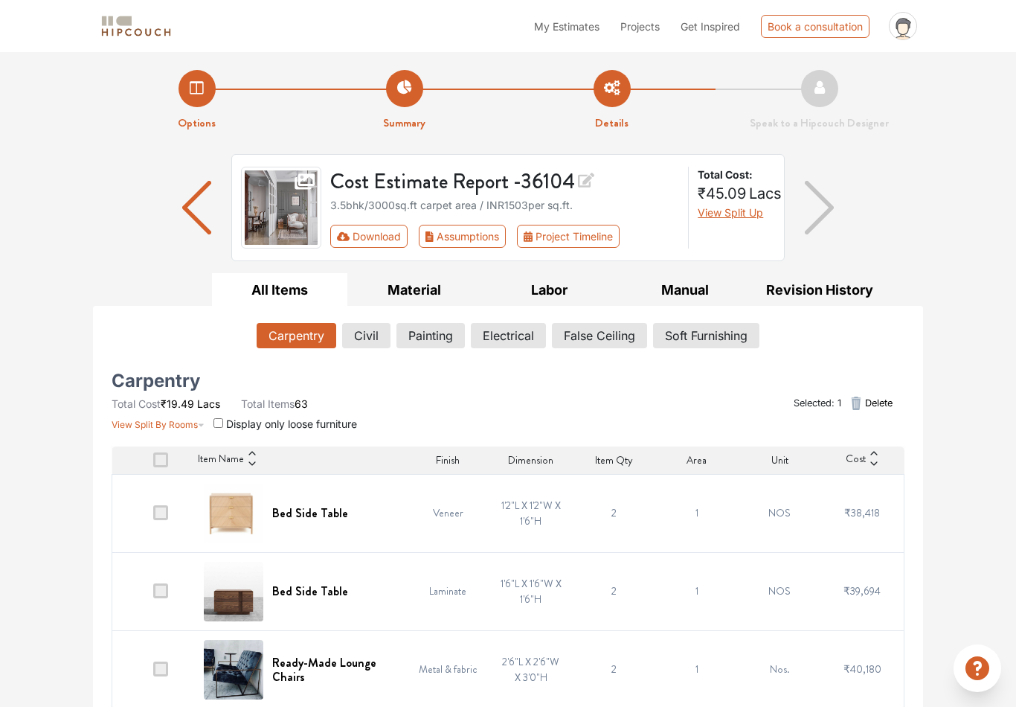
click at [728, 216] on span "View Split Up" at bounding box center [730, 212] width 65 height 13
click at [714, 205] on button "View Split Up" at bounding box center [730, 213] width 65 height 16
click at [733, 210] on span "View Split Up" at bounding box center [730, 212] width 65 height 13
click at [728, 214] on span "View Split Up" at bounding box center [730, 212] width 65 height 13
click at [741, 211] on span "View Split Up" at bounding box center [730, 212] width 65 height 13
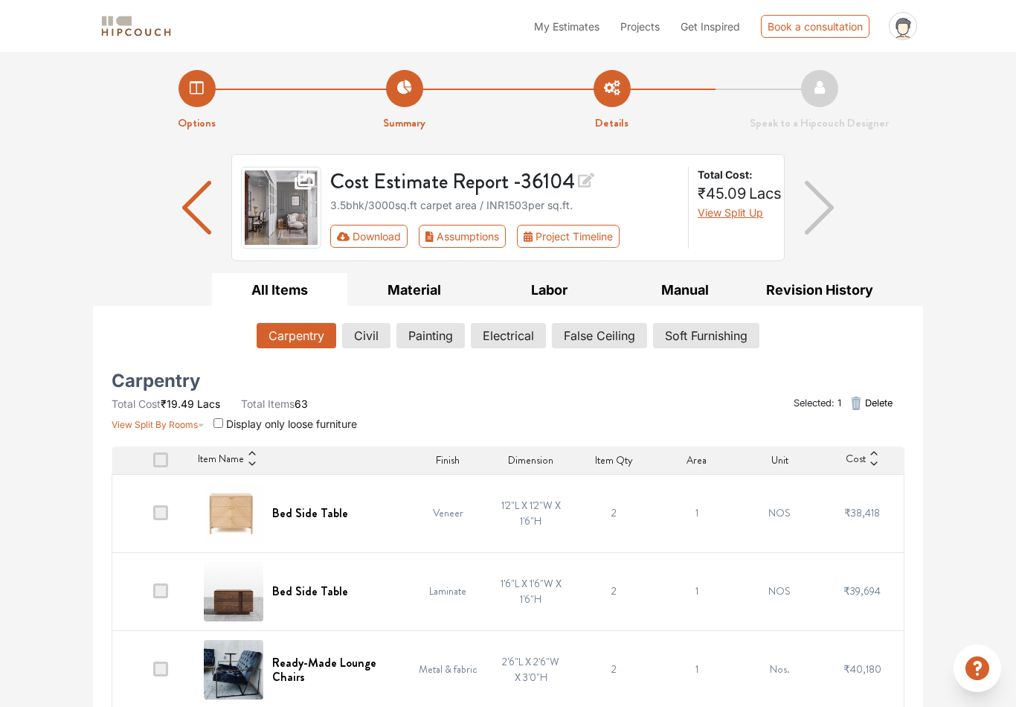
click at [366, 246] on button "Download" at bounding box center [369, 236] width 78 height 23
click at [734, 216] on span "View Split Up" at bounding box center [730, 212] width 65 height 13
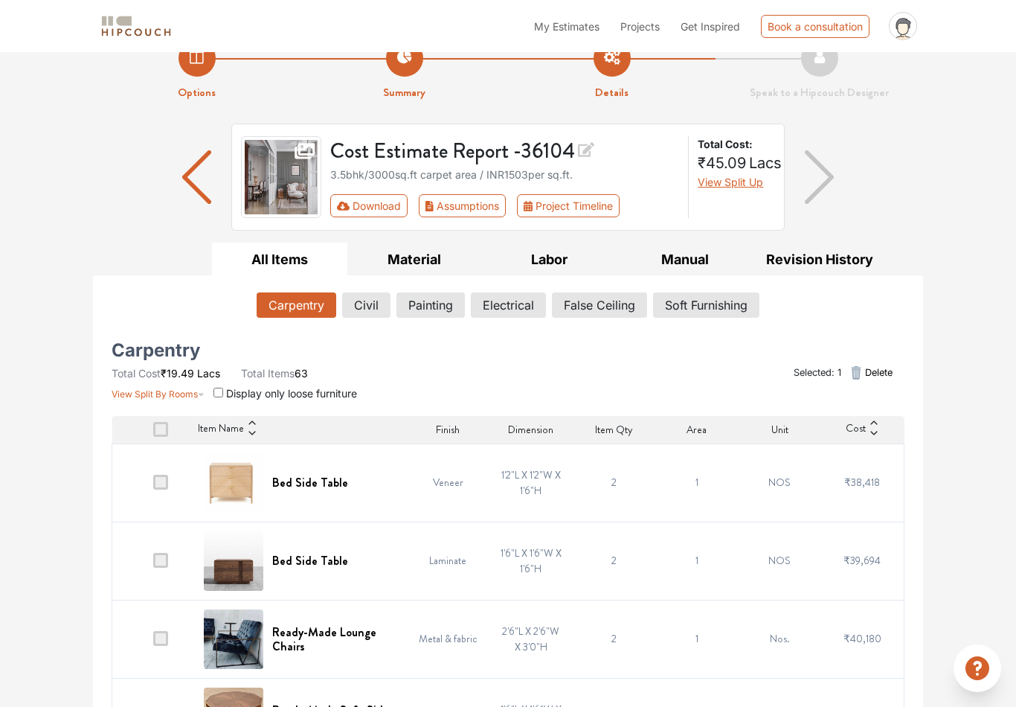
scroll to position [0, 0]
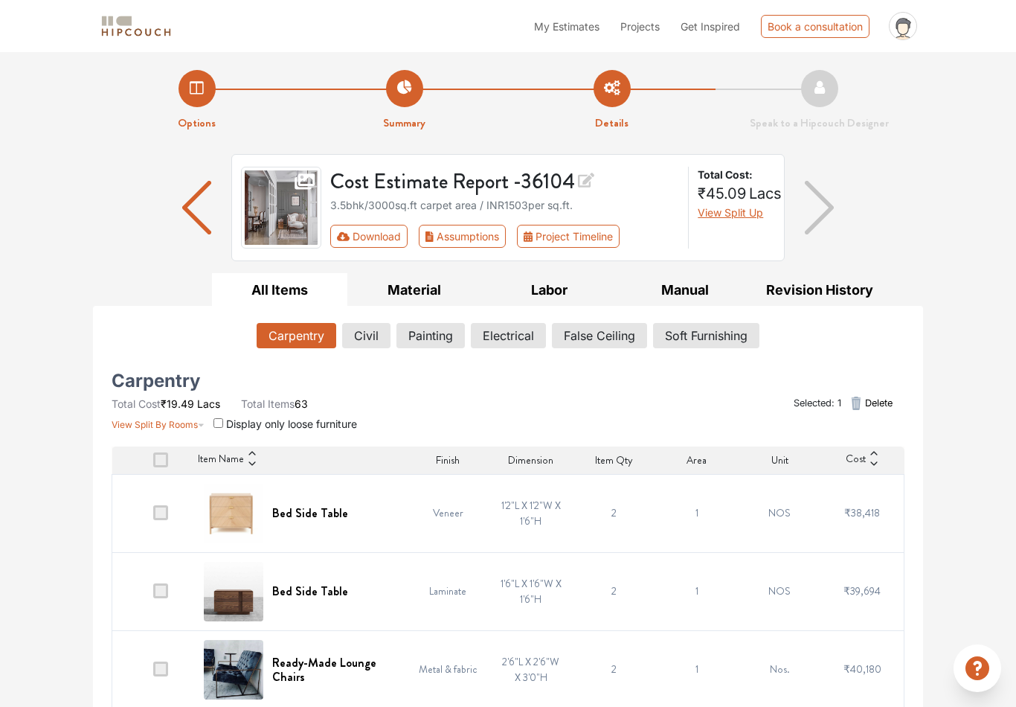
click at [741, 206] on span "View Split Up" at bounding box center [730, 212] width 65 height 13
click at [739, 209] on span "View Split Up" at bounding box center [730, 212] width 65 height 13
click at [738, 208] on span "View Split Up" at bounding box center [730, 212] width 65 height 13
click at [737, 216] on span "View Split Up" at bounding box center [730, 212] width 65 height 13
click at [733, 219] on button "View Split Up" at bounding box center [730, 213] width 65 height 16
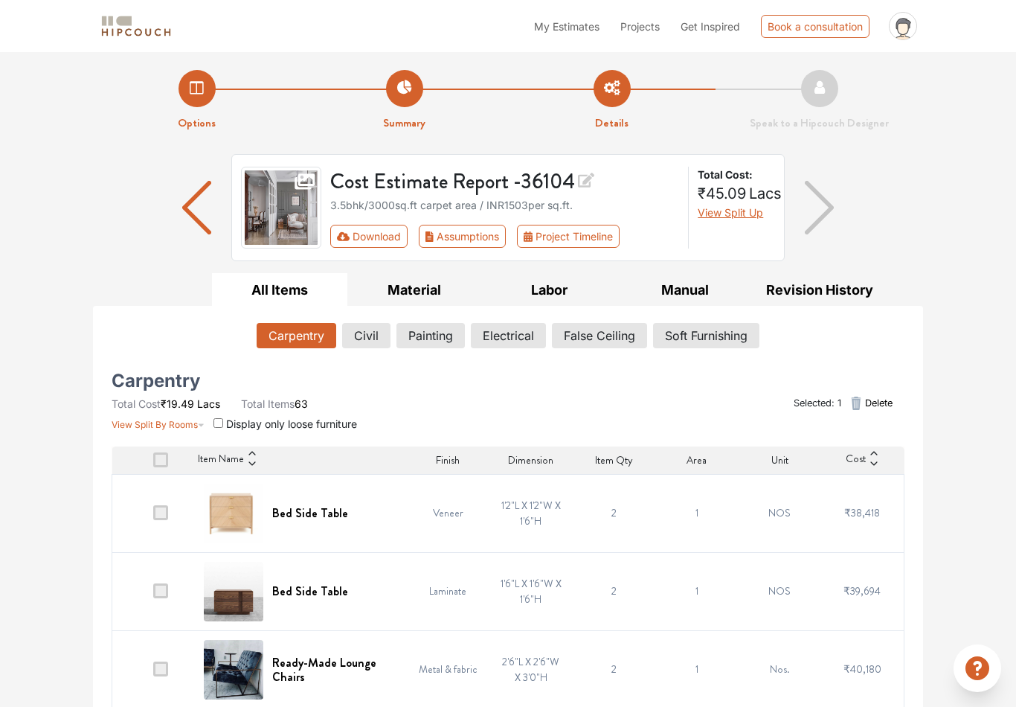
click at [727, 214] on span "View Split Up" at bounding box center [730, 212] width 65 height 13
click at [731, 219] on button "View Split Up" at bounding box center [730, 213] width 65 height 16
click at [597, 242] on button "Project Timeline" at bounding box center [568, 236] width 103 height 23
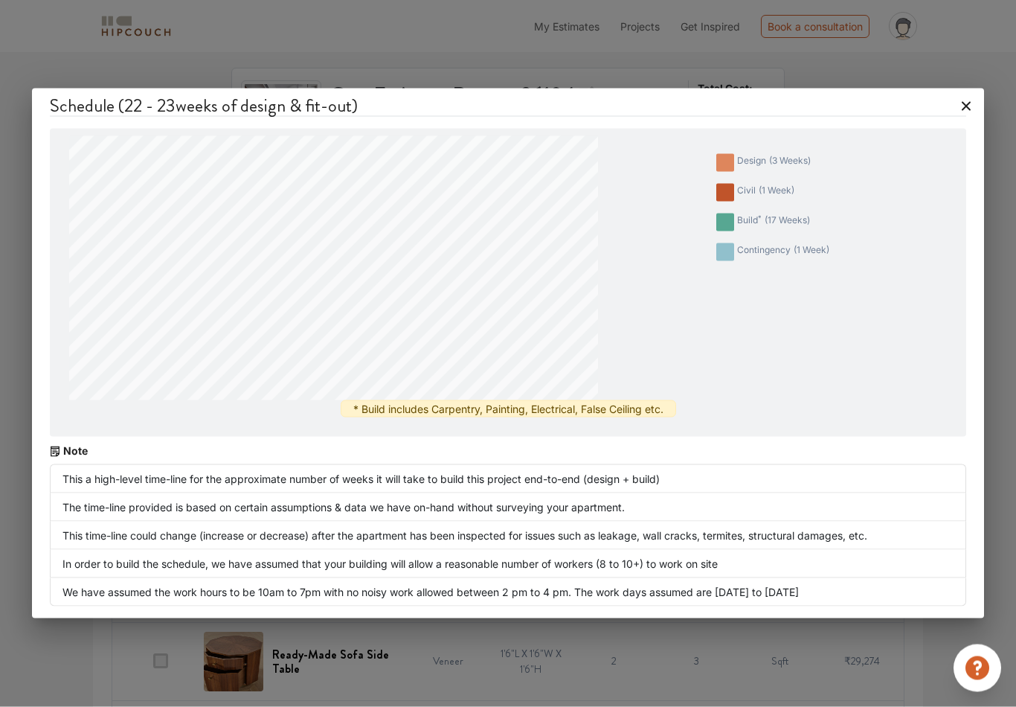
scroll to position [86, 0]
click at [777, 109] on icon at bounding box center [967, 106] width 24 height 24
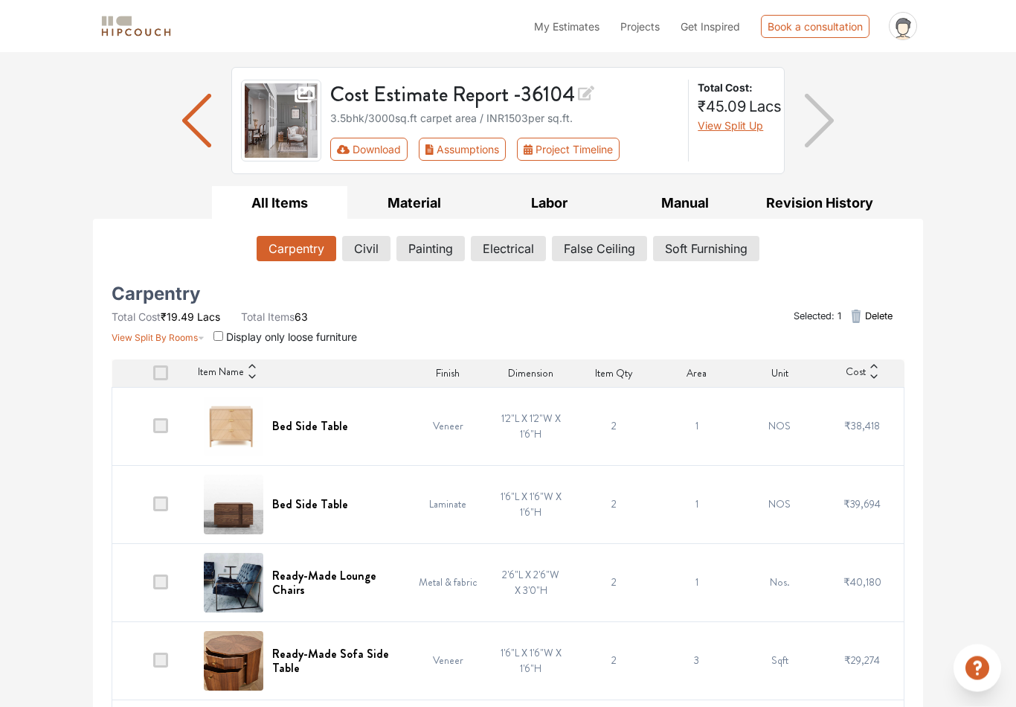
scroll to position [87, 0]
click at [721, 124] on span "View Split Up" at bounding box center [730, 125] width 65 height 13
click at [723, 125] on span "View Split Up" at bounding box center [730, 125] width 65 height 13
click at [754, 128] on span "View Split Up" at bounding box center [730, 125] width 65 height 13
click at [744, 126] on span "View Split Up" at bounding box center [730, 125] width 65 height 13
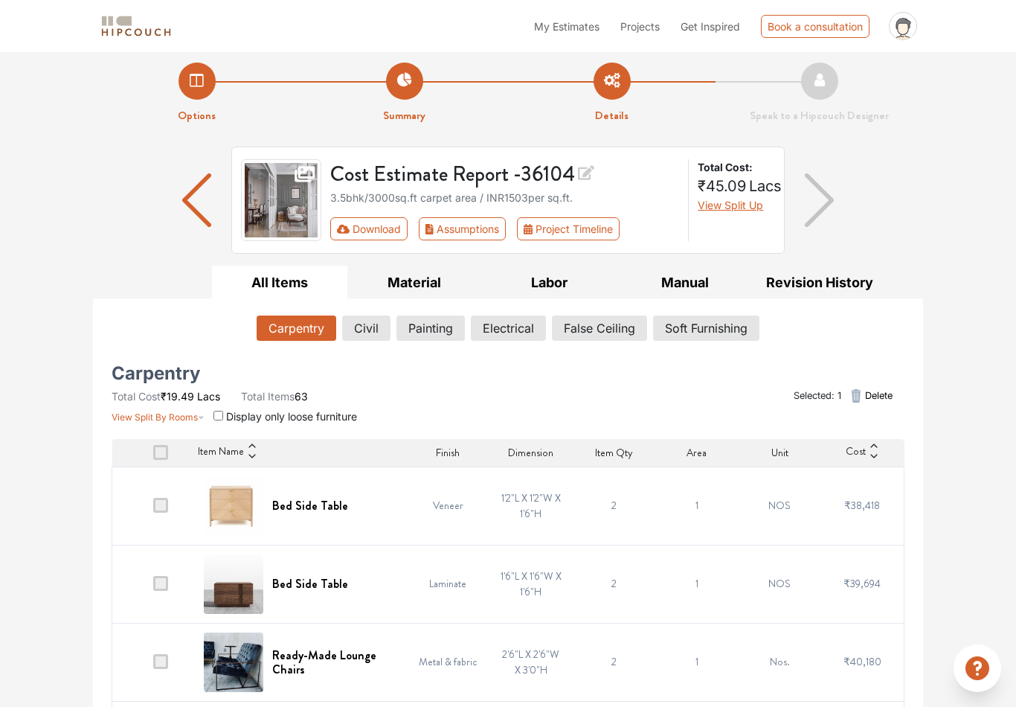
scroll to position [0, 0]
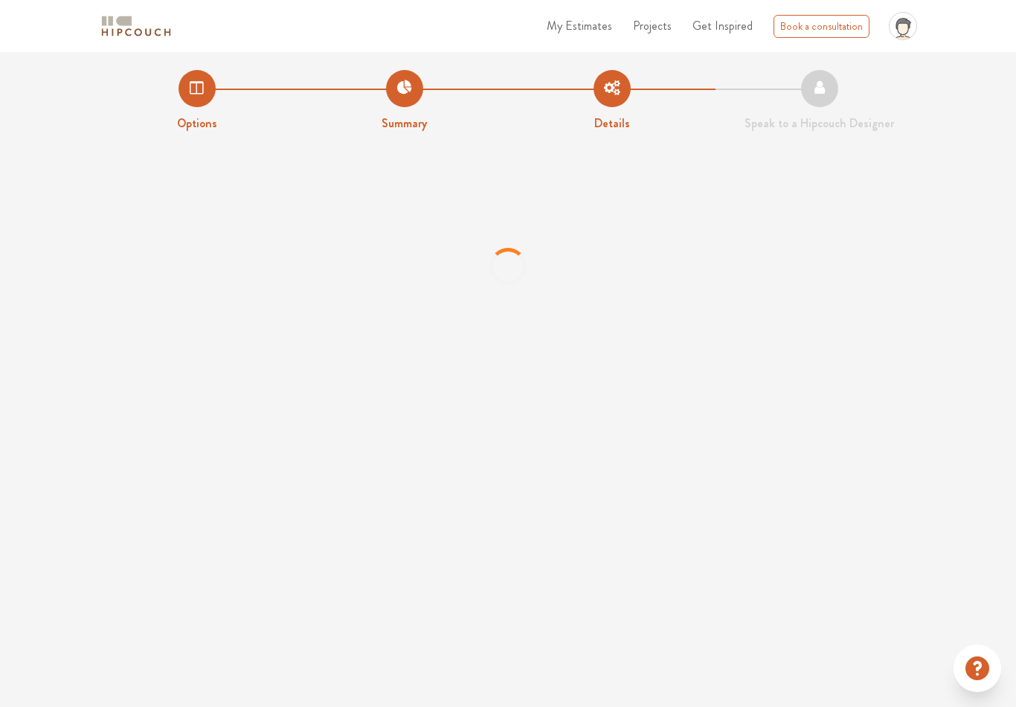
click at [1001, 279] on div at bounding box center [508, 266] width 1016 height 223
click at [969, 280] on div at bounding box center [508, 266] width 1016 height 223
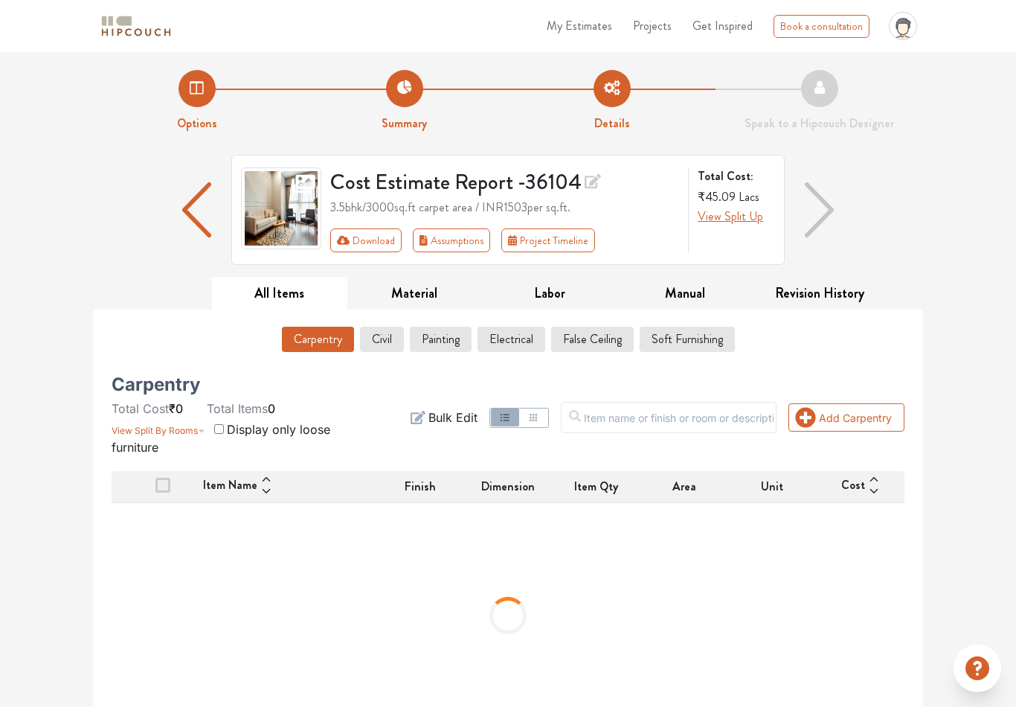
click at [173, 423] on button "View Split By Rooms" at bounding box center [159, 427] width 94 height 21
click at [184, 433] on span "View Split By Rooms" at bounding box center [155, 430] width 86 height 11
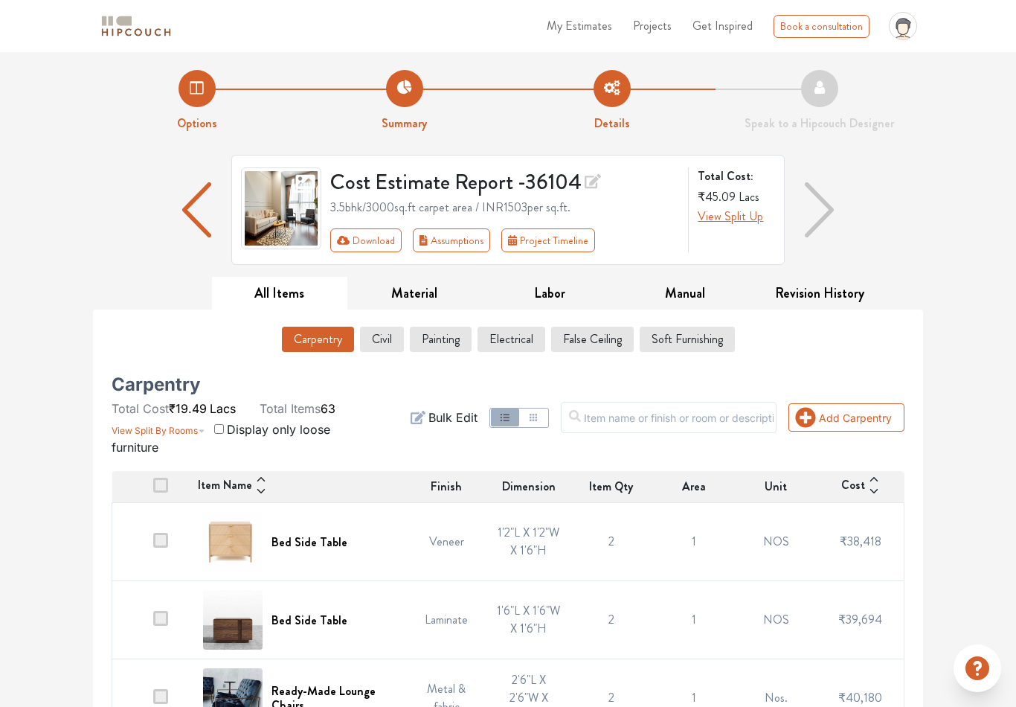
click at [188, 438] on button "View Split By Rooms" at bounding box center [159, 427] width 94 height 21
click at [343, 417] on ul "Total Cost ₹19.49 Lacs Total Items 63" at bounding box center [236, 409] width 248 height 18
click at [224, 434] on input "checkbox" at bounding box center [219, 429] width 10 height 10
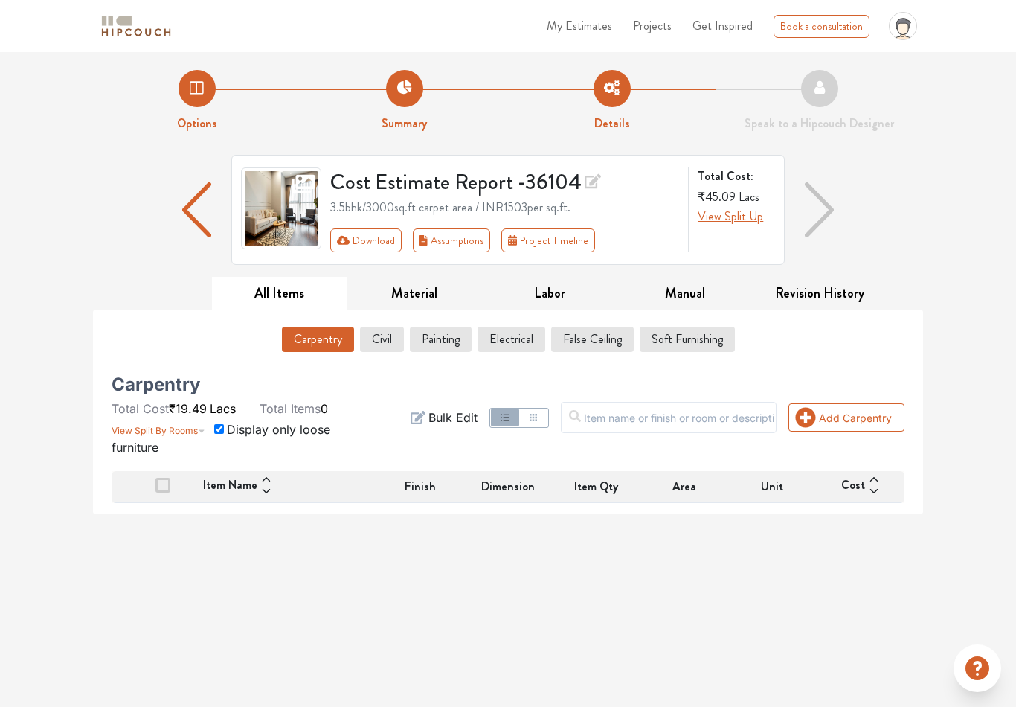
click at [173, 427] on span "View Split By Rooms" at bounding box center [155, 430] width 86 height 11
click at [220, 425] on input "checkbox" at bounding box center [219, 429] width 10 height 10
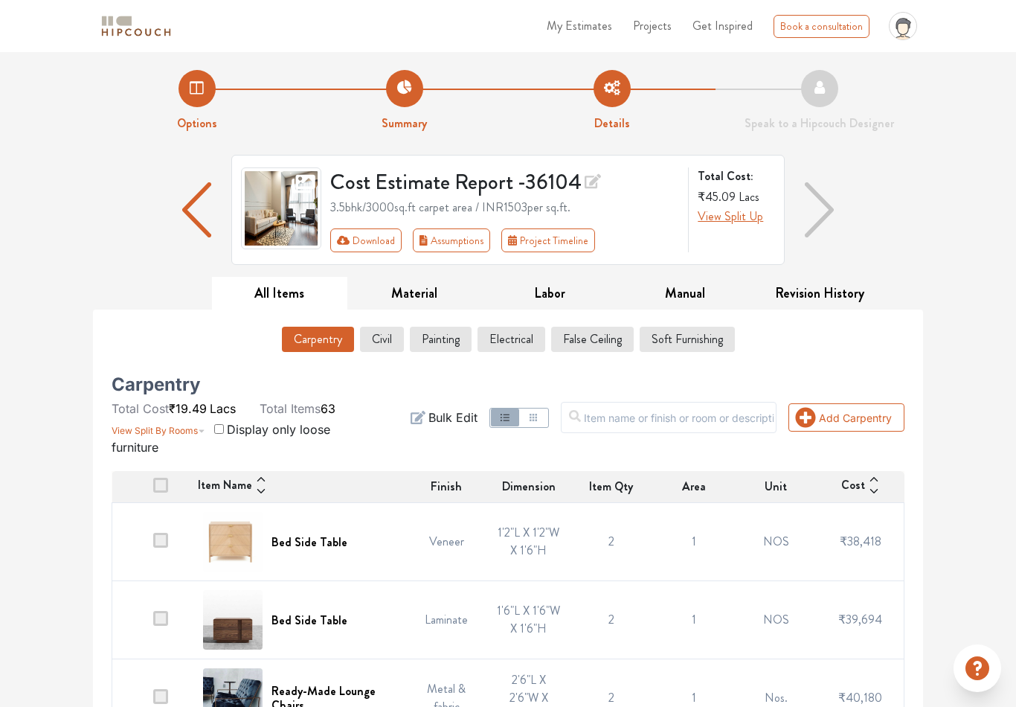
click at [160, 436] on span "View Split By Rooms" at bounding box center [155, 430] width 86 height 11
click at [183, 436] on span "View Split By Rooms" at bounding box center [155, 430] width 86 height 11
click at [185, 436] on span "View Split By Rooms" at bounding box center [155, 430] width 86 height 11
click at [180, 436] on span "View Split By Rooms" at bounding box center [155, 430] width 86 height 11
click at [183, 436] on span "View Split By Rooms" at bounding box center [155, 430] width 86 height 11
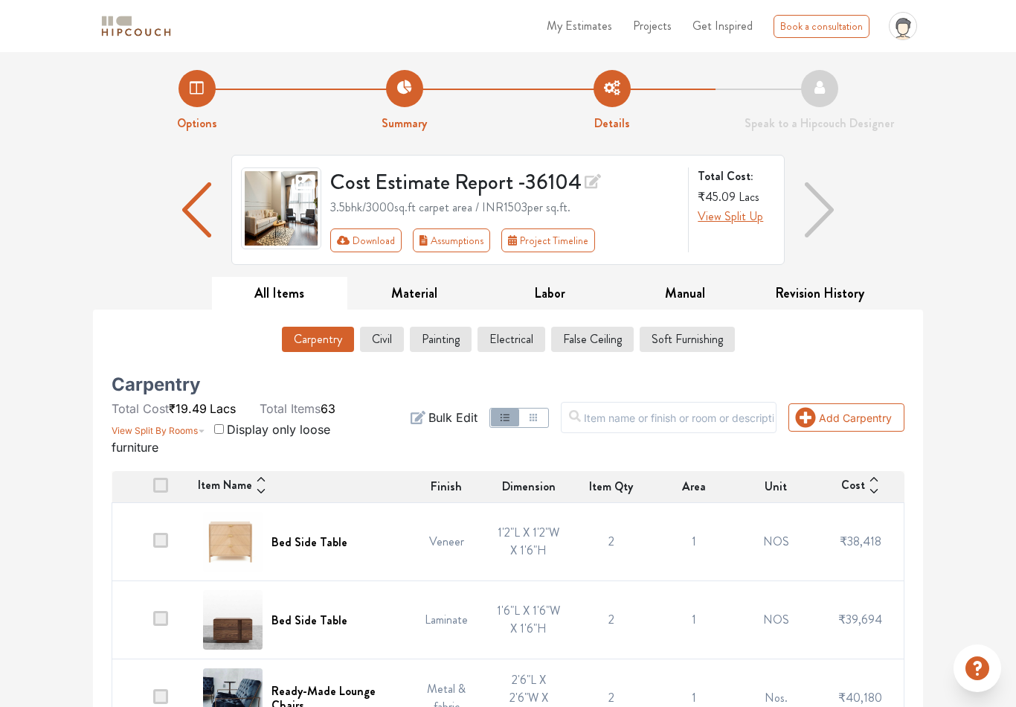
click at [223, 434] on input "checkbox" at bounding box center [219, 429] width 10 height 10
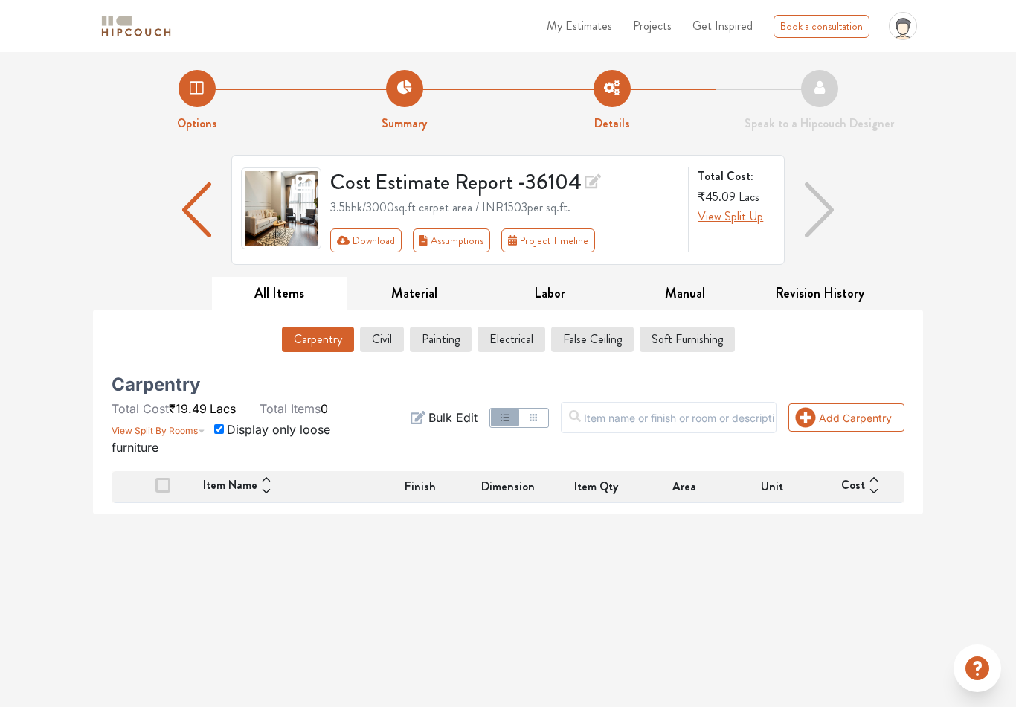
click at [157, 480] on span at bounding box center [162, 485] width 15 height 15
click at [155, 490] on input "checkbox" at bounding box center [155, 490] width 0 height 0
click at [164, 490] on span at bounding box center [162, 485] width 15 height 15
click at [155, 490] on input "checkbox" at bounding box center [155, 490] width 0 height 0
click at [220, 426] on input "checkbox" at bounding box center [219, 429] width 10 height 10
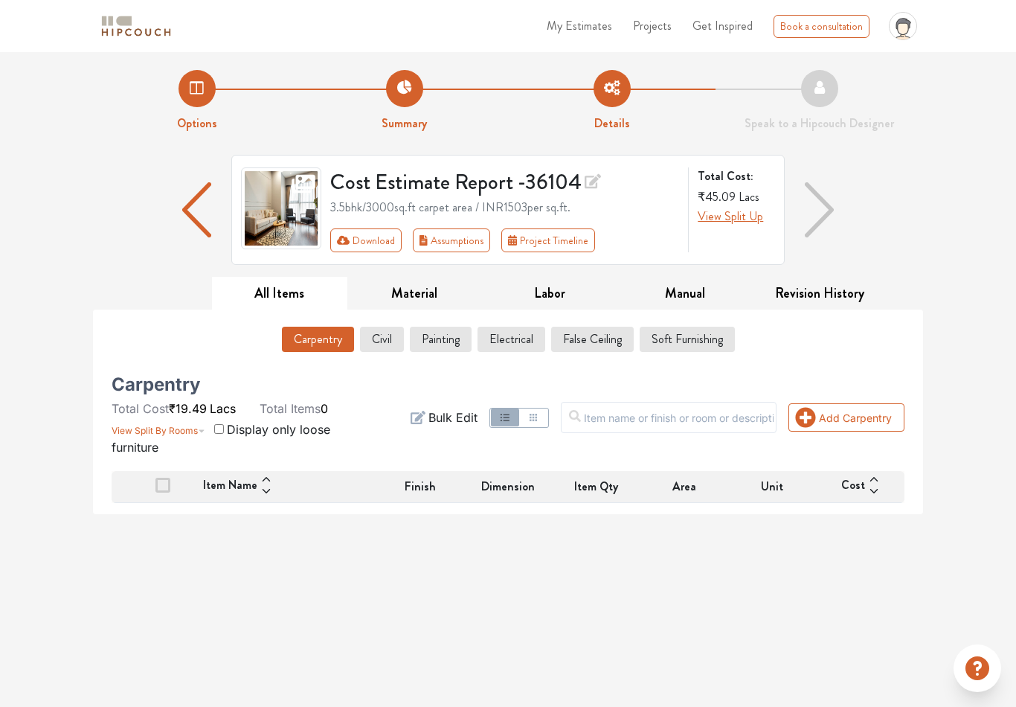
checkbox input "false"
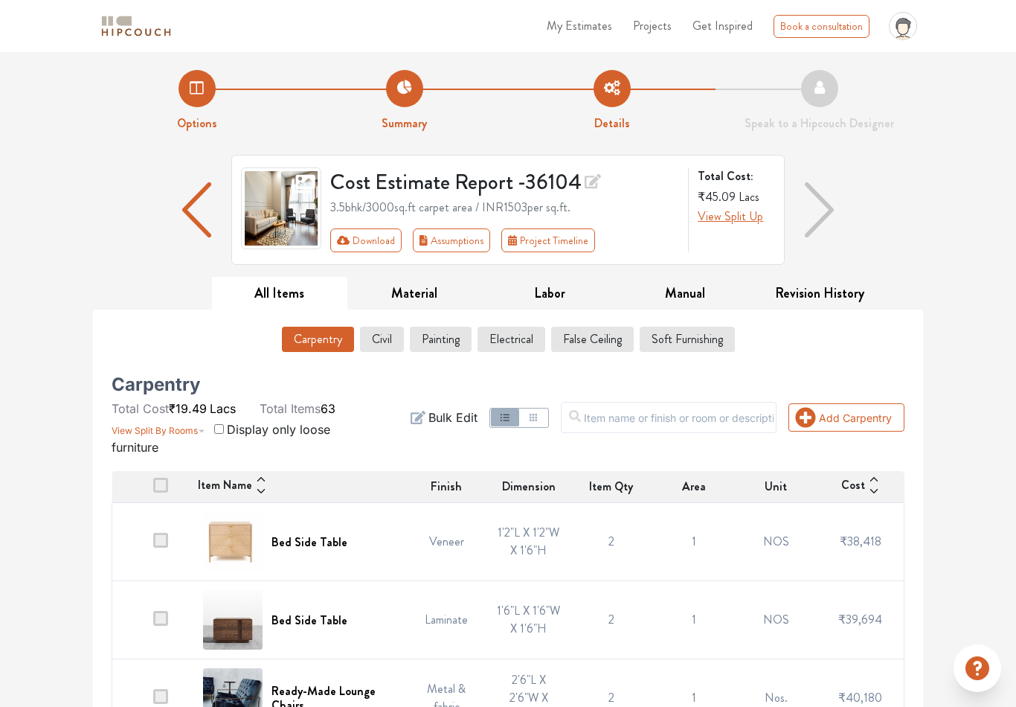
click at [179, 436] on span "View Split By Rooms" at bounding box center [155, 430] width 86 height 11
click at [182, 436] on span "View Split By Rooms" at bounding box center [155, 430] width 86 height 11
click at [184, 436] on span "View Split By Rooms" at bounding box center [155, 430] width 86 height 11
click at [467, 426] on span "Bulk Edit" at bounding box center [453, 417] width 49 height 18
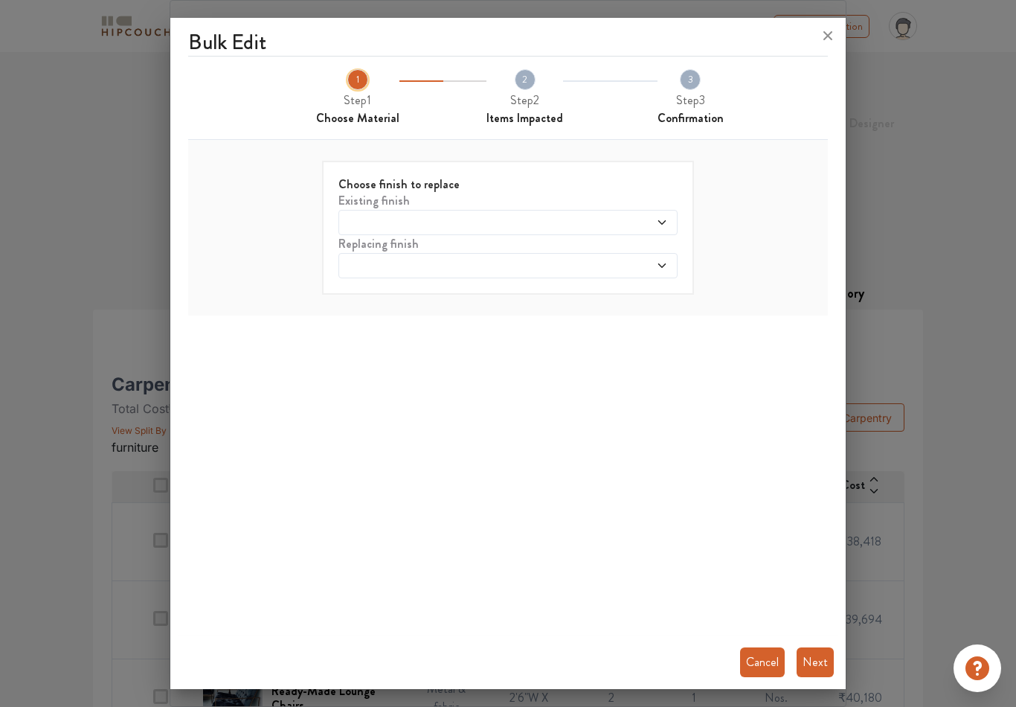
click at [821, 24] on icon at bounding box center [828, 36] width 24 height 24
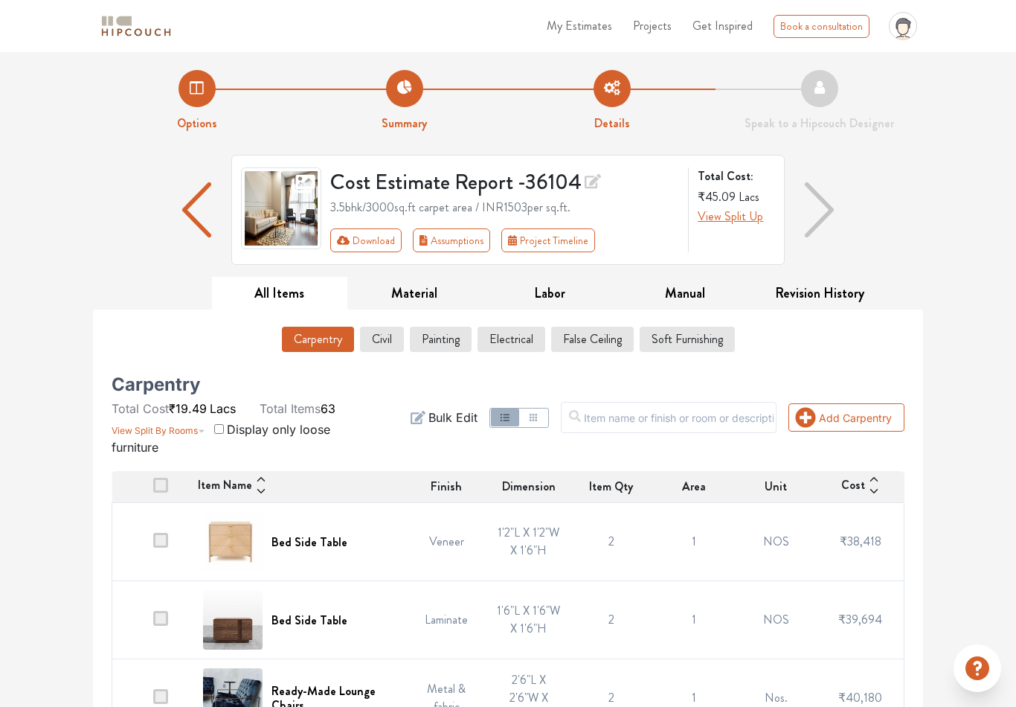
click at [731, 17] on span "Get Inspired" at bounding box center [723, 25] width 60 height 17
click at [733, 54] on span "Interior Decor Guides" at bounding box center [749, 56] width 104 height 18
